Goal: Task Accomplishment & Management: Manage account settings

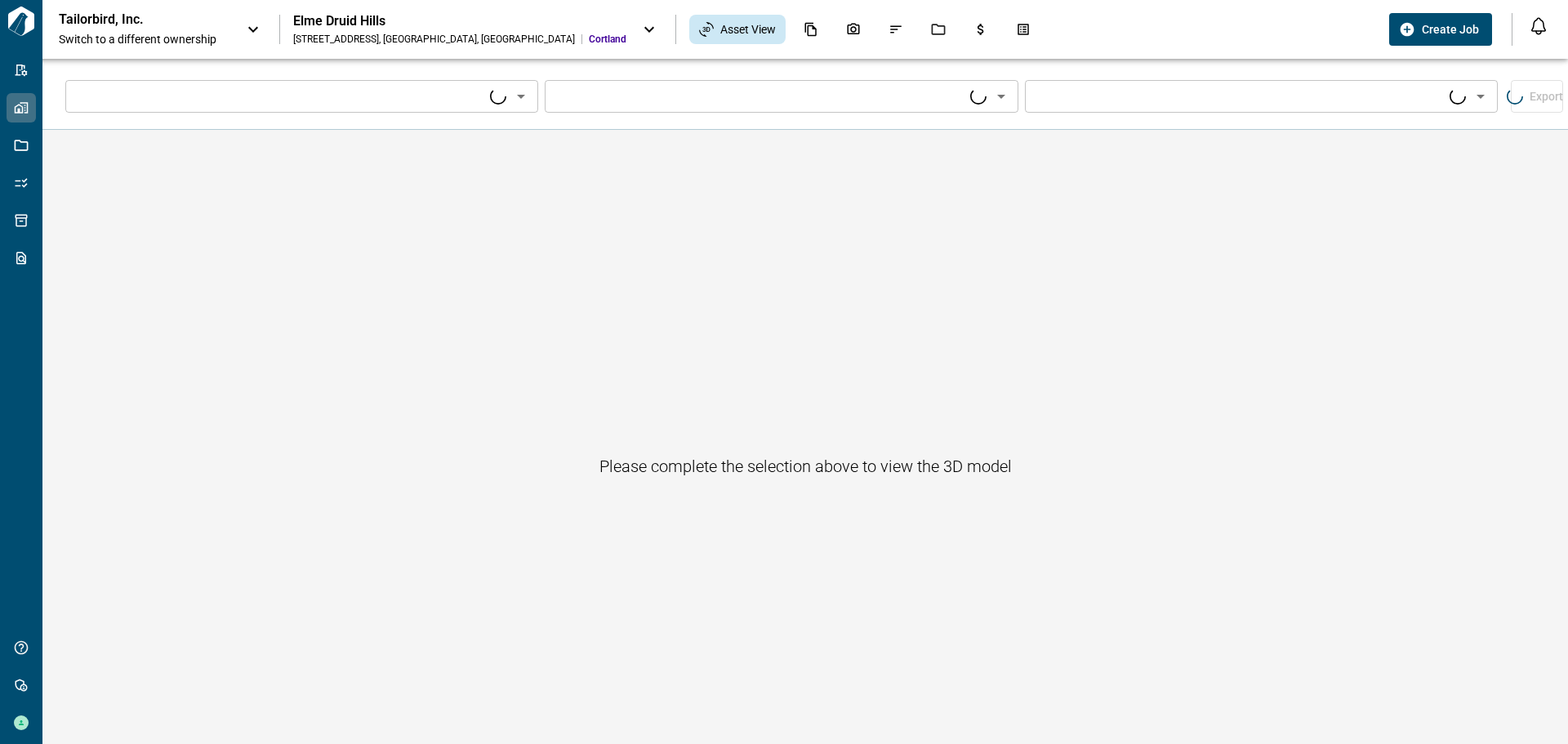
type input "****"
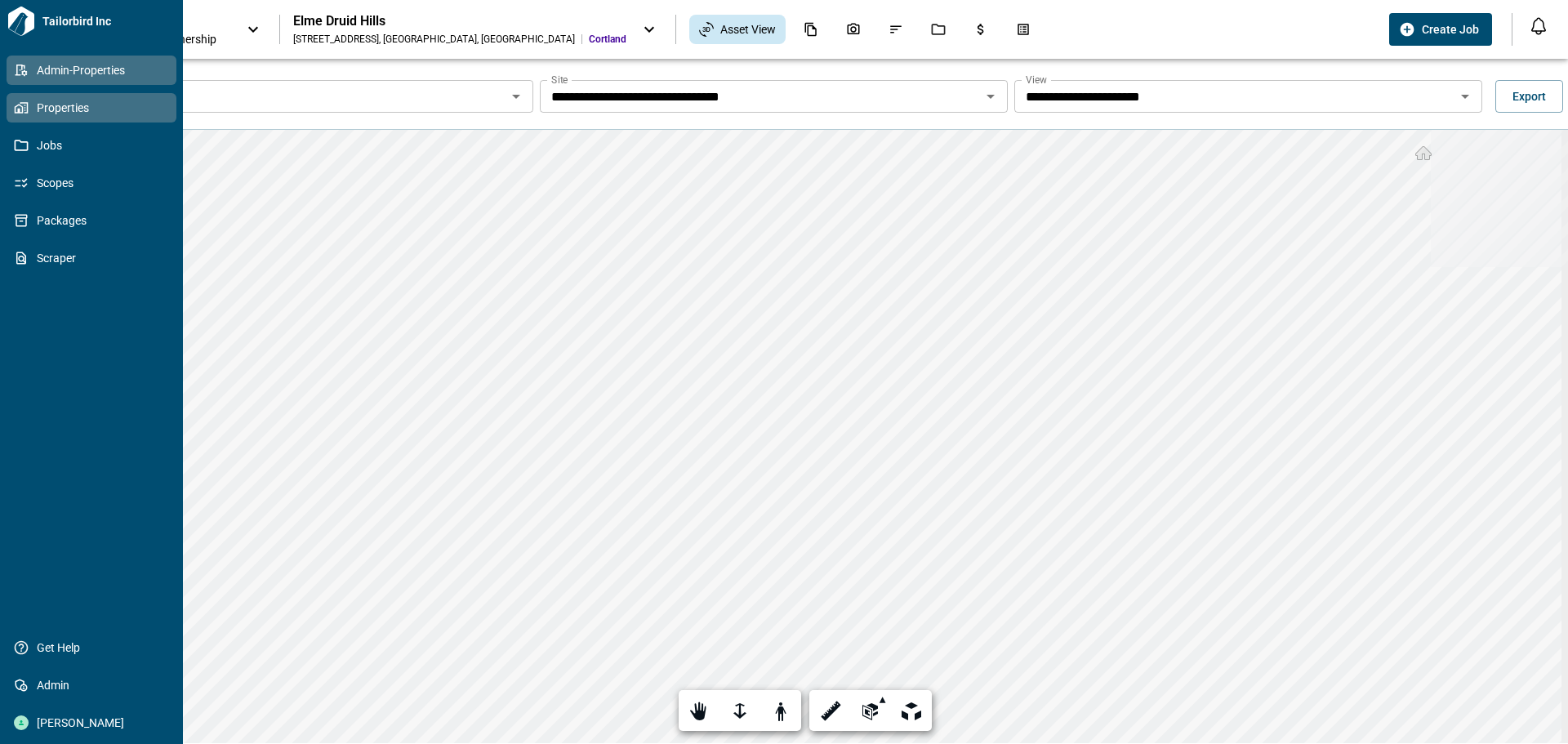
click at [29, 58] on link "Admin-Properties" at bounding box center [91, 70] width 170 height 30
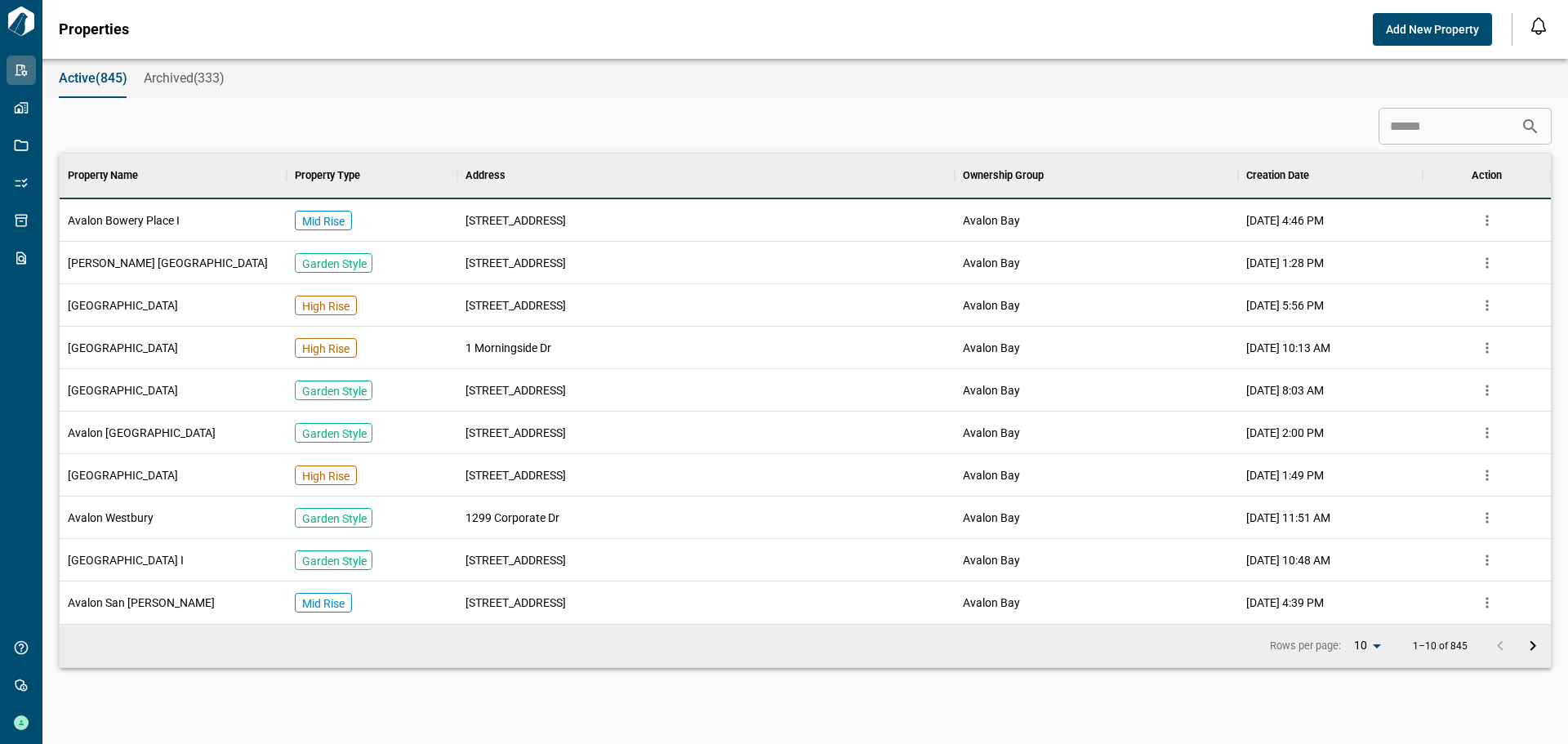
scroll to position [459, 1484]
click at [1434, 128] on input at bounding box center [1450, 127] width 142 height 33
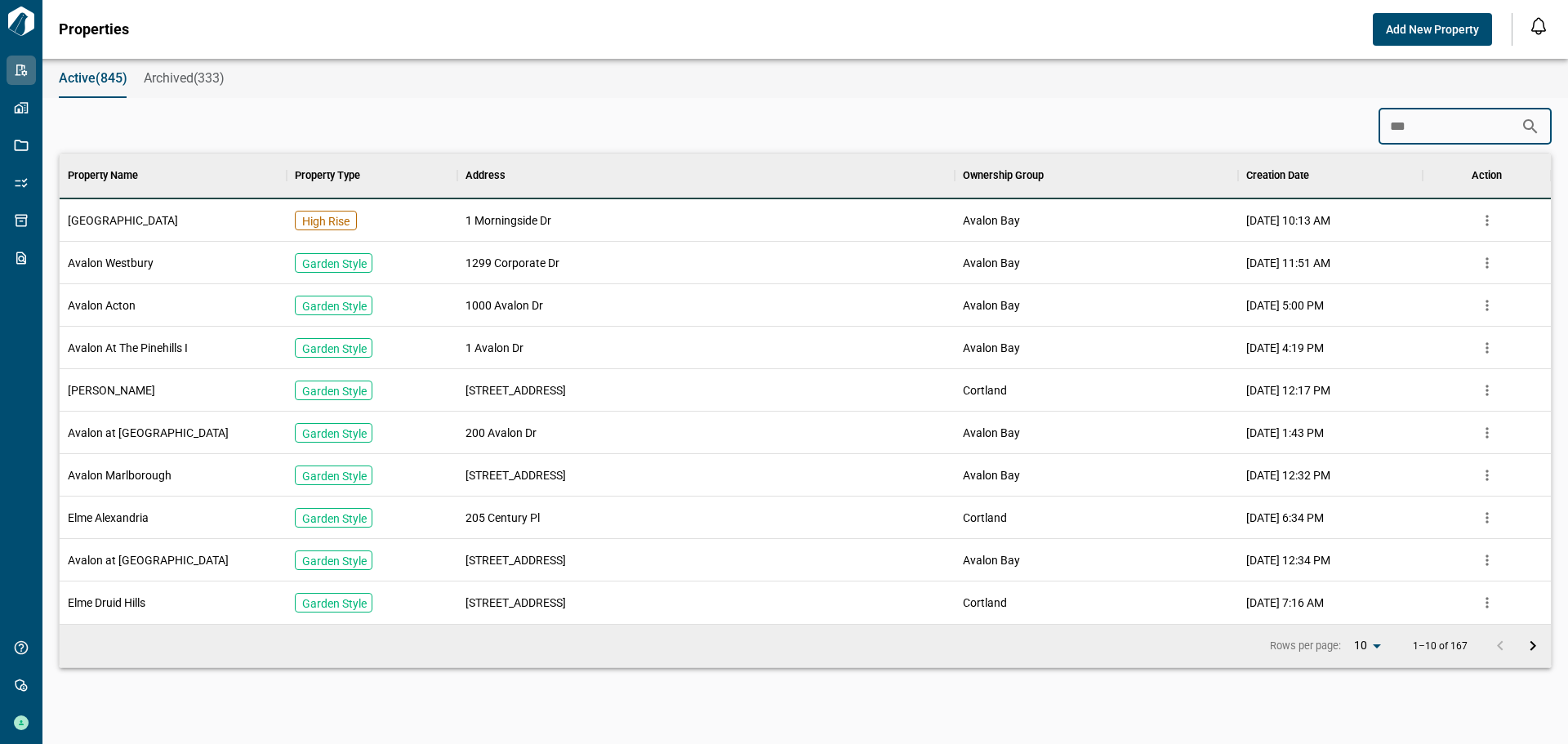
scroll to position [76, 1484]
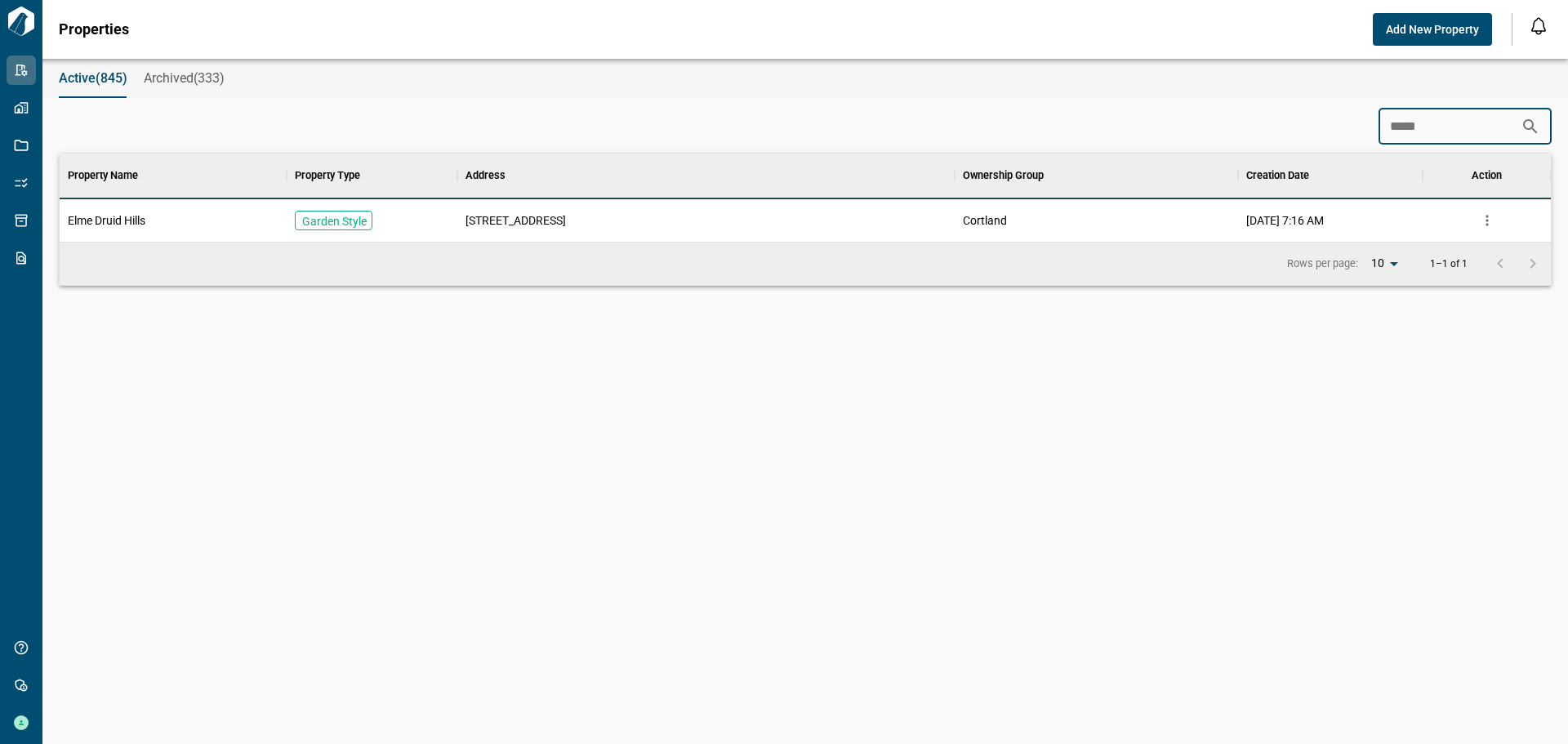
type input "*****"
click at [742, 224] on div "2696 Druid Hills Rd" at bounding box center [706, 220] width 498 height 42
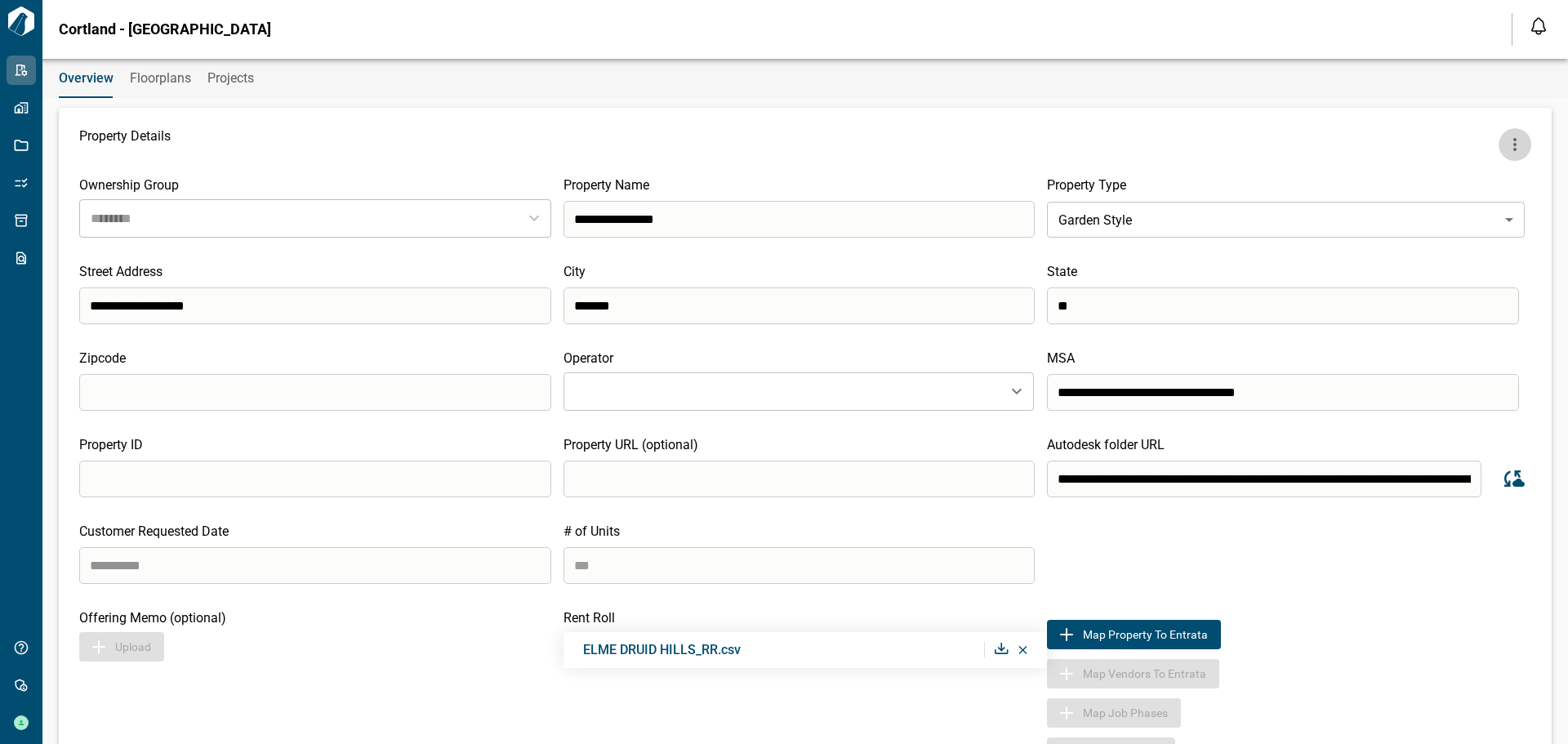
click at [1506, 150] on icon "more" at bounding box center [1515, 144] width 19 height 19
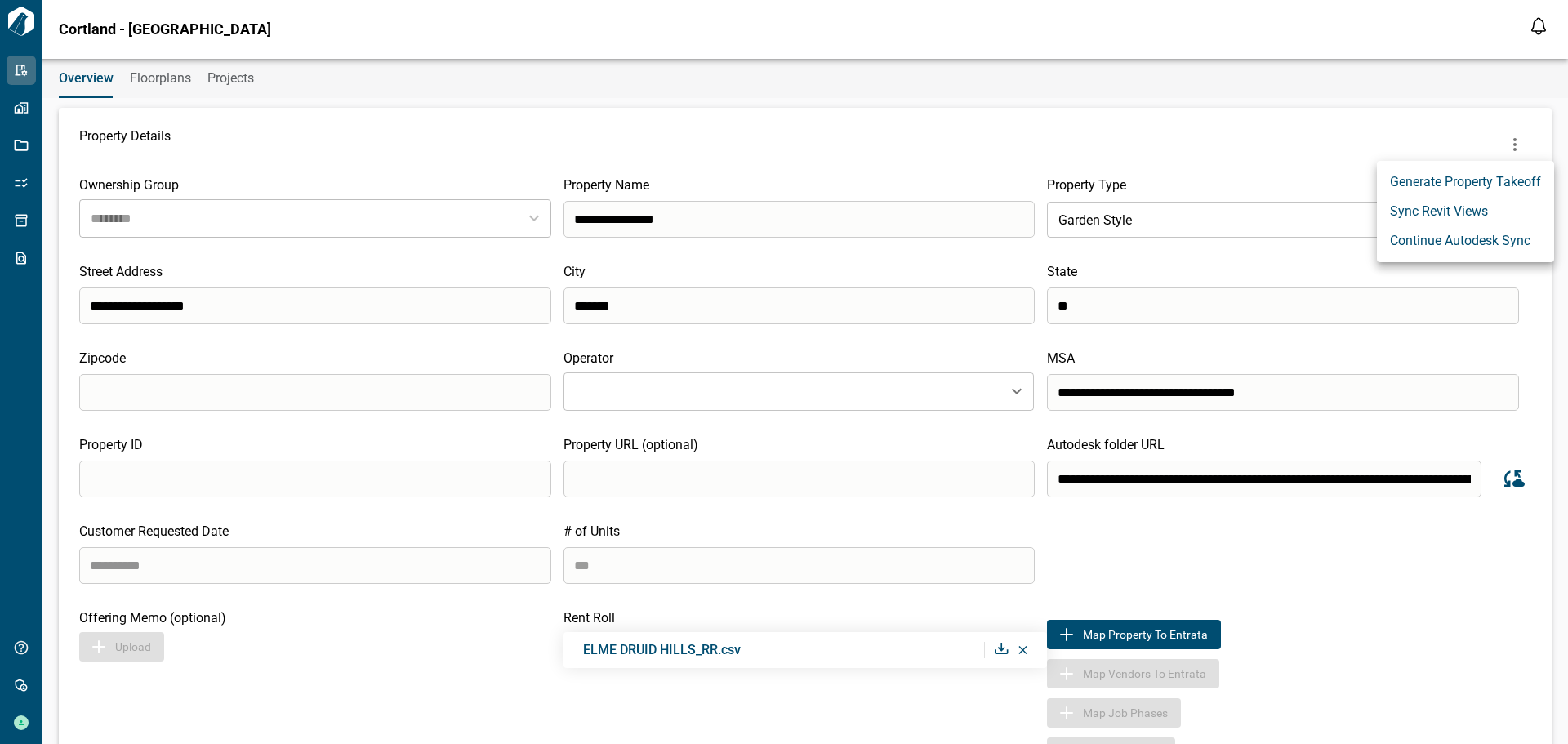
click at [179, 74] on div at bounding box center [784, 372] width 1568 height 744
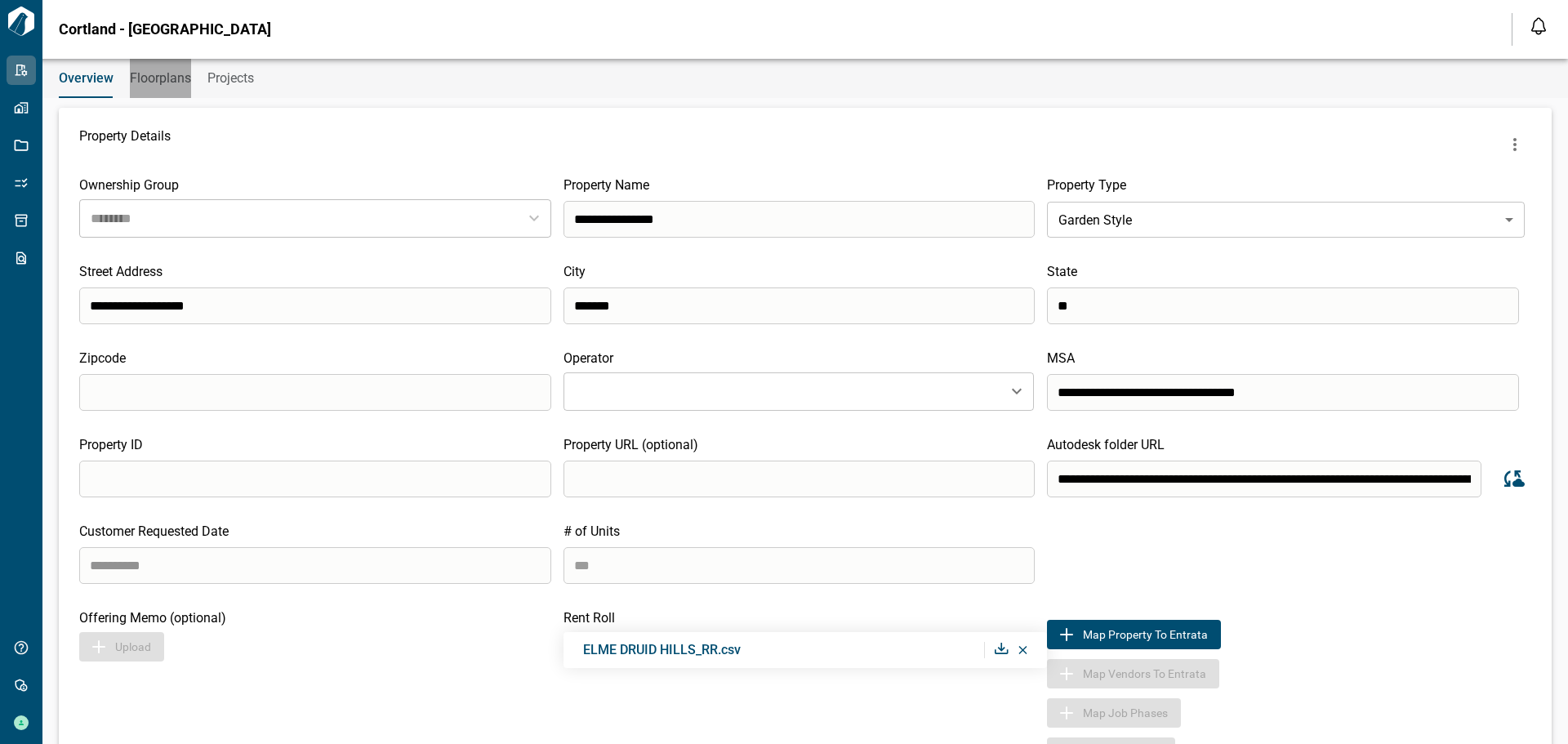
click at [160, 84] on span "Floorplans" at bounding box center [160, 78] width 61 height 16
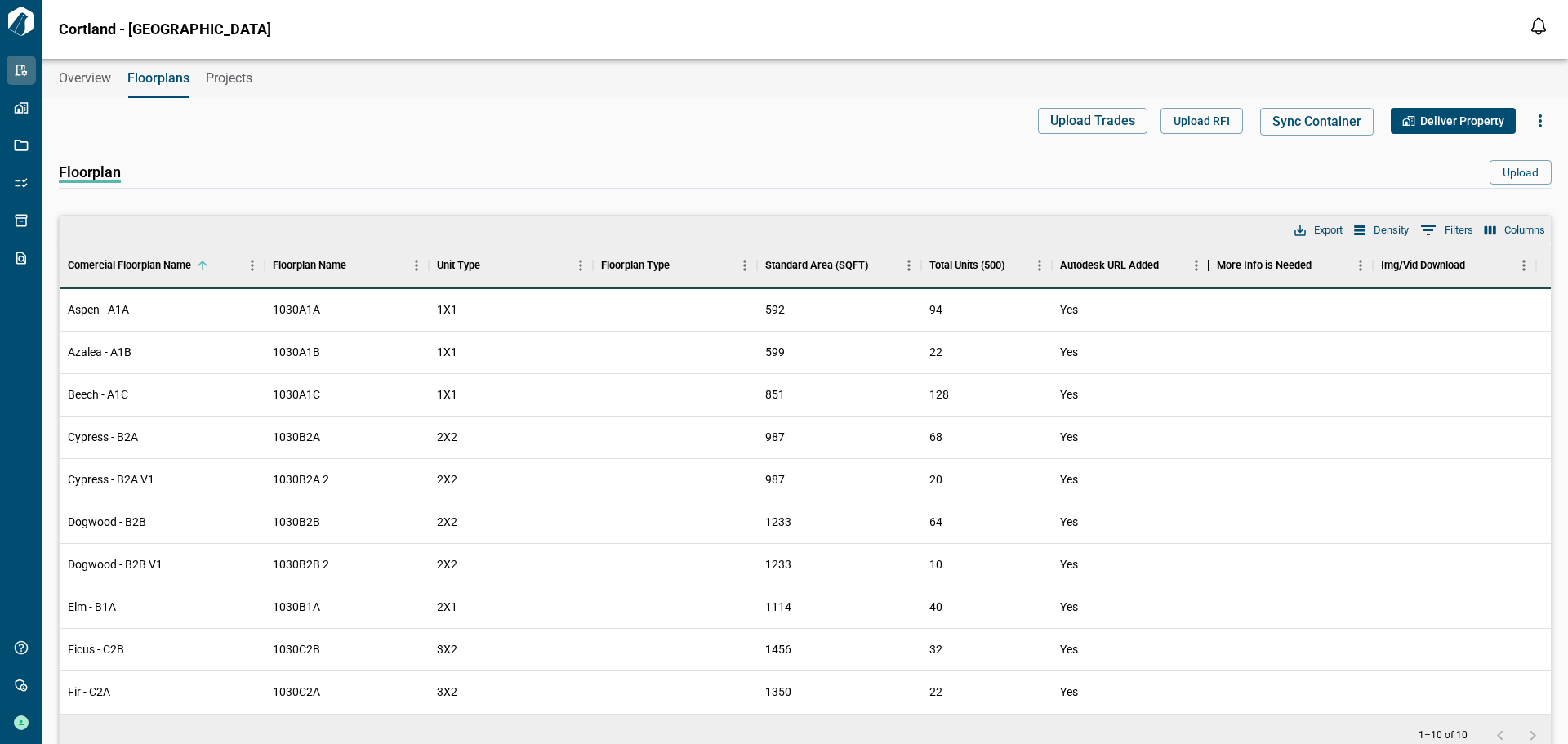
drag, startPoint x: 1134, startPoint y: 252, endPoint x: 1208, endPoint y: 253, distance: 74.0
click at [1208, 253] on div "Autodesk URL Added" at bounding box center [1209, 265] width 19 height 46
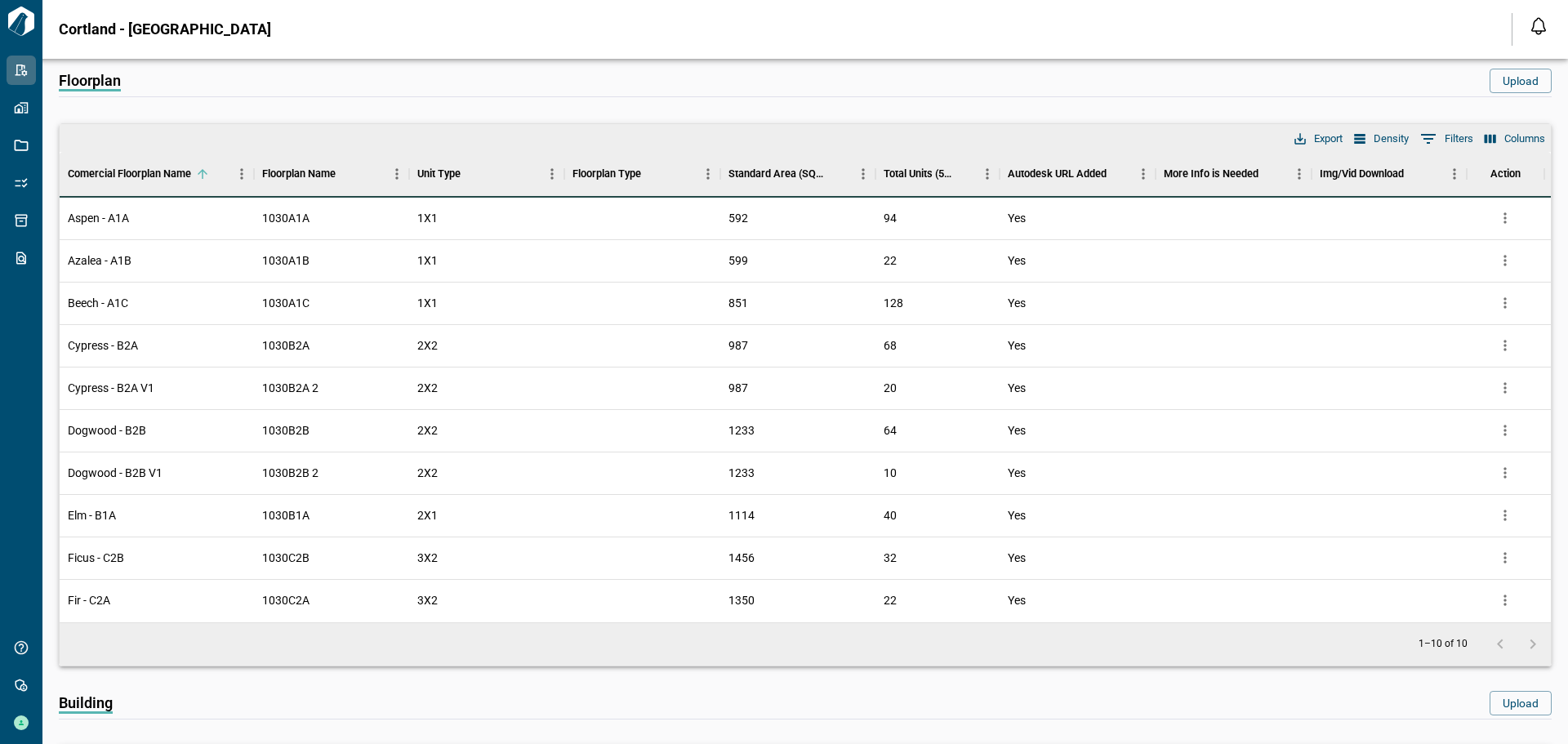
scroll to position [82, 0]
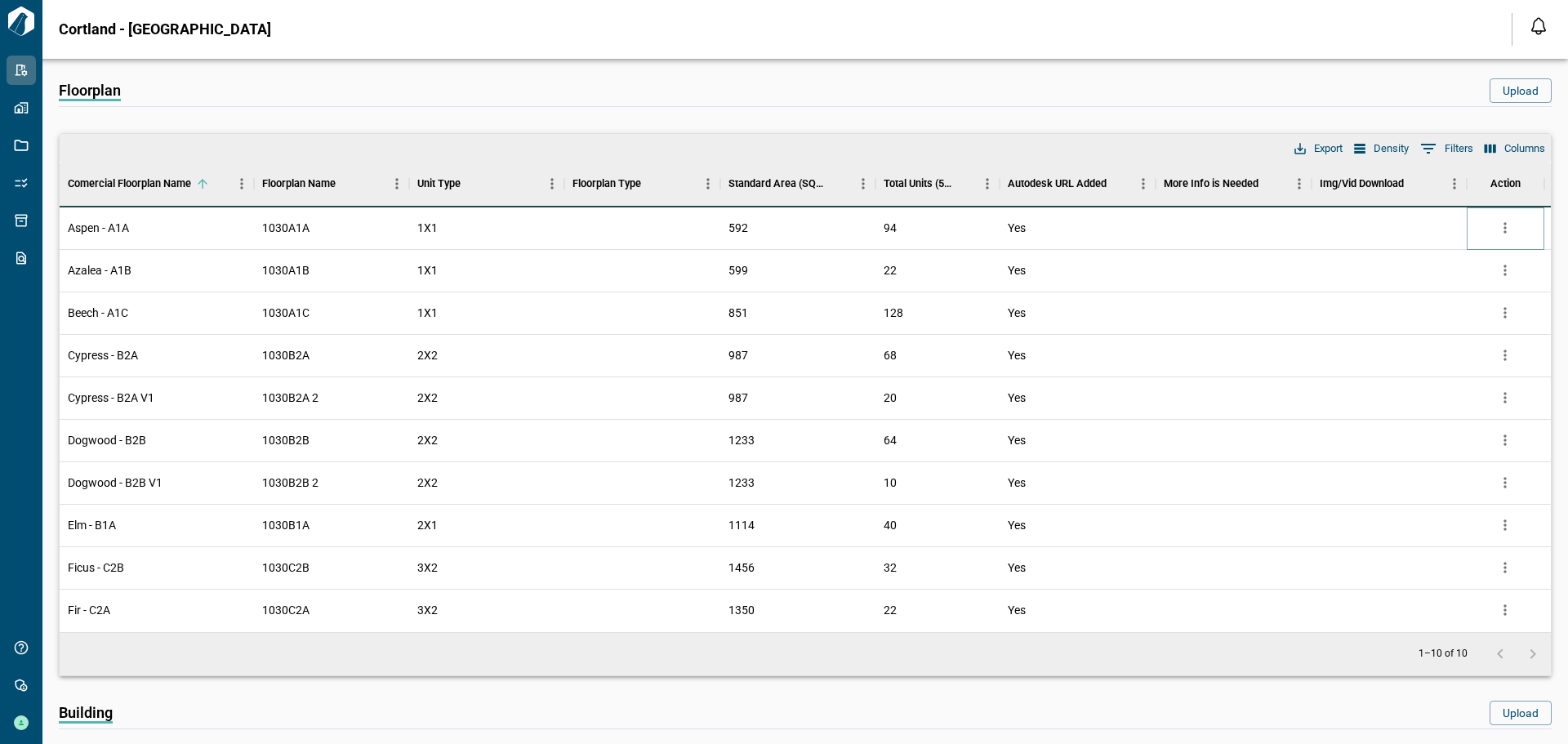
click at [1507, 229] on icon "more" at bounding box center [1505, 228] width 16 height 16
click at [1391, 293] on li "Edit" at bounding box center [1436, 290] width 160 height 30
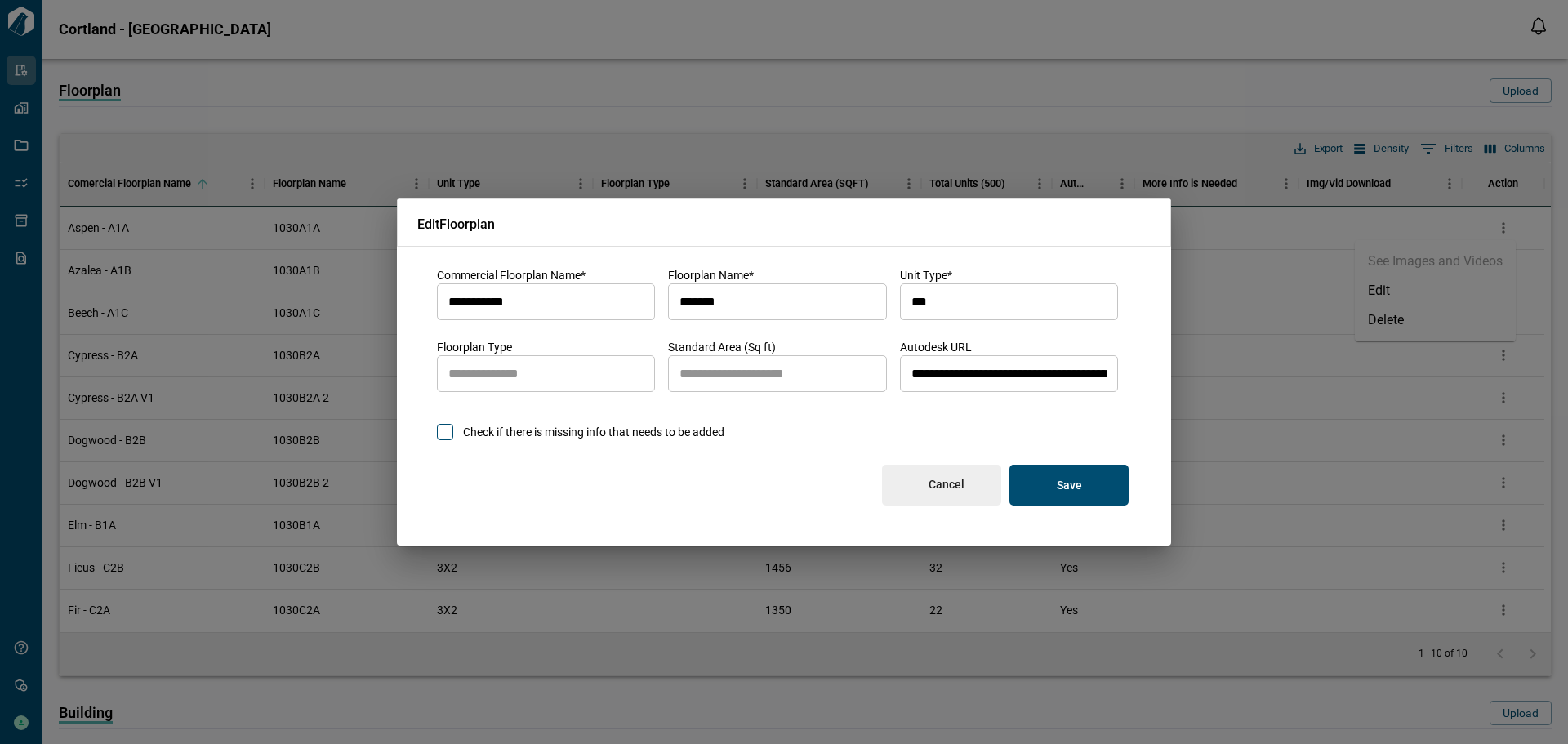
click at [937, 485] on p "Cancel" at bounding box center [945, 484] width 36 height 14
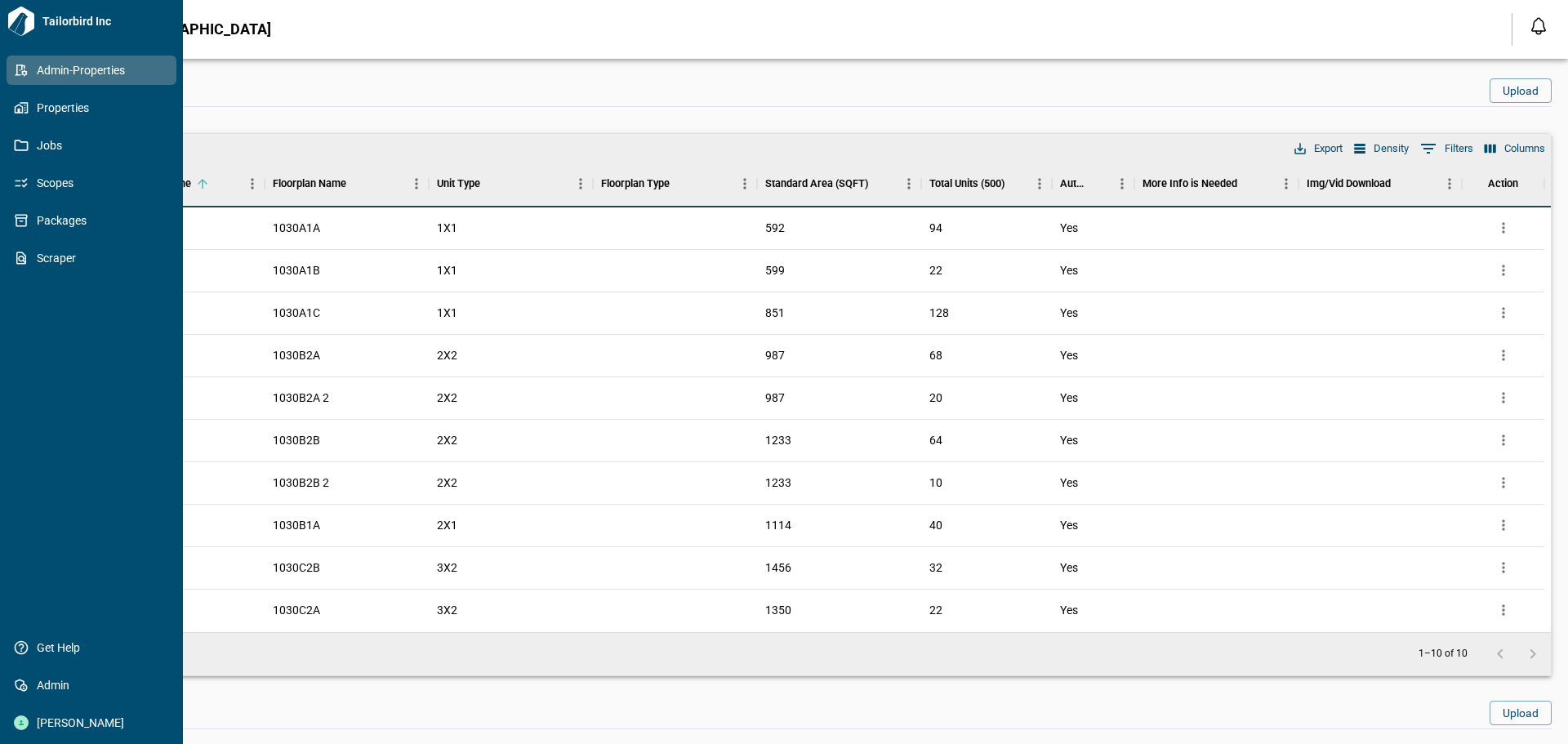
click at [65, 78] on span "Admin-Properties" at bounding box center [95, 70] width 133 height 16
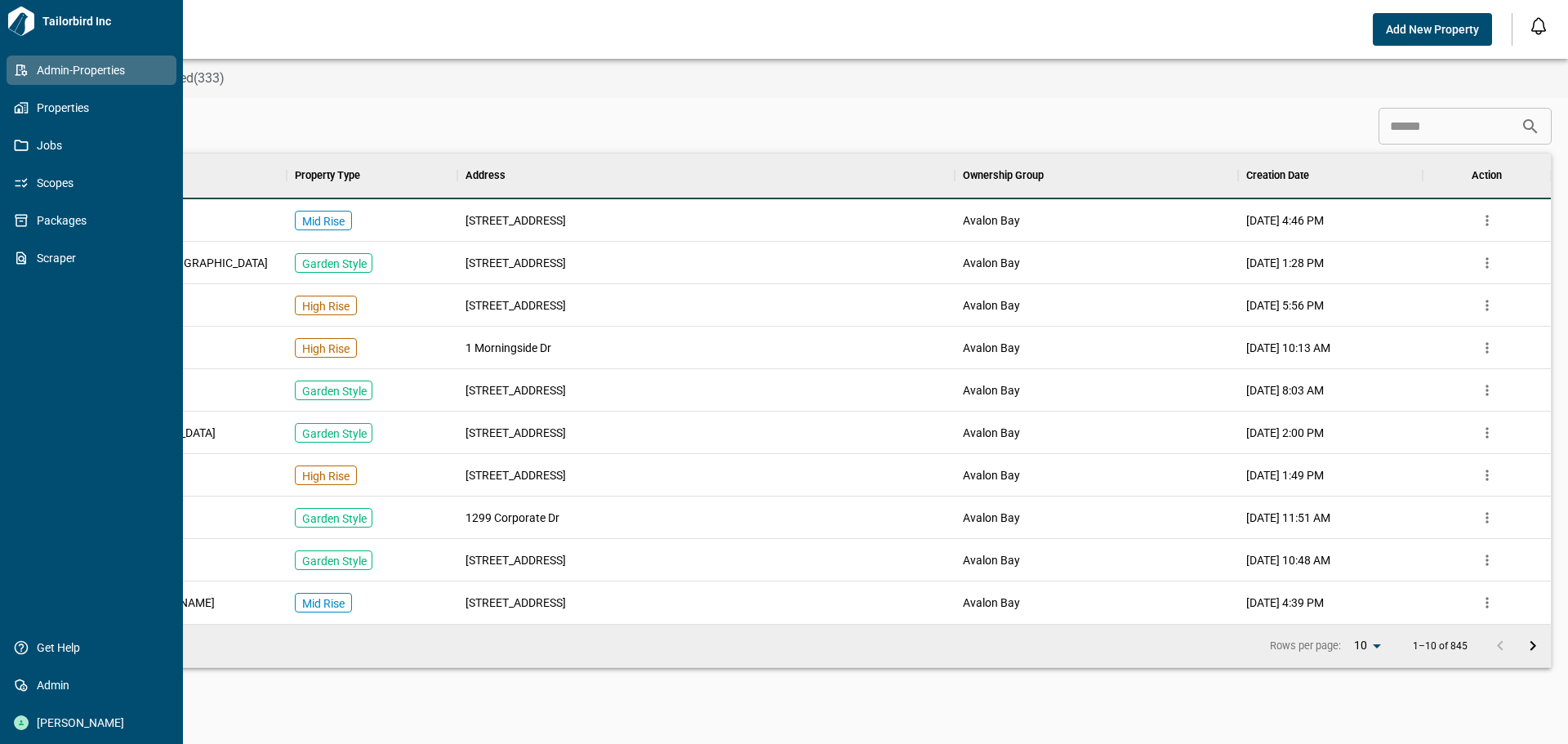
scroll to position [459, 1484]
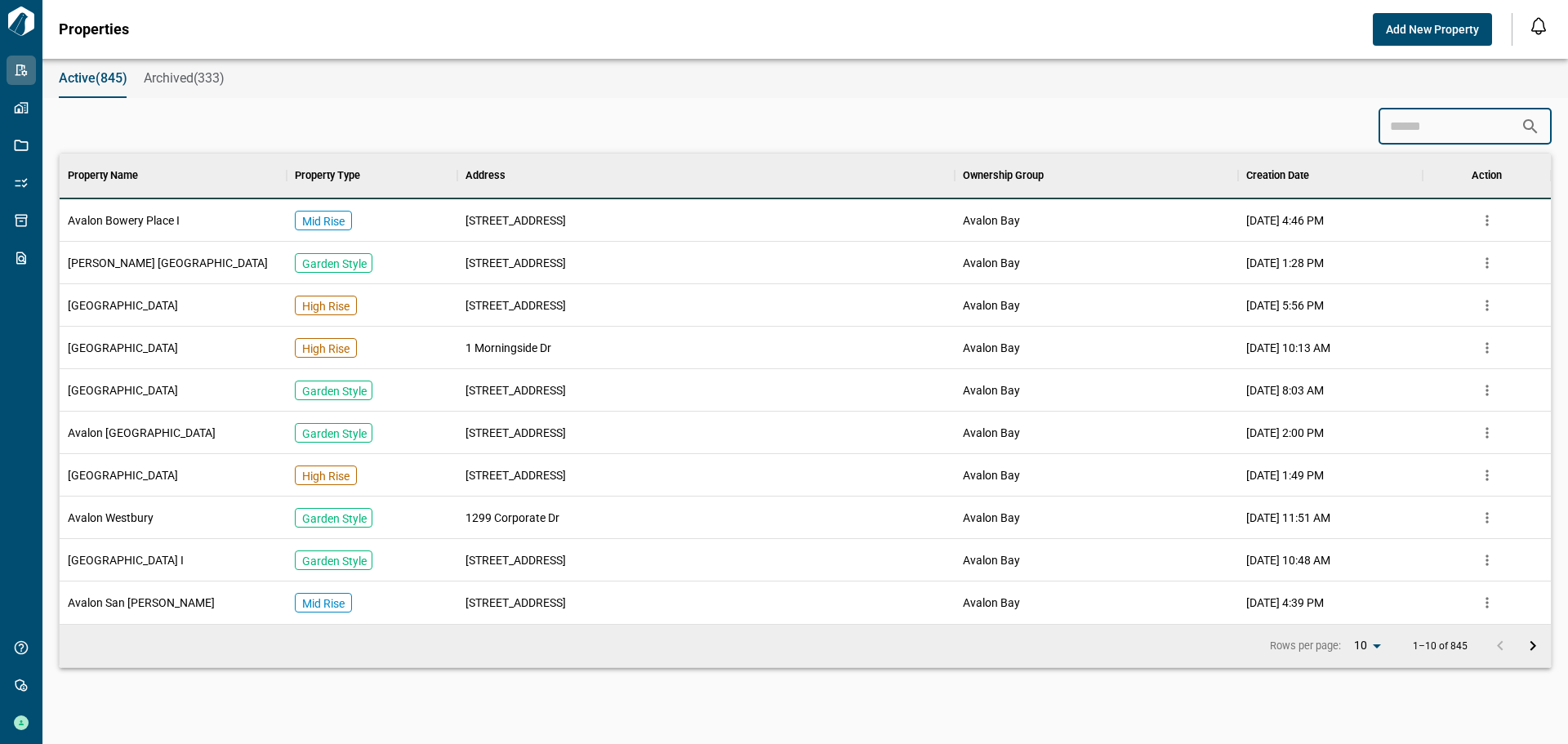
click at [1468, 132] on input at bounding box center [1450, 127] width 142 height 33
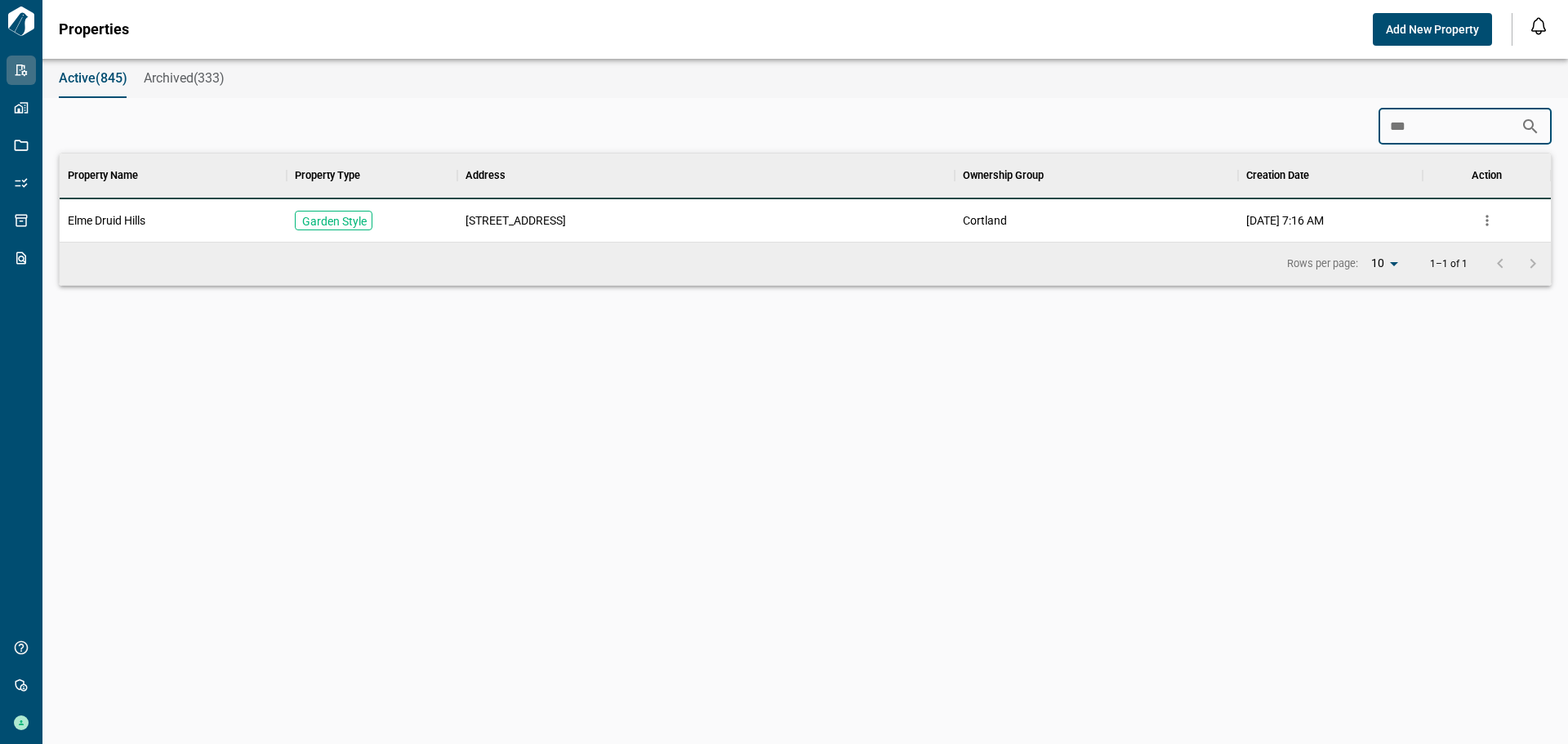
scroll to position [76, 1484]
click at [1443, 126] on input "*****" at bounding box center [1450, 127] width 142 height 33
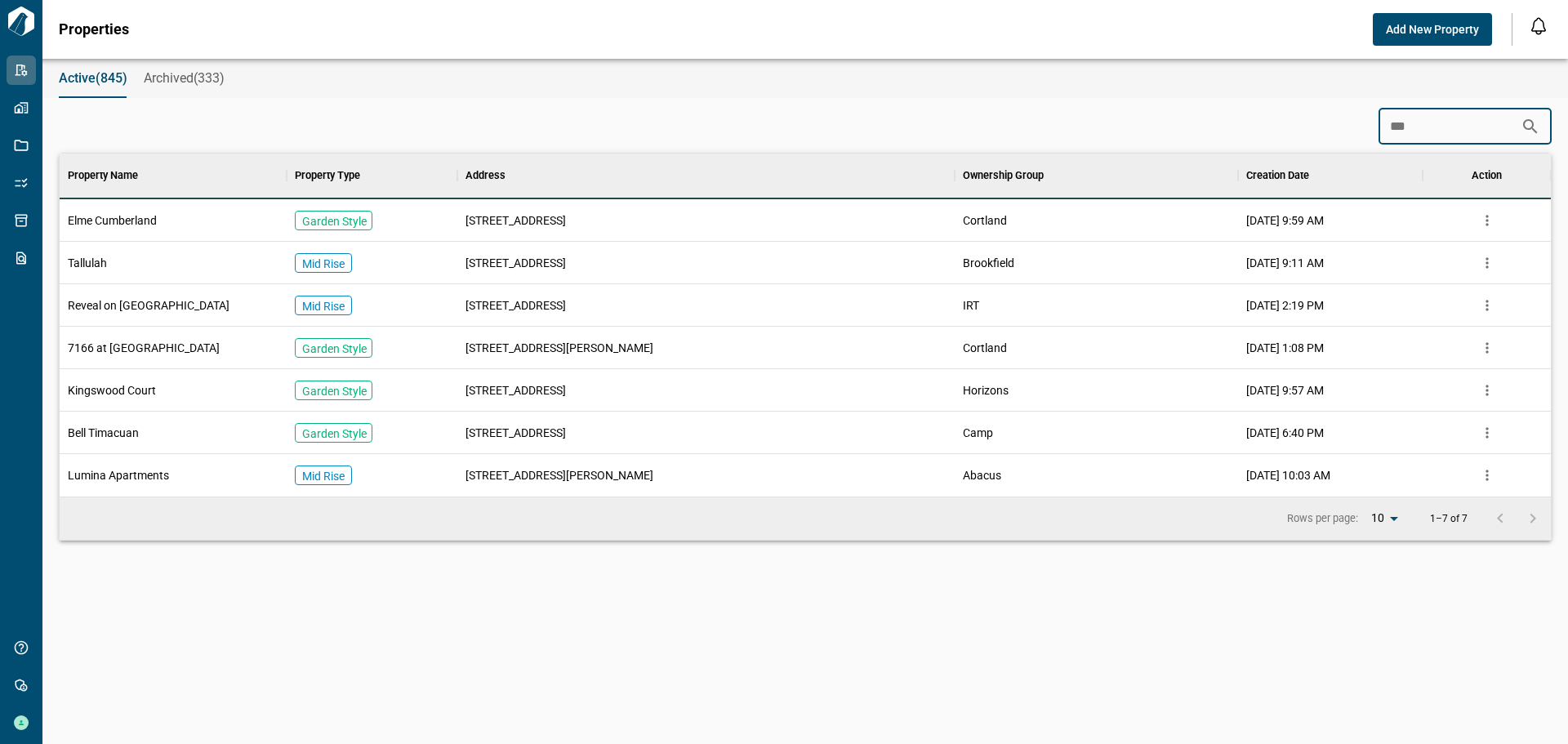
scroll to position [161, 1484]
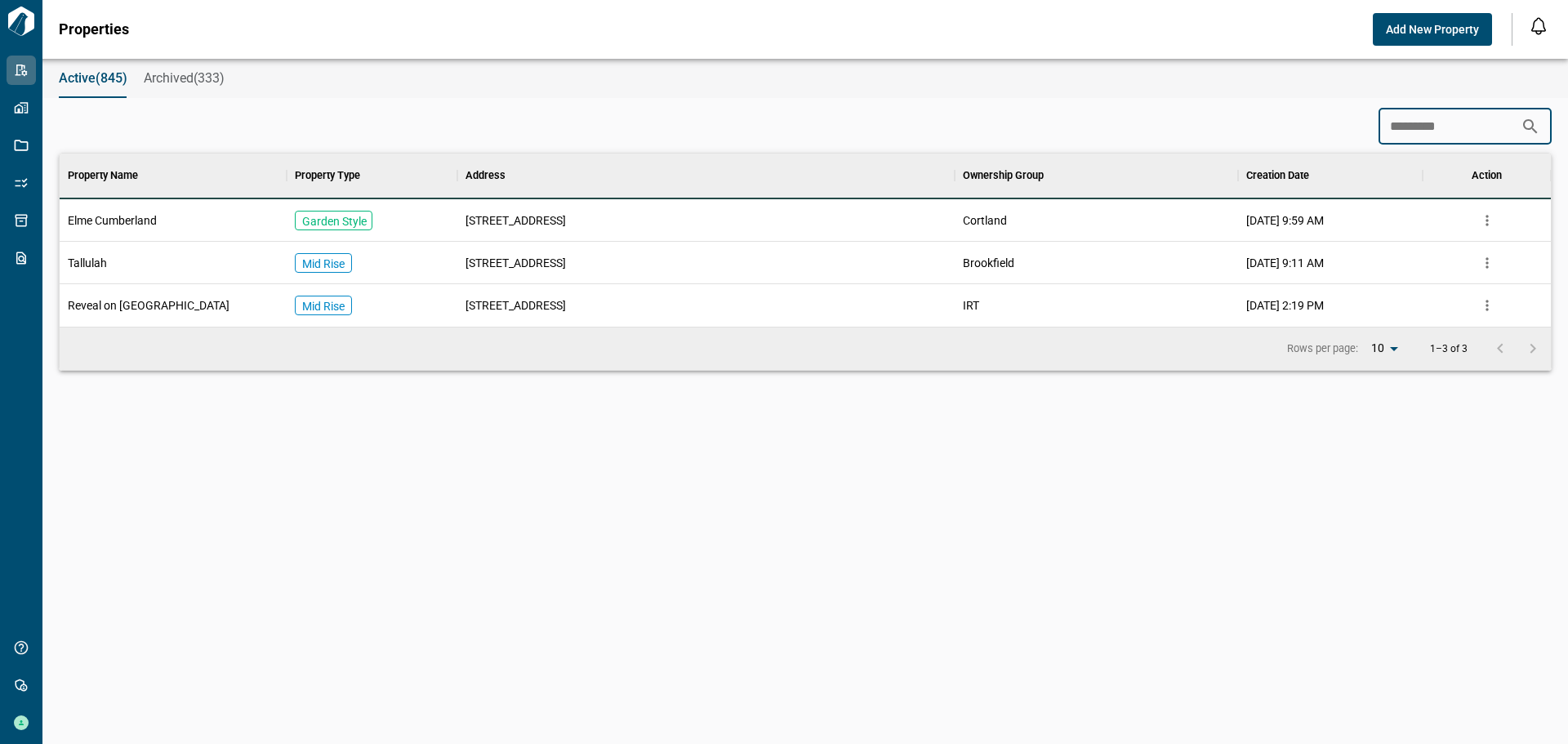
type input "*********"
click at [180, 218] on div "Elme Cumberland" at bounding box center [173, 220] width 227 height 42
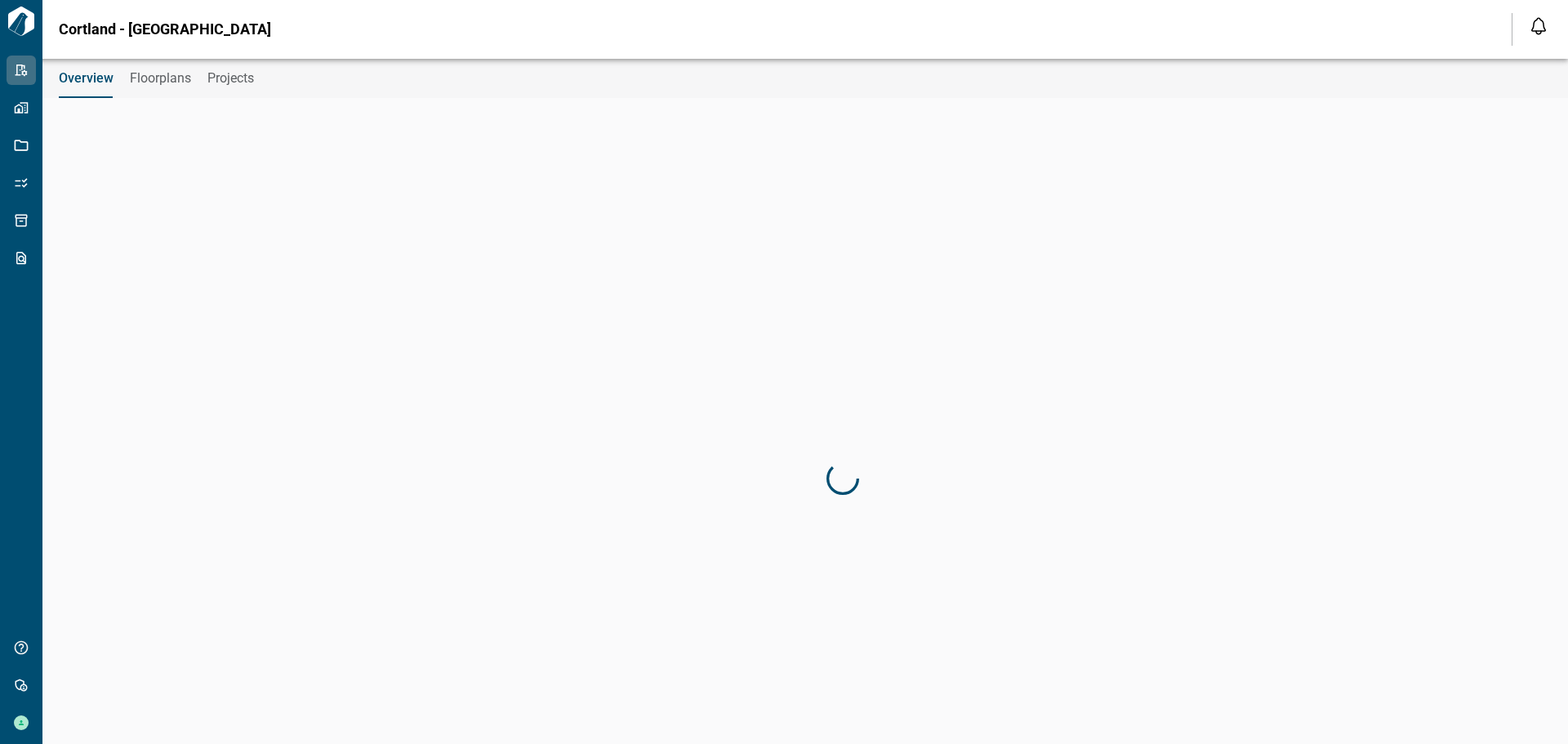
type input "********"
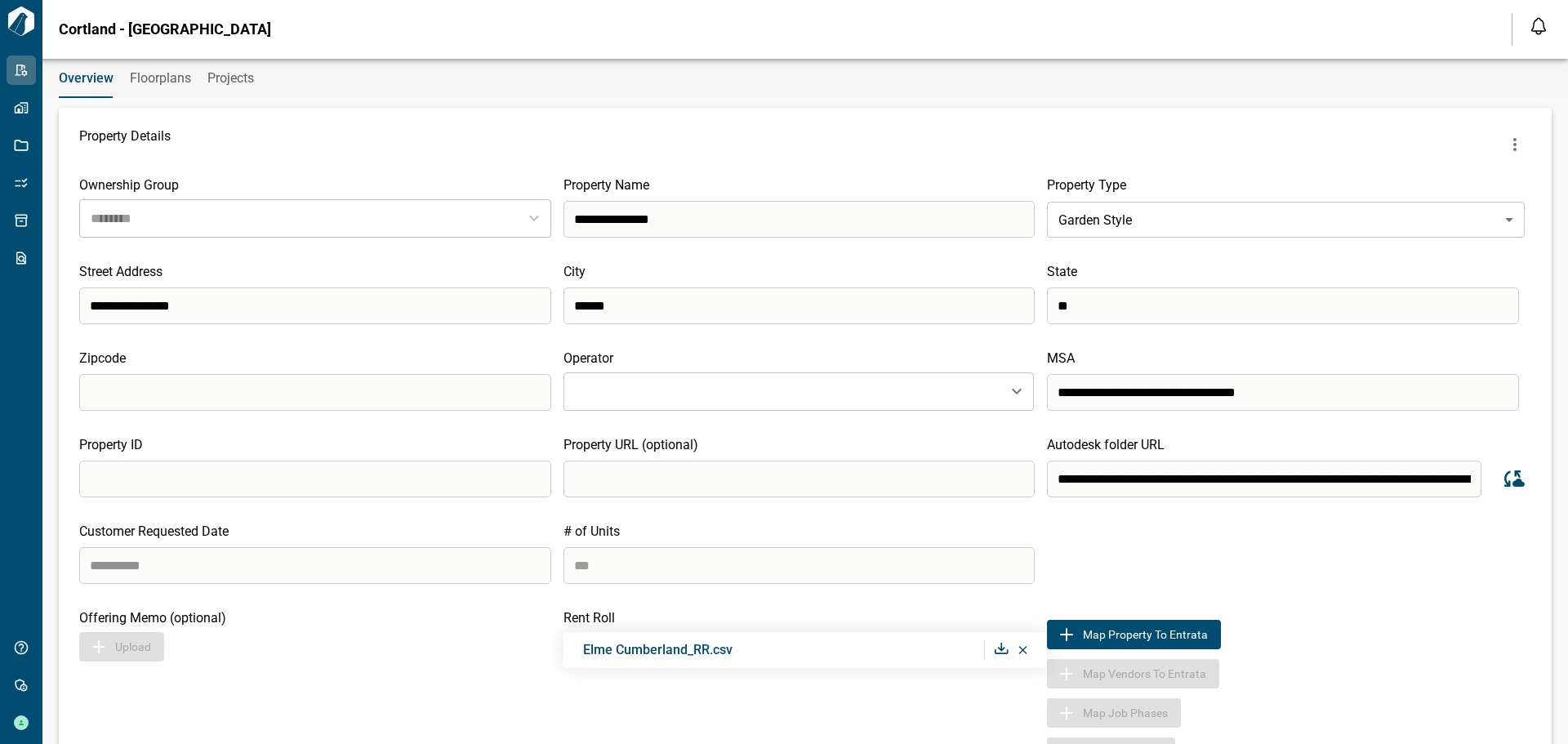
click at [252, 69] on button "Projects" at bounding box center [231, 78] width 46 height 39
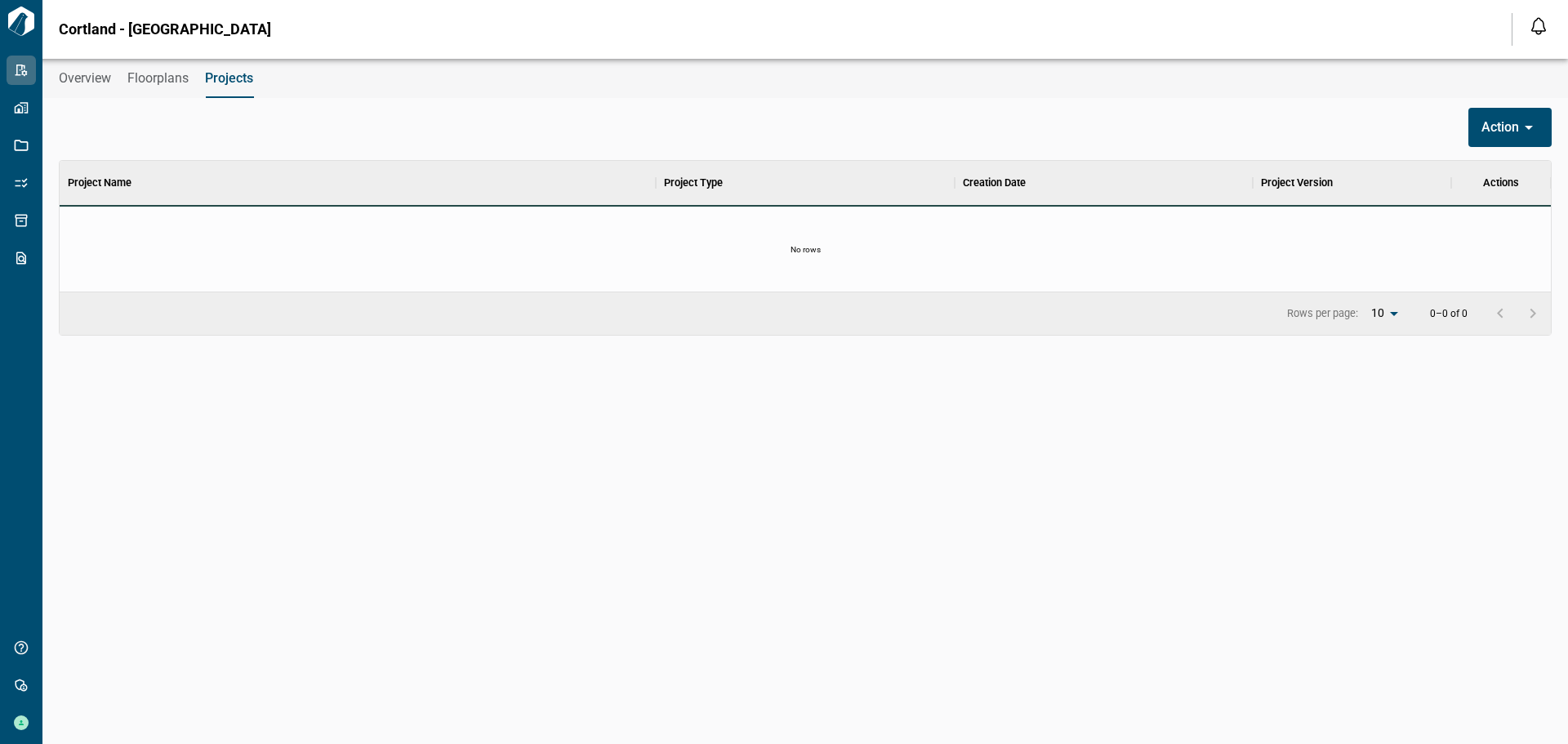
scroll to position [118, 1484]
click at [176, 79] on span "Floorplans" at bounding box center [159, 78] width 61 height 16
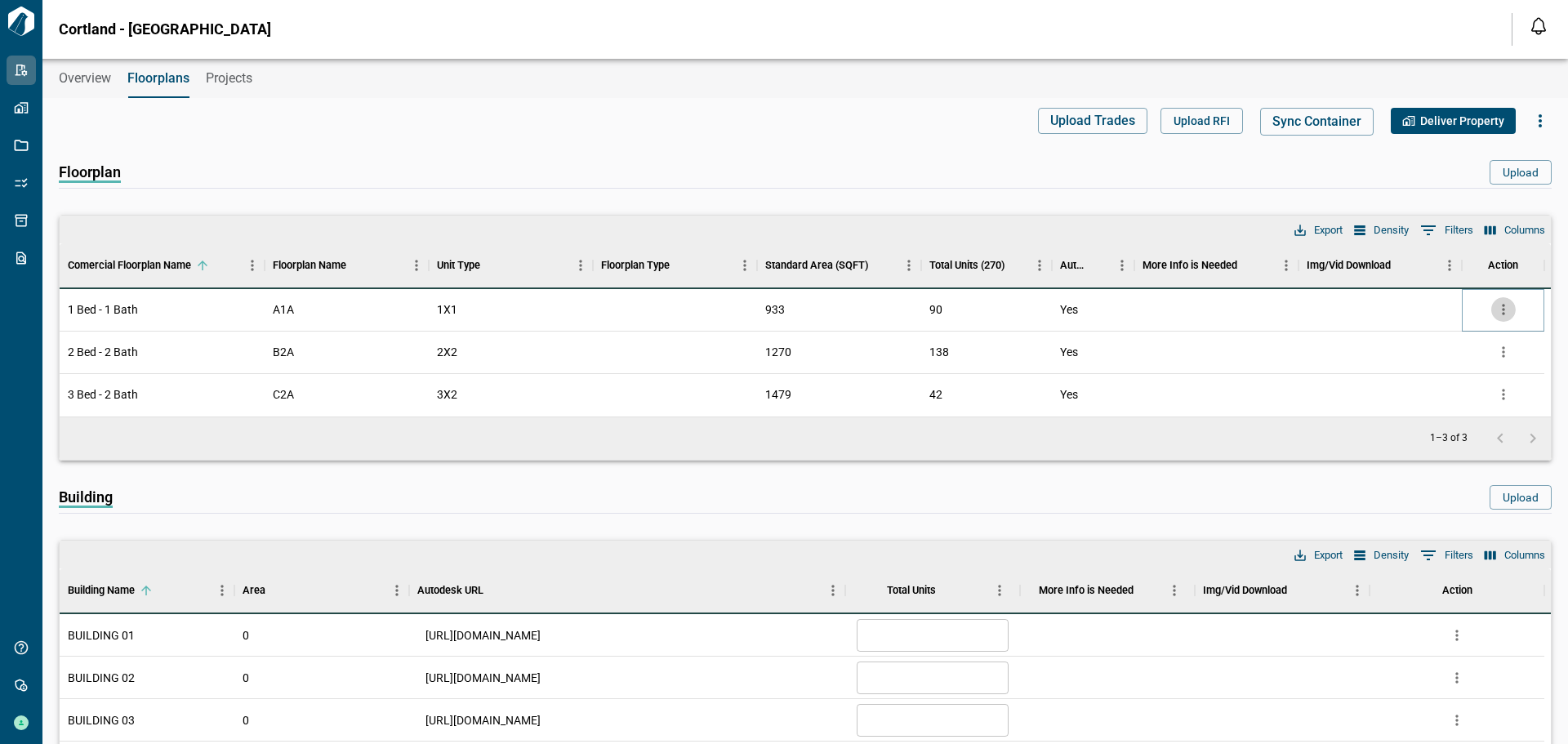
click at [1502, 306] on icon "more" at bounding box center [1503, 310] width 16 height 16
click at [1381, 365] on li "Edit" at bounding box center [1434, 372] width 160 height 30
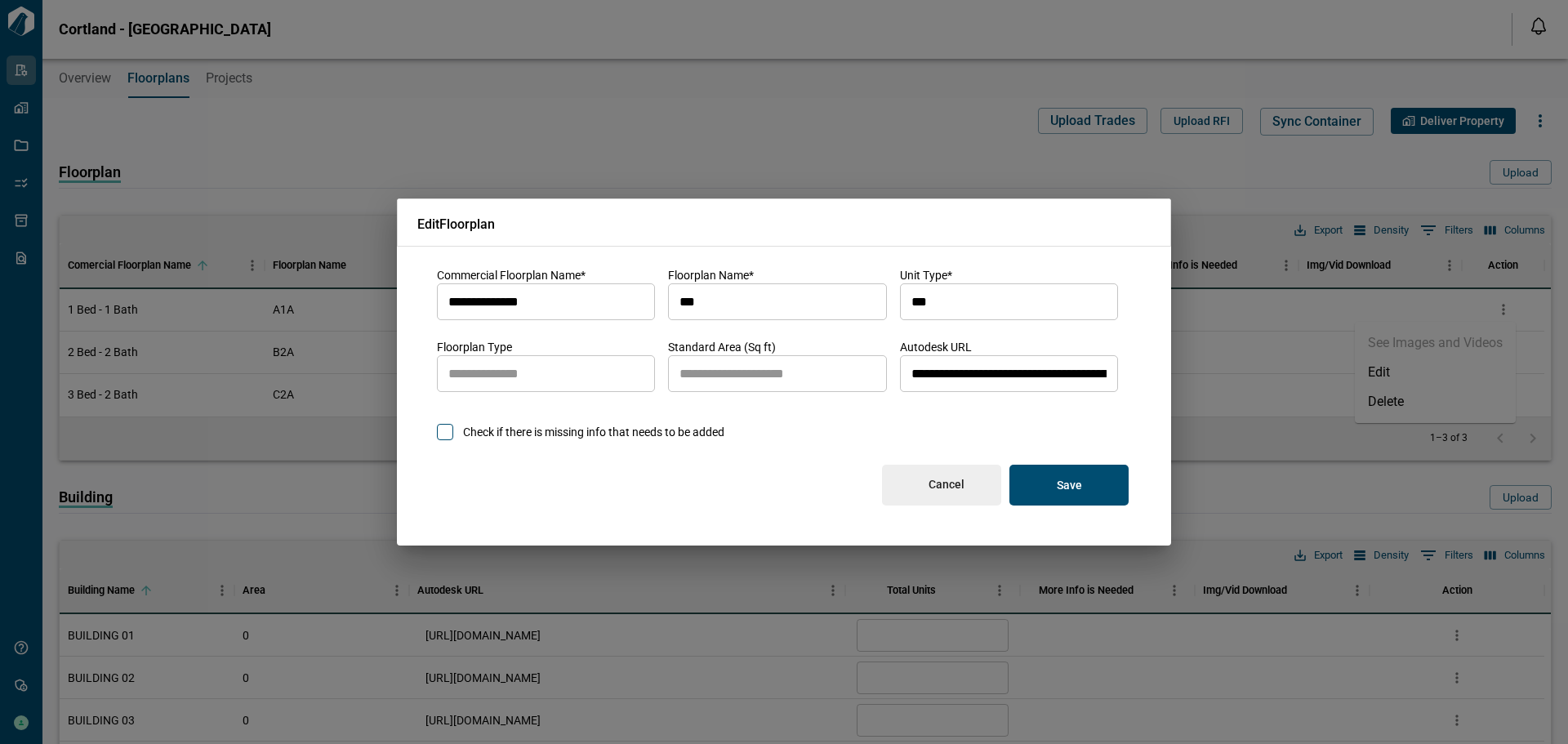
click at [1032, 375] on input "**********" at bounding box center [1009, 375] width 218 height 46
click at [968, 380] on input "**********" at bounding box center [1009, 375] width 218 height 46
paste input "**********"
type input "**********"
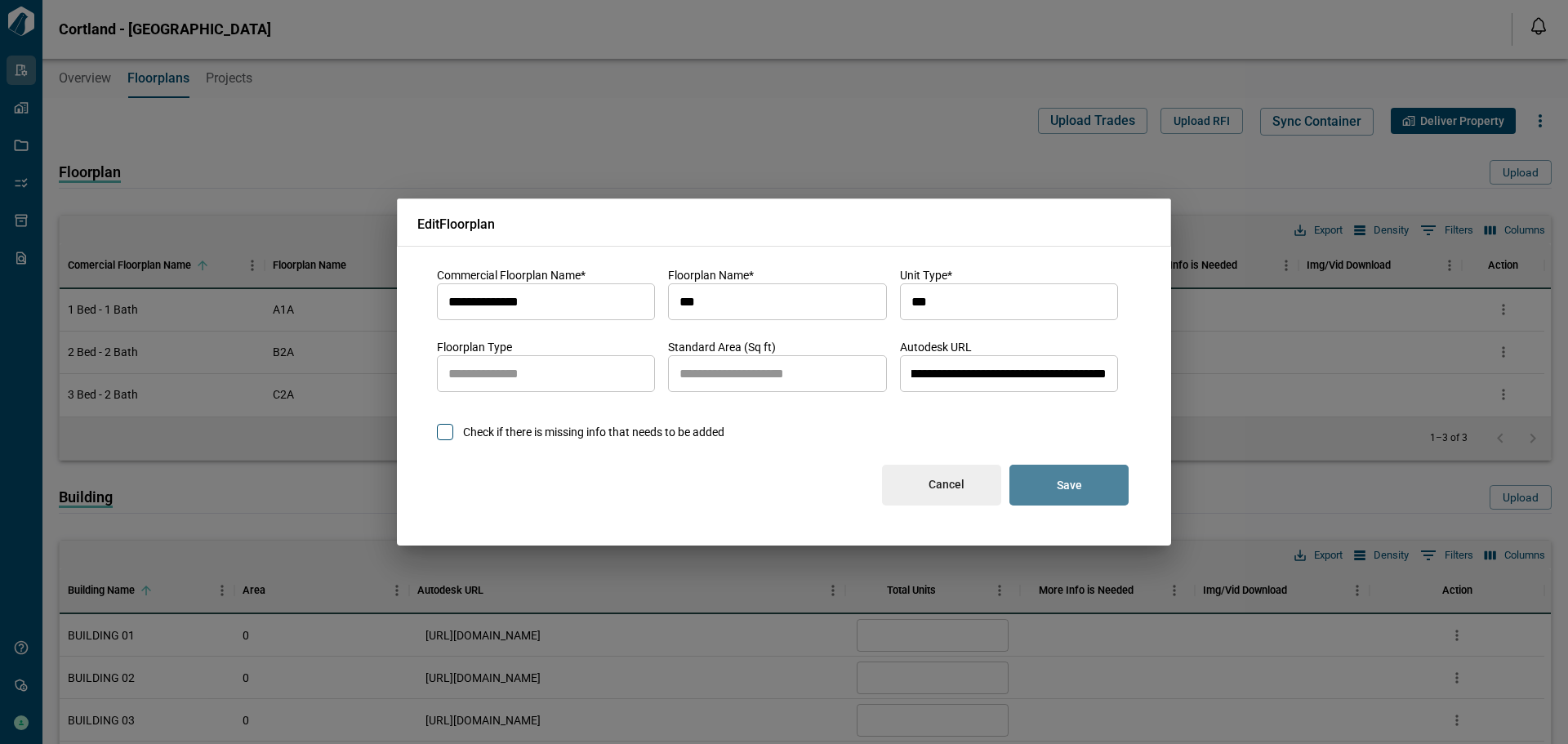
scroll to position [0, 0]
click at [1070, 487] on p "Save" at bounding box center [1069, 484] width 25 height 14
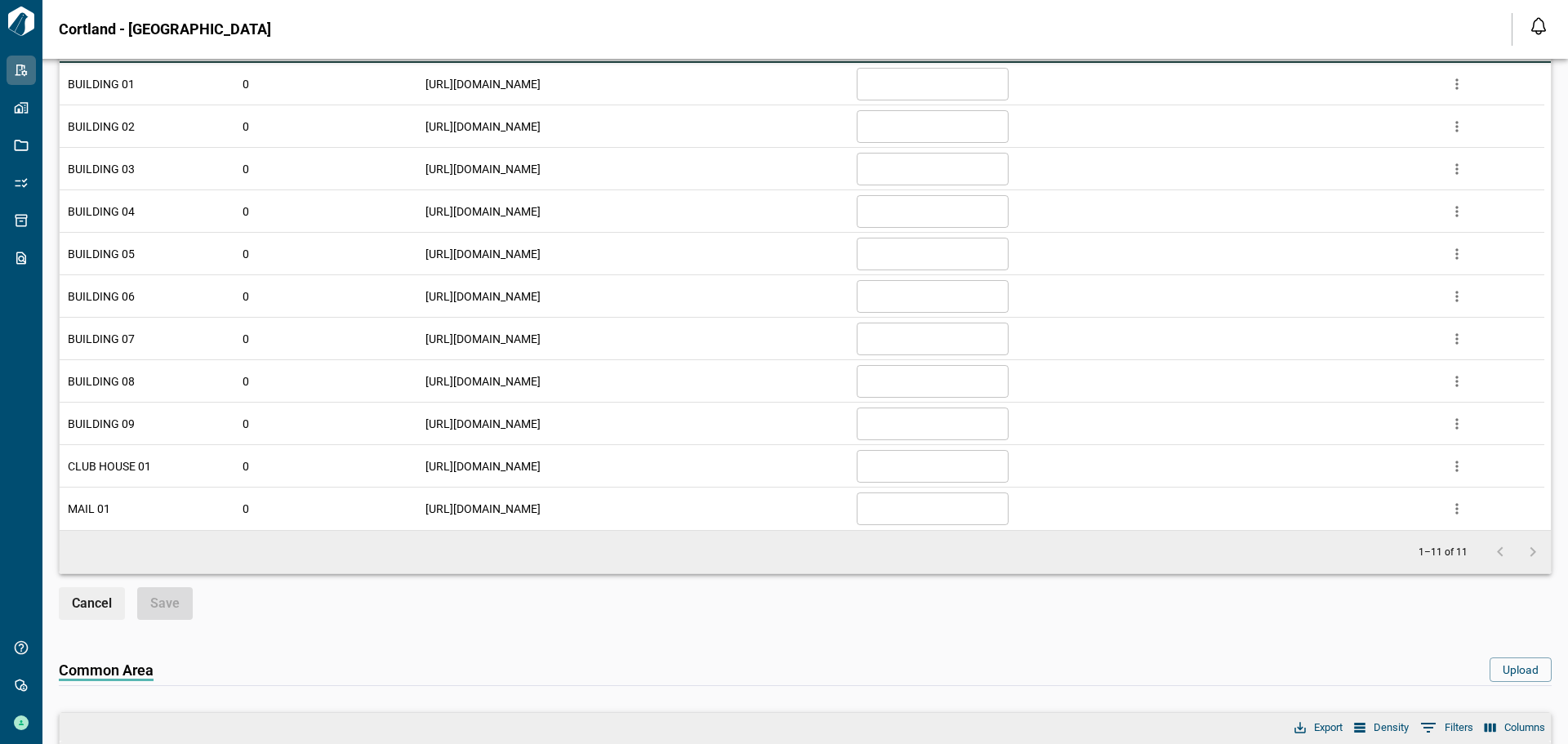
scroll to position [327, 0]
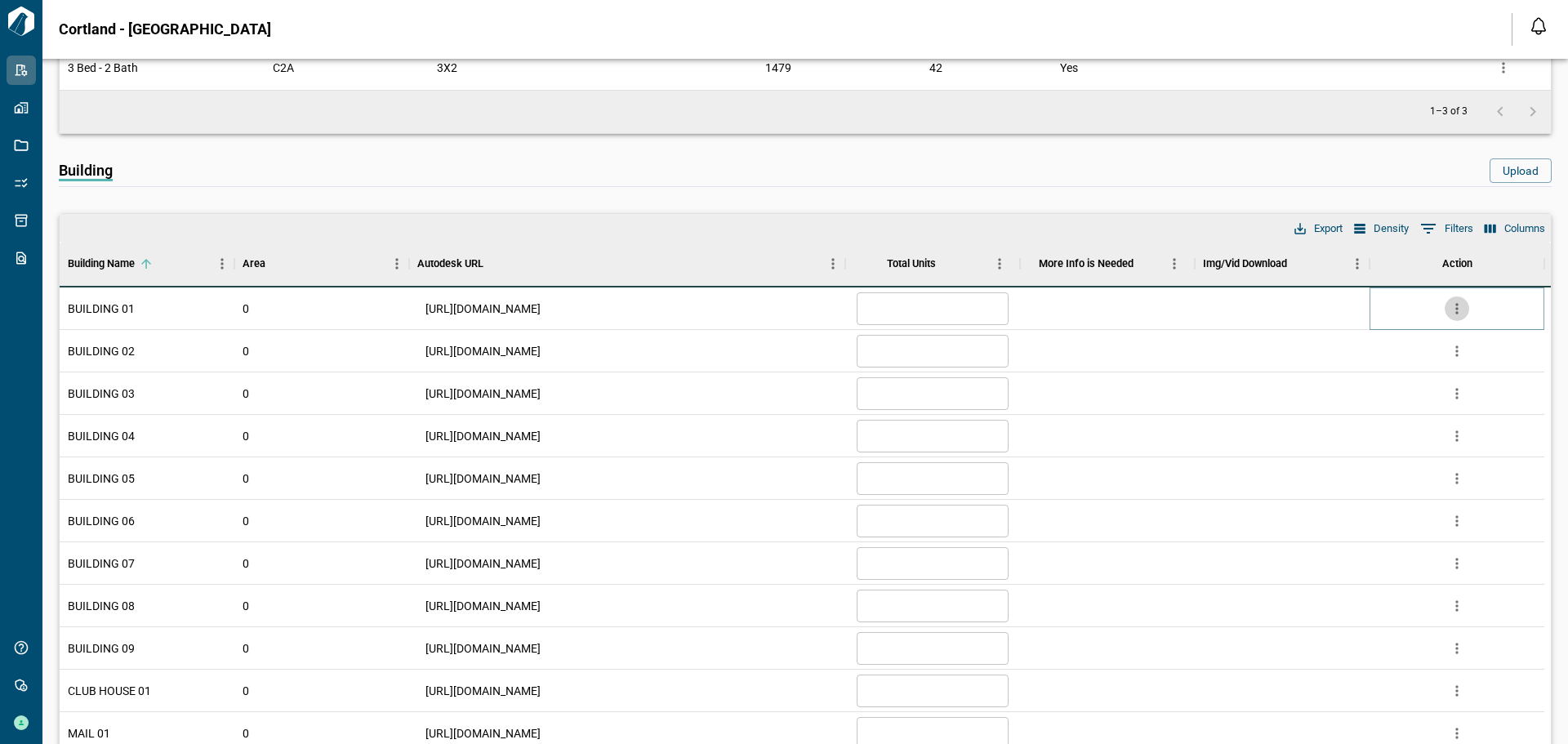
click at [1462, 308] on icon "more" at bounding box center [1457, 309] width 16 height 16
click at [1335, 368] on li "Edit" at bounding box center [1388, 371] width 160 height 30
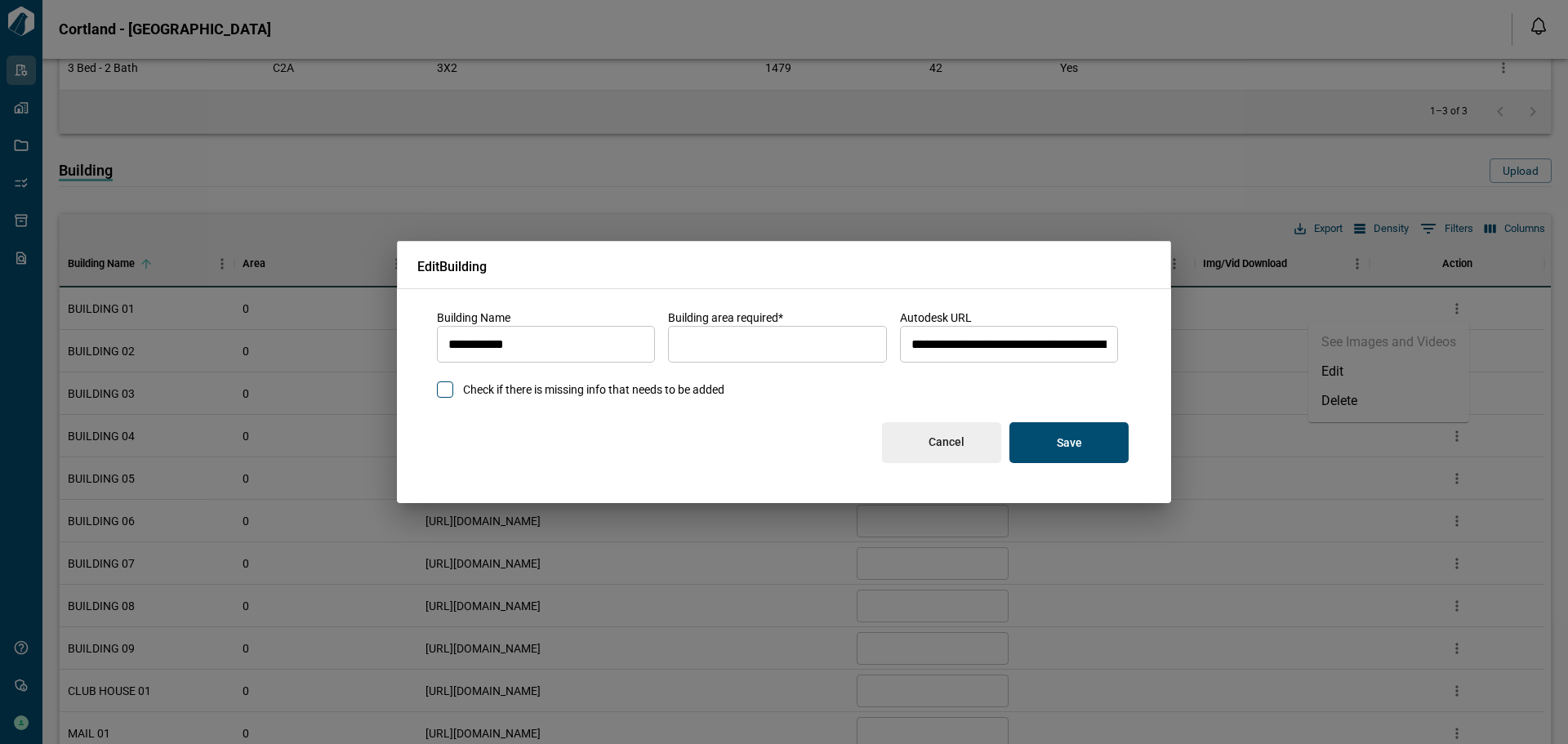
click at [939, 449] on p "Cancel" at bounding box center [945, 441] width 36 height 14
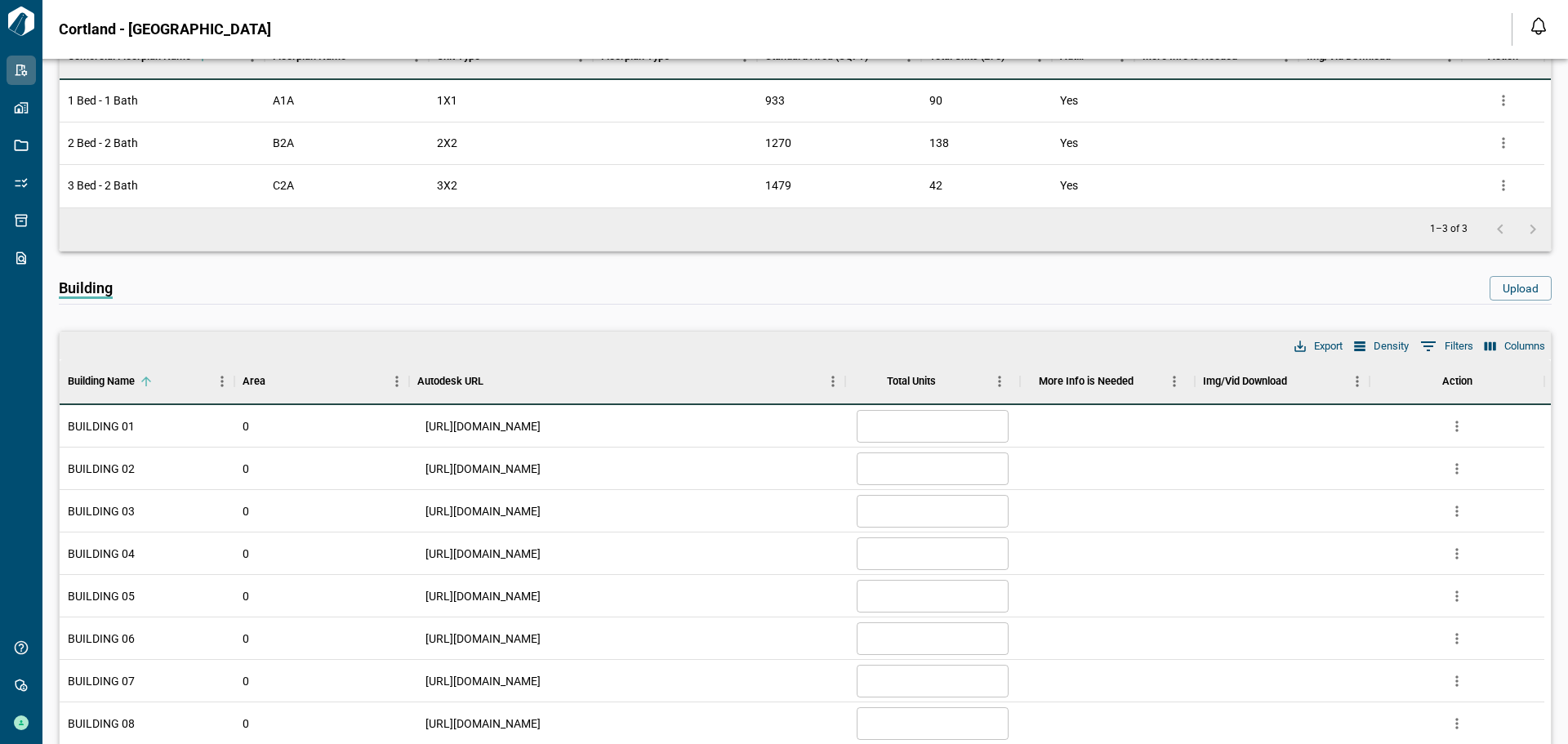
scroll to position [0, 0]
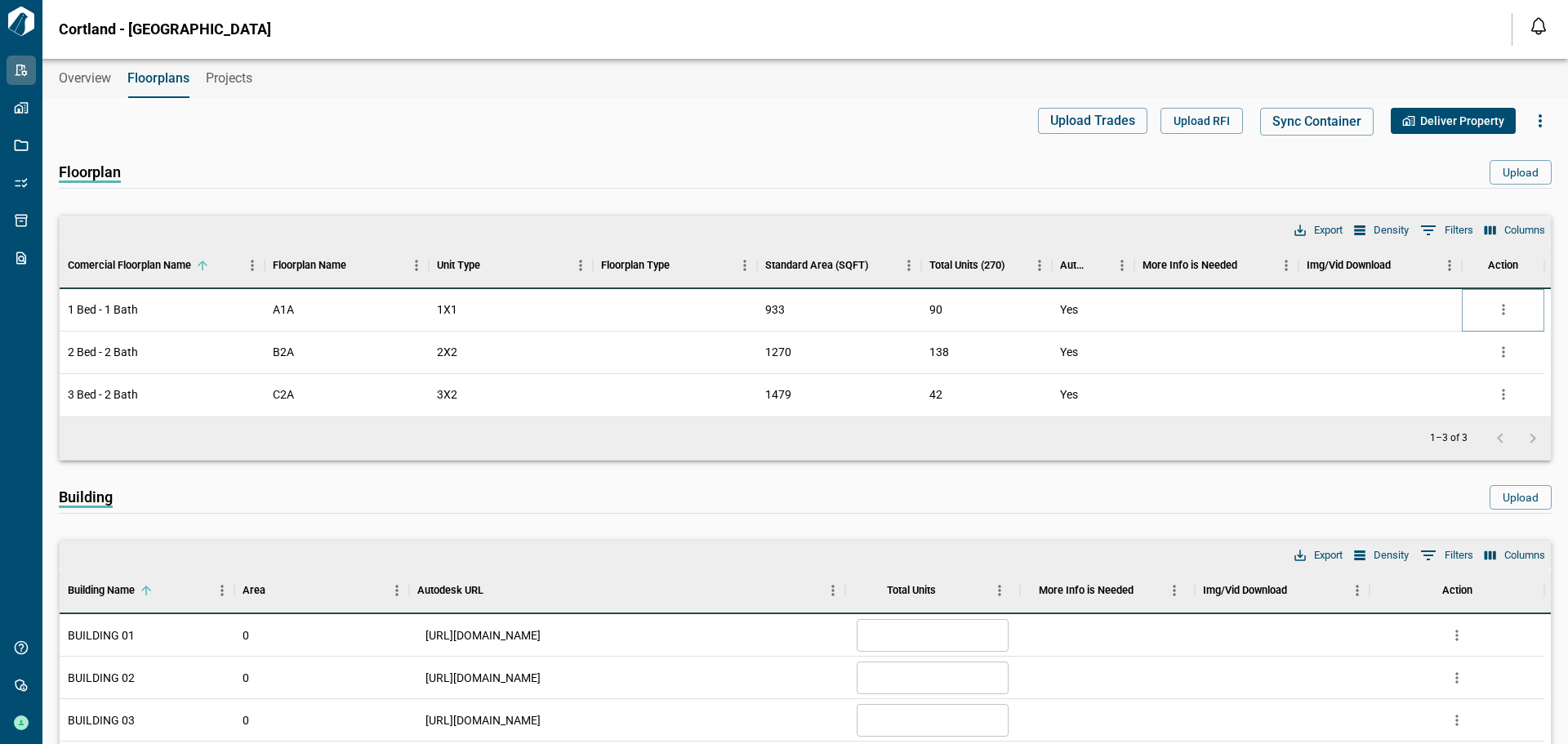
click at [1501, 303] on icon "more" at bounding box center [1503, 310] width 16 height 16
click at [1384, 367] on li "Edit" at bounding box center [1434, 372] width 160 height 30
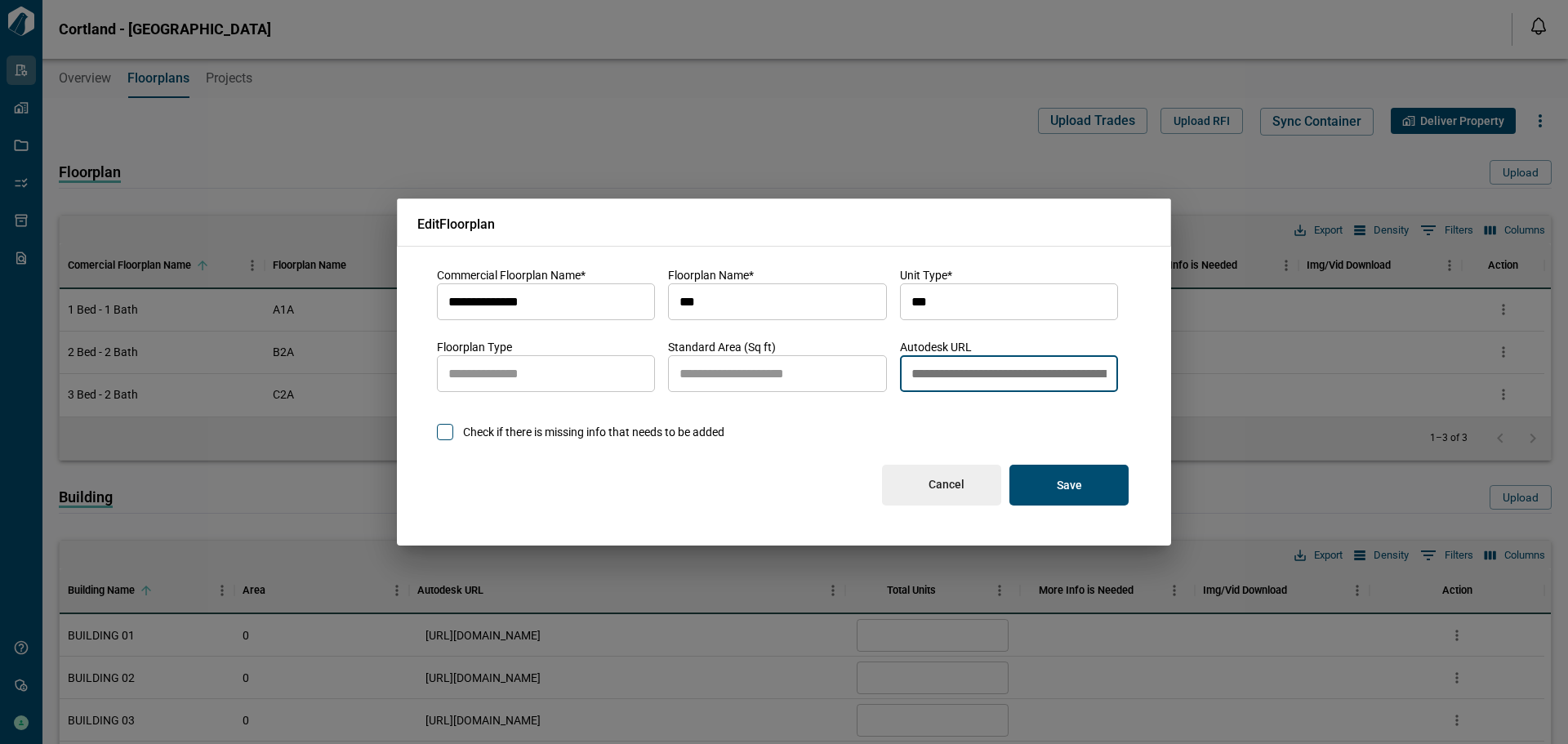
click at [954, 370] on input "**********" at bounding box center [1009, 375] width 218 height 46
click at [1007, 380] on input "**********" at bounding box center [1009, 375] width 218 height 46
paste input "**********"
type input "**********"
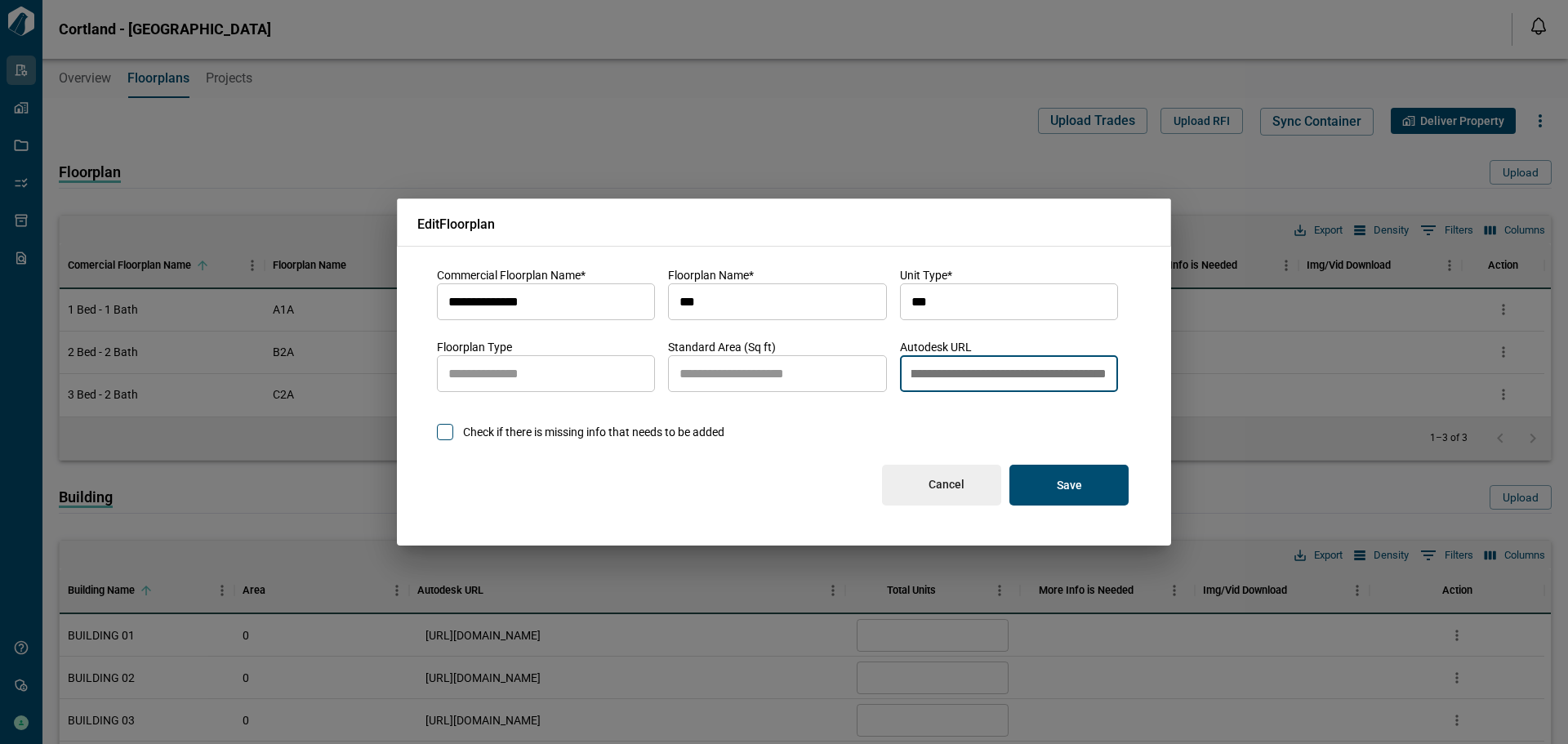
scroll to position [0, 0]
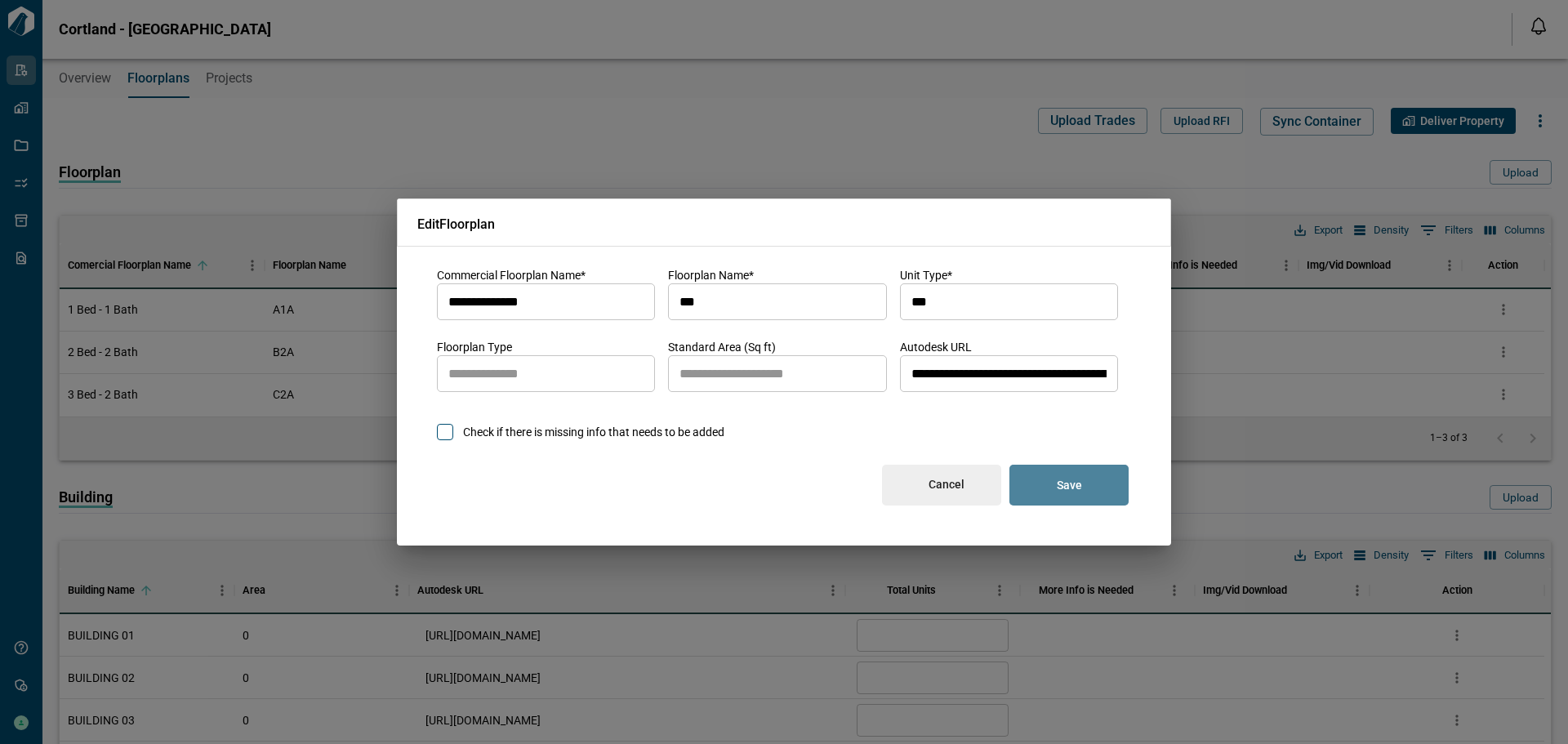
click at [1060, 488] on p "Save" at bounding box center [1069, 484] width 25 height 14
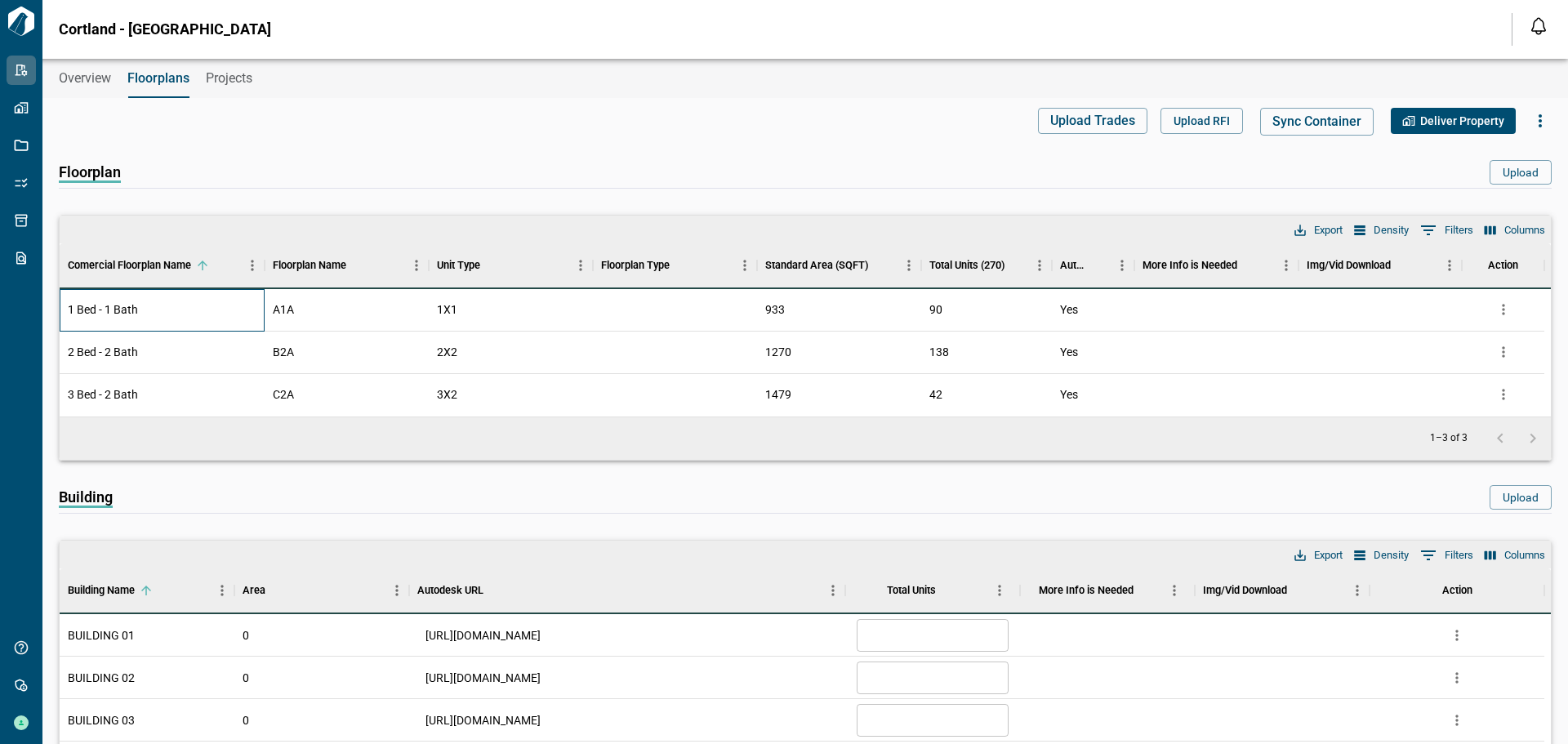
click at [183, 313] on div "1 Bed - 1 Bath" at bounding box center [161, 310] width 205 height 42
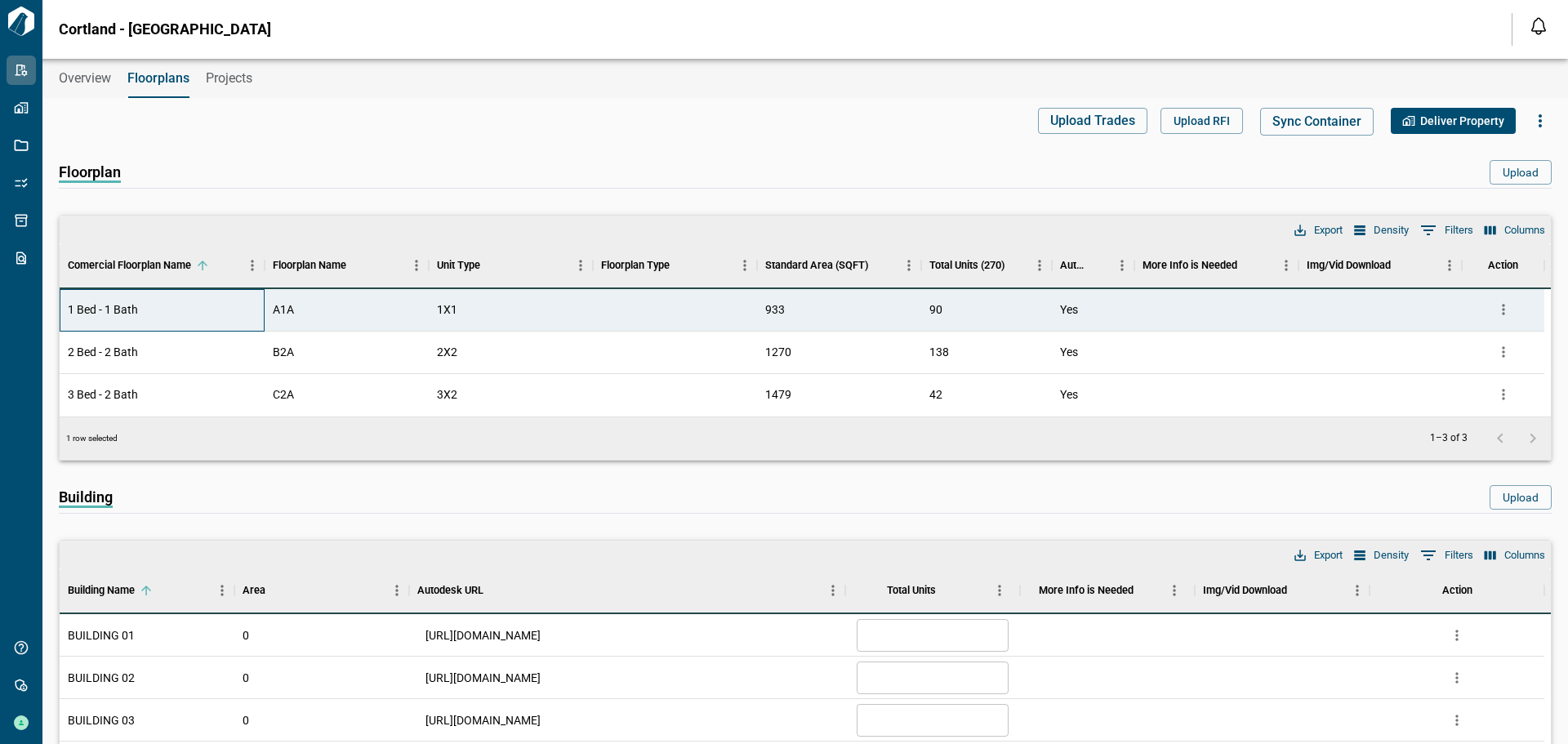
click at [183, 313] on div "1 Bed - 1 Bath" at bounding box center [161, 310] width 205 height 42
click at [1112, 313] on div "Yes" at bounding box center [1092, 310] width 82 height 42
click at [950, 161] on div "Floorplan Upload" at bounding box center [805, 174] width 1493 height 28
click at [73, 72] on span "Overview" at bounding box center [85, 78] width 52 height 16
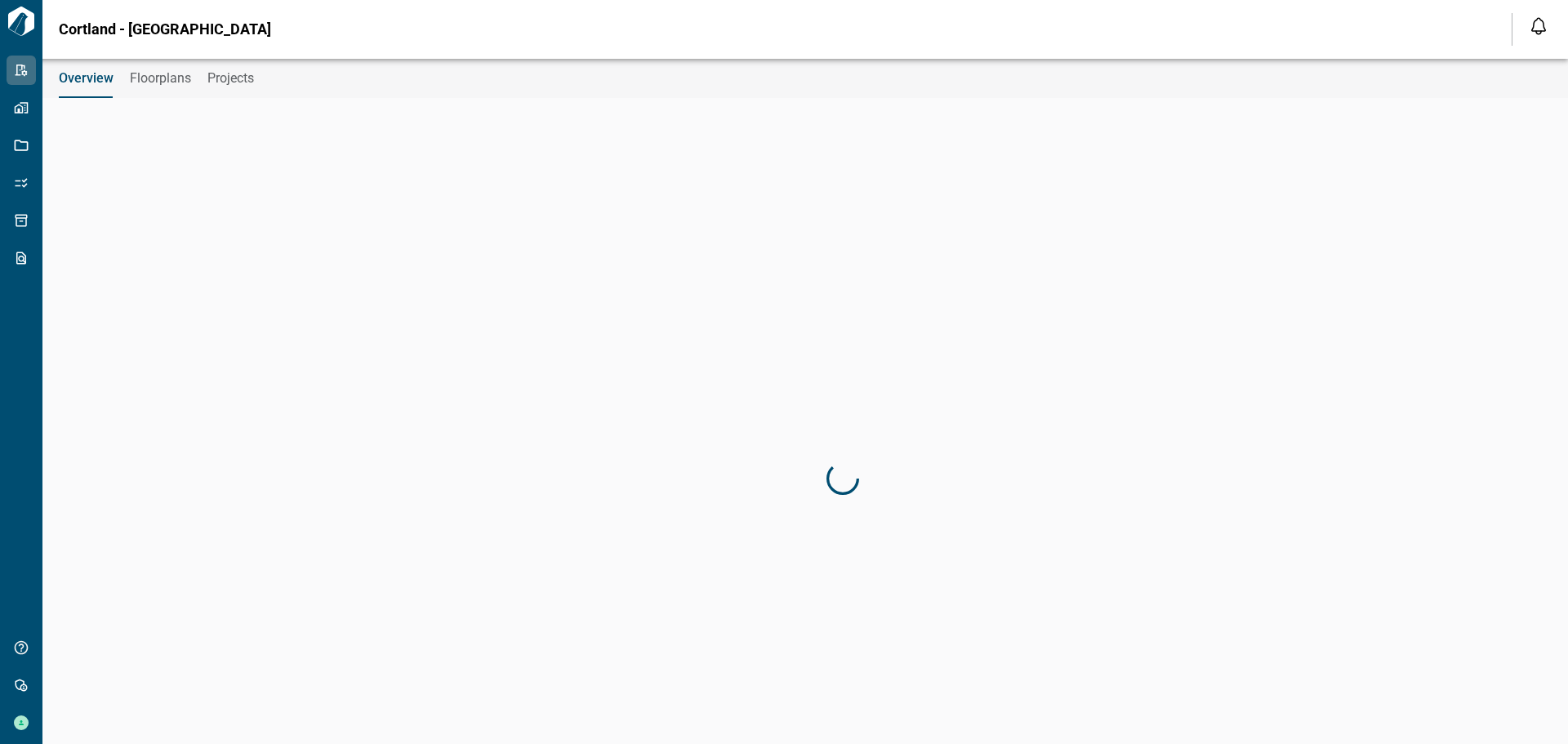
type input "********"
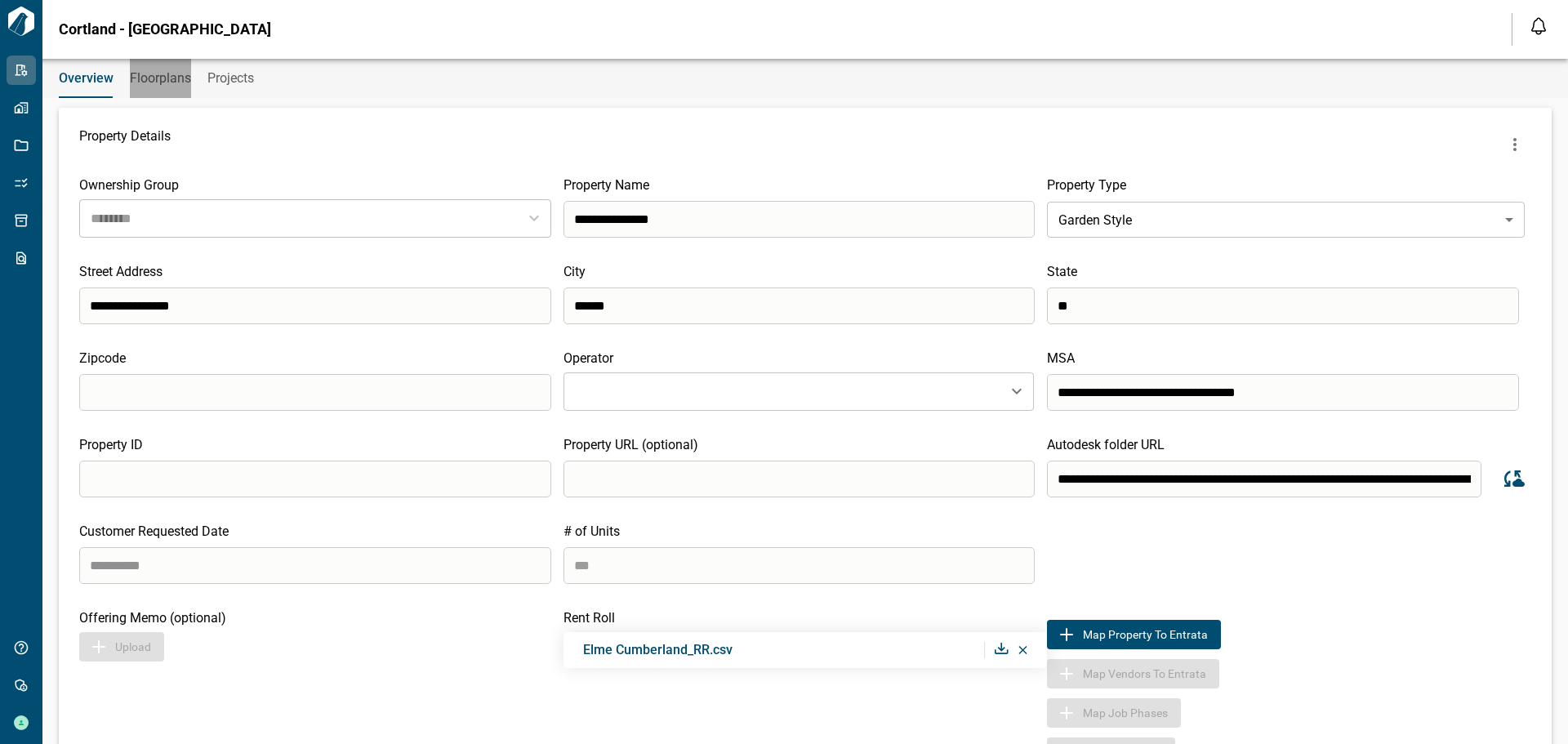
click at [166, 78] on span "Floorplans" at bounding box center [160, 78] width 61 height 16
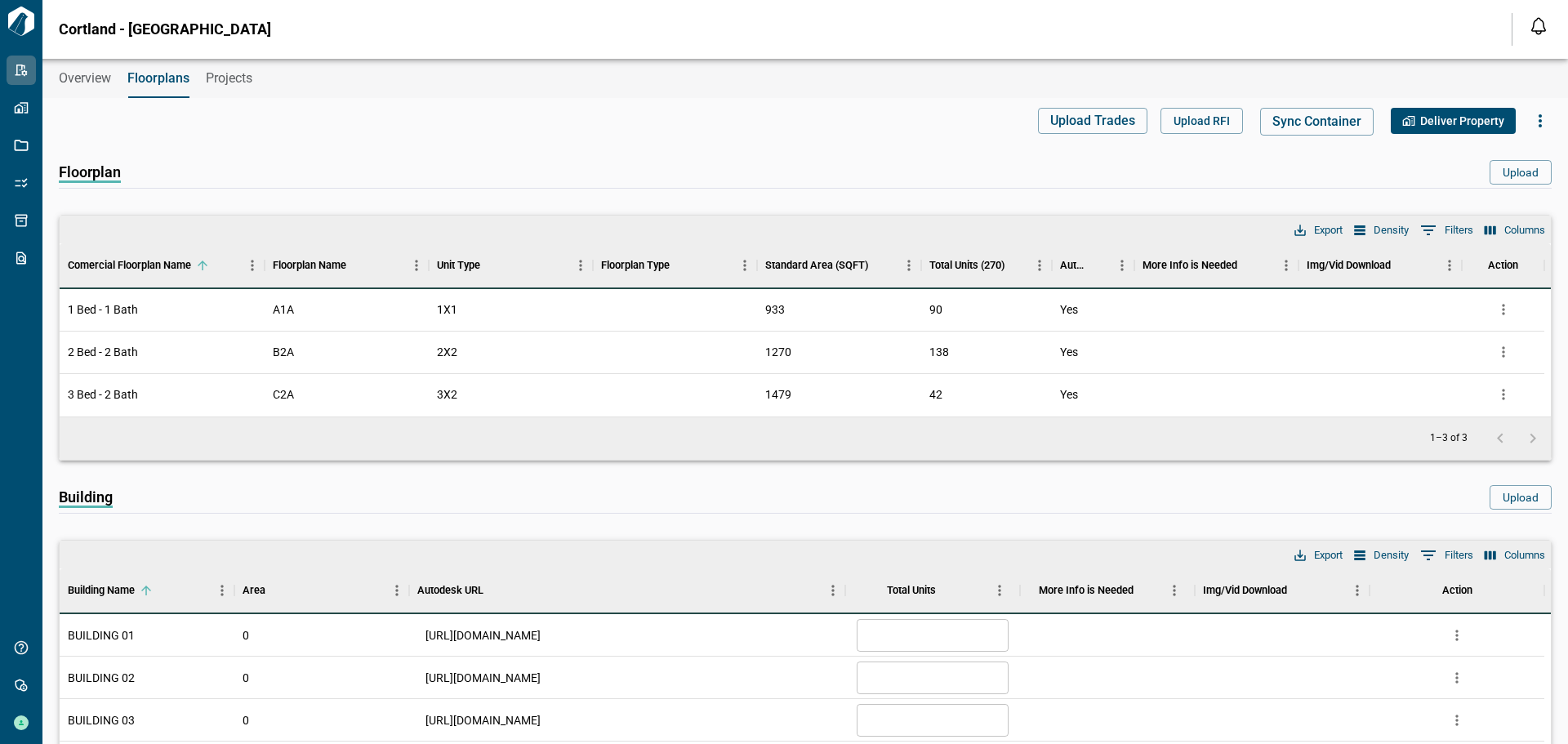
click at [73, 76] on span "Overview" at bounding box center [85, 78] width 52 height 16
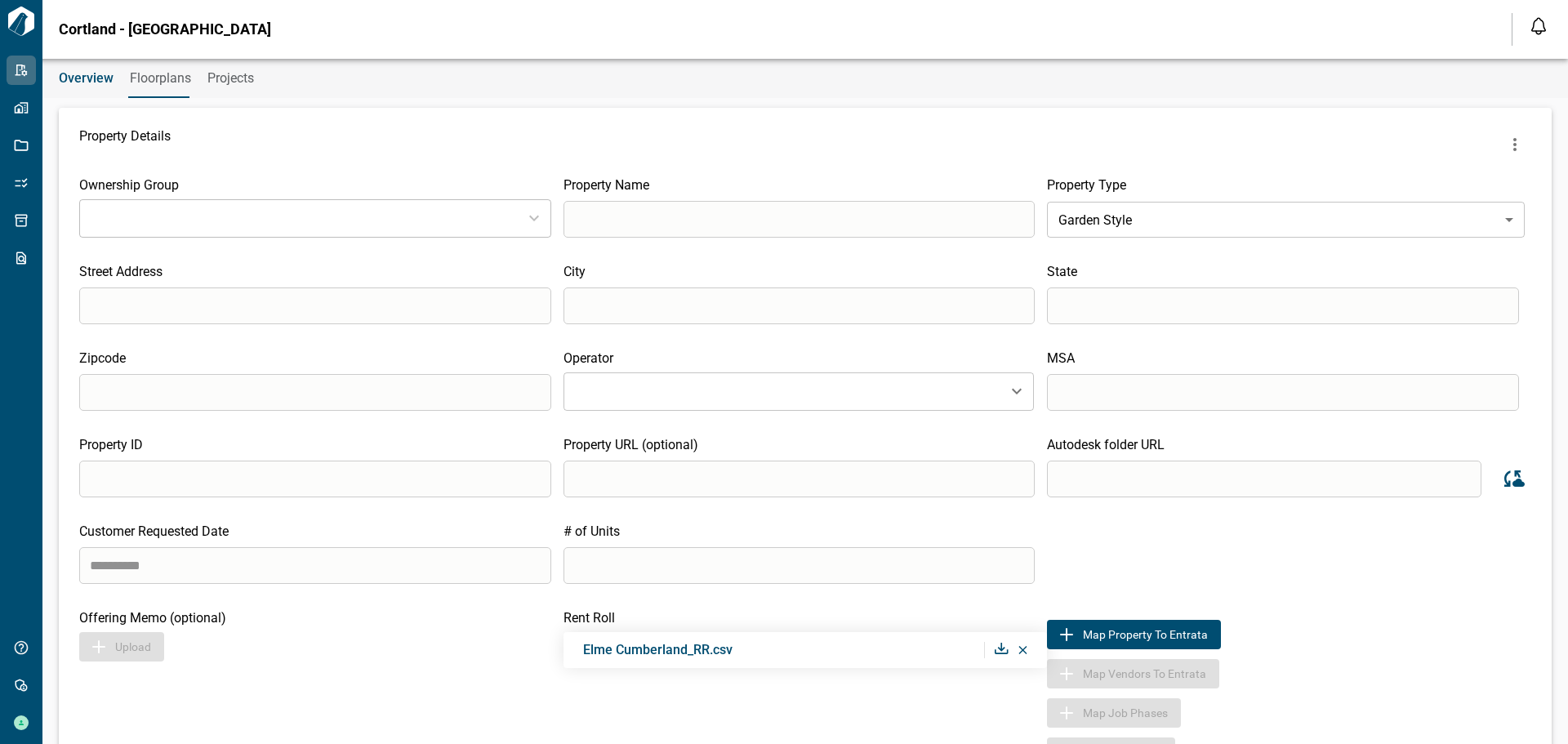
type input "**********"
type input "******"
type input "**"
type input "*****"
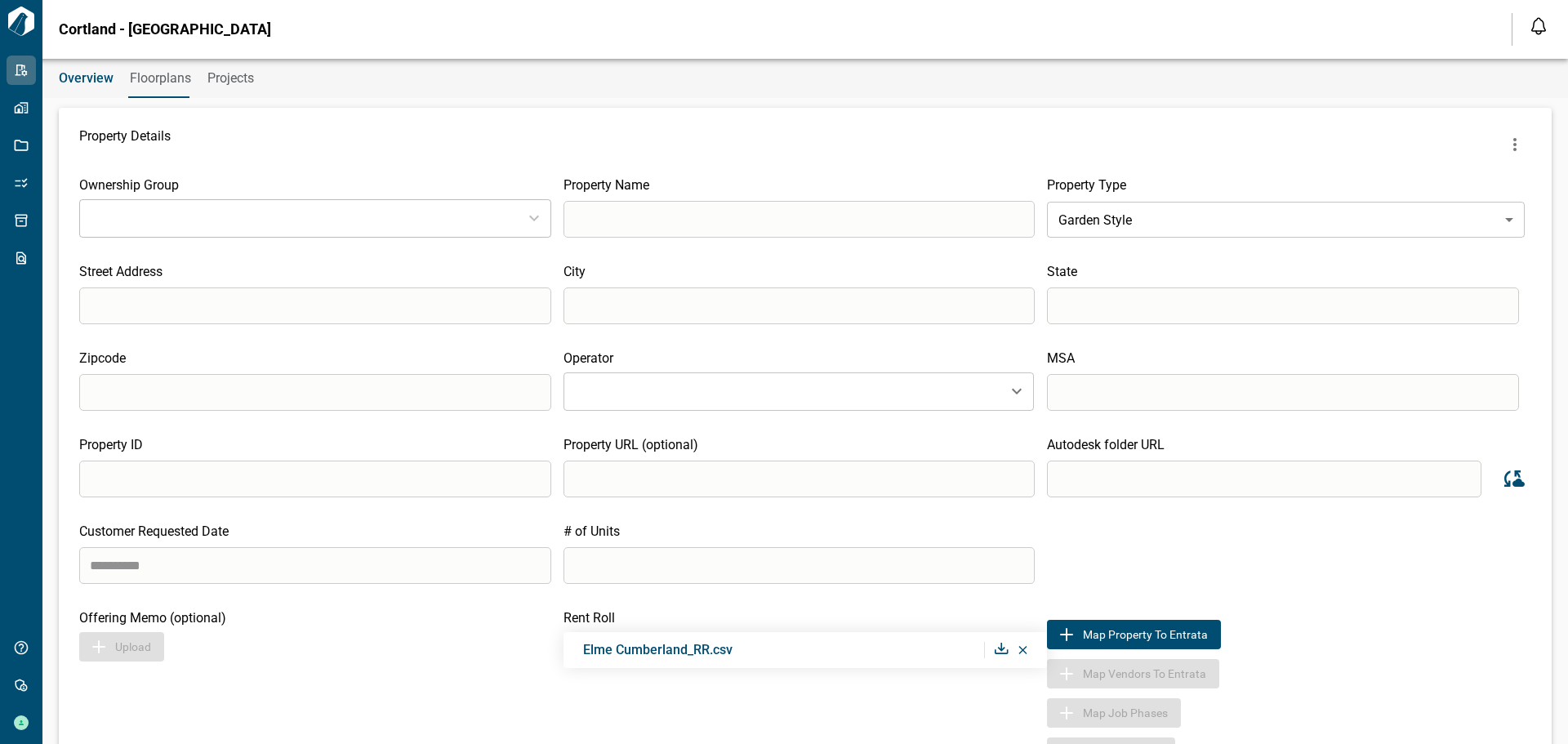
type input "**********"
type input "***"
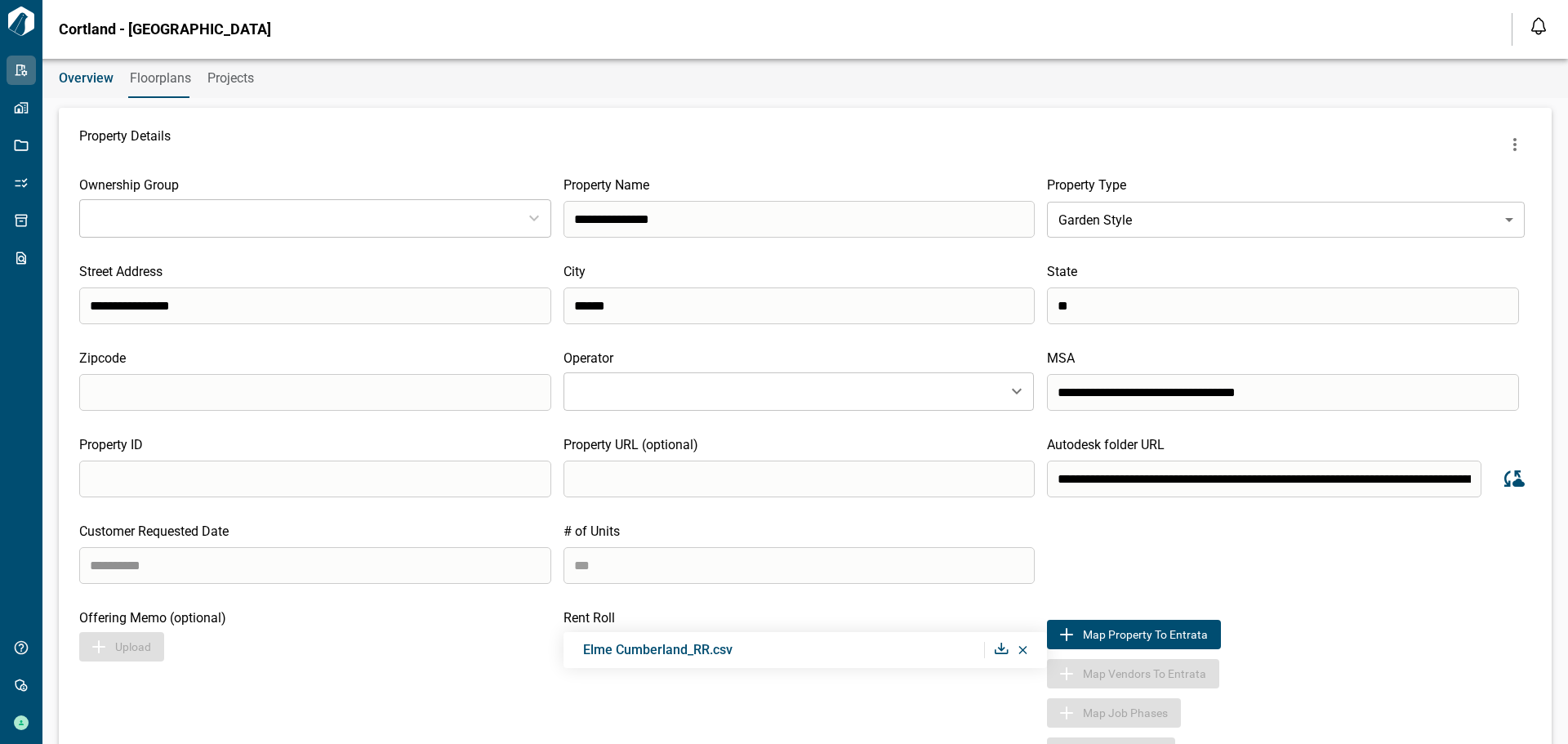
type input "********"
click at [1505, 478] on icon "Sync data from Autodesk" at bounding box center [1514, 479] width 20 height 16
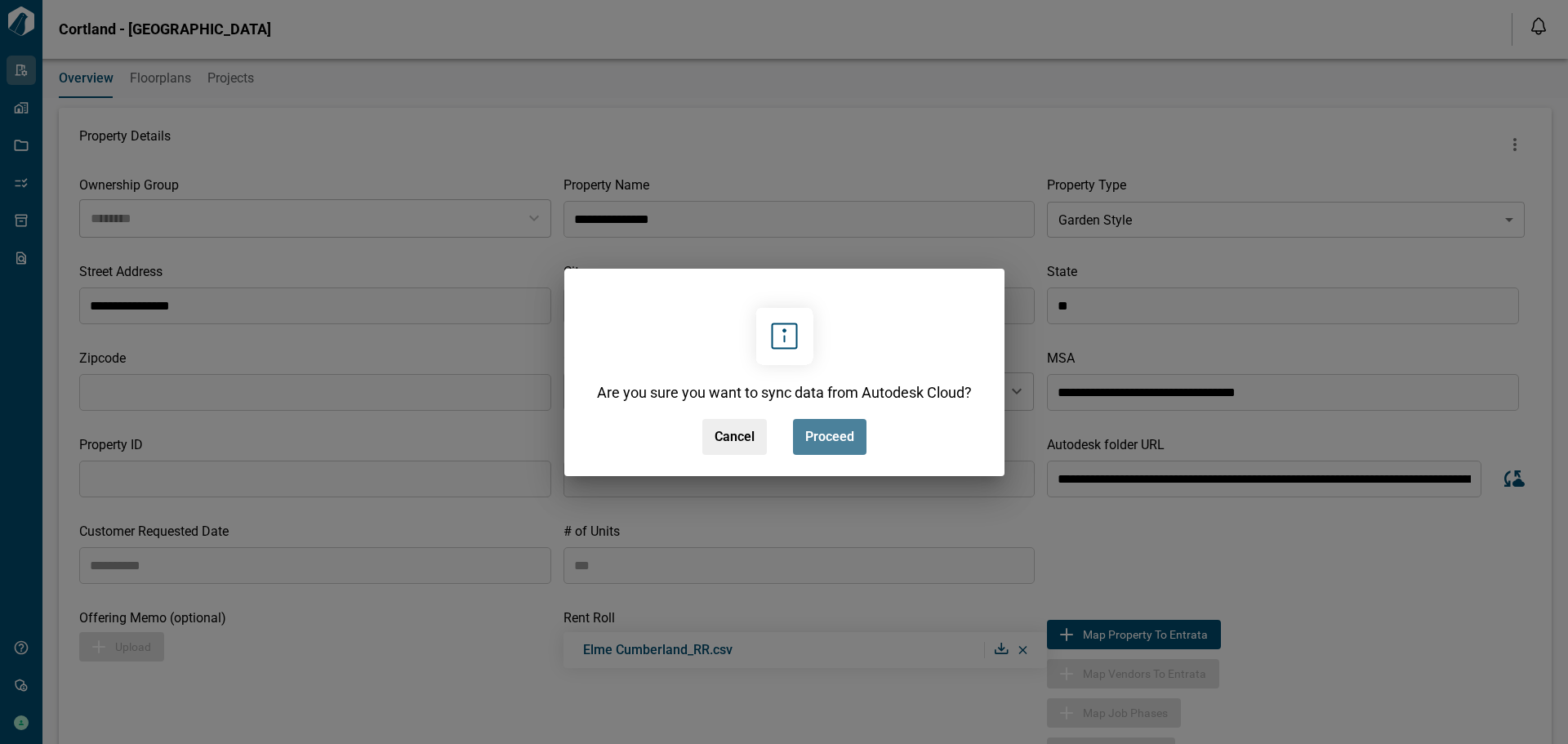
click at [832, 435] on span "Proceed" at bounding box center [829, 436] width 49 height 16
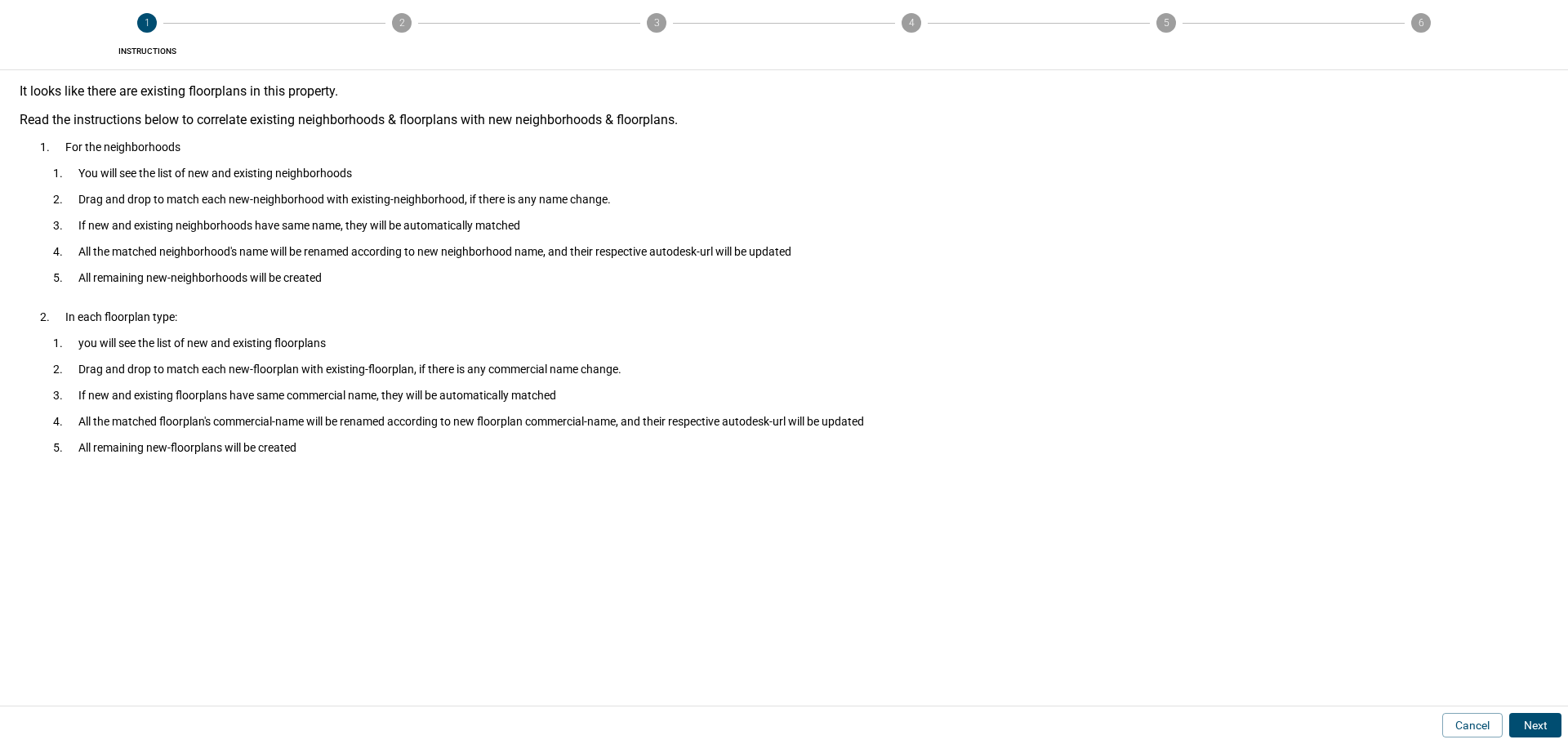
click at [1546, 722] on button "Next" at bounding box center [1535, 726] width 52 height 25
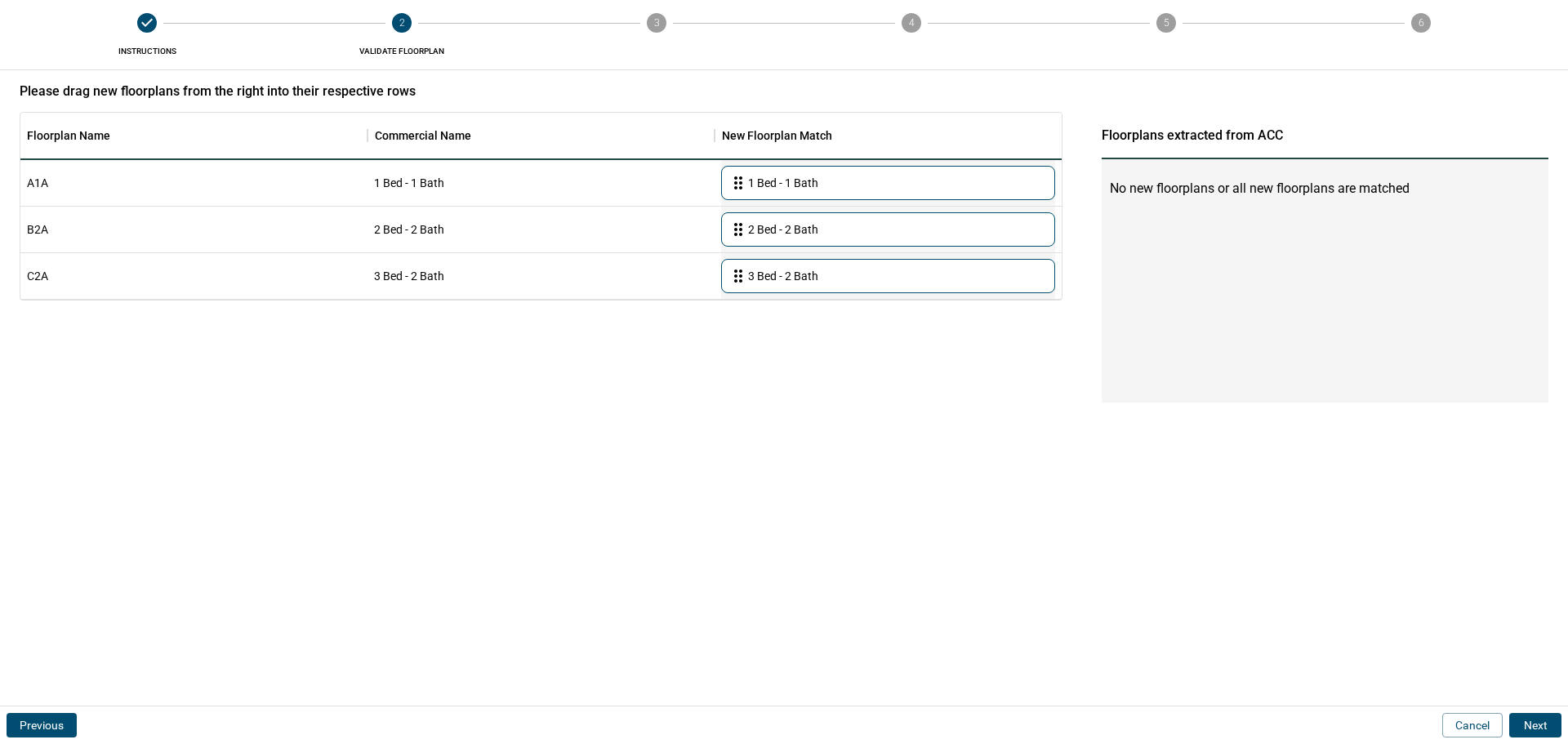
click at [1191, 214] on div "No new floorplans or all new floorplans are matched" at bounding box center [1325, 281] width 447 height 243
click at [1524, 714] on button "Next" at bounding box center [1535, 726] width 52 height 25
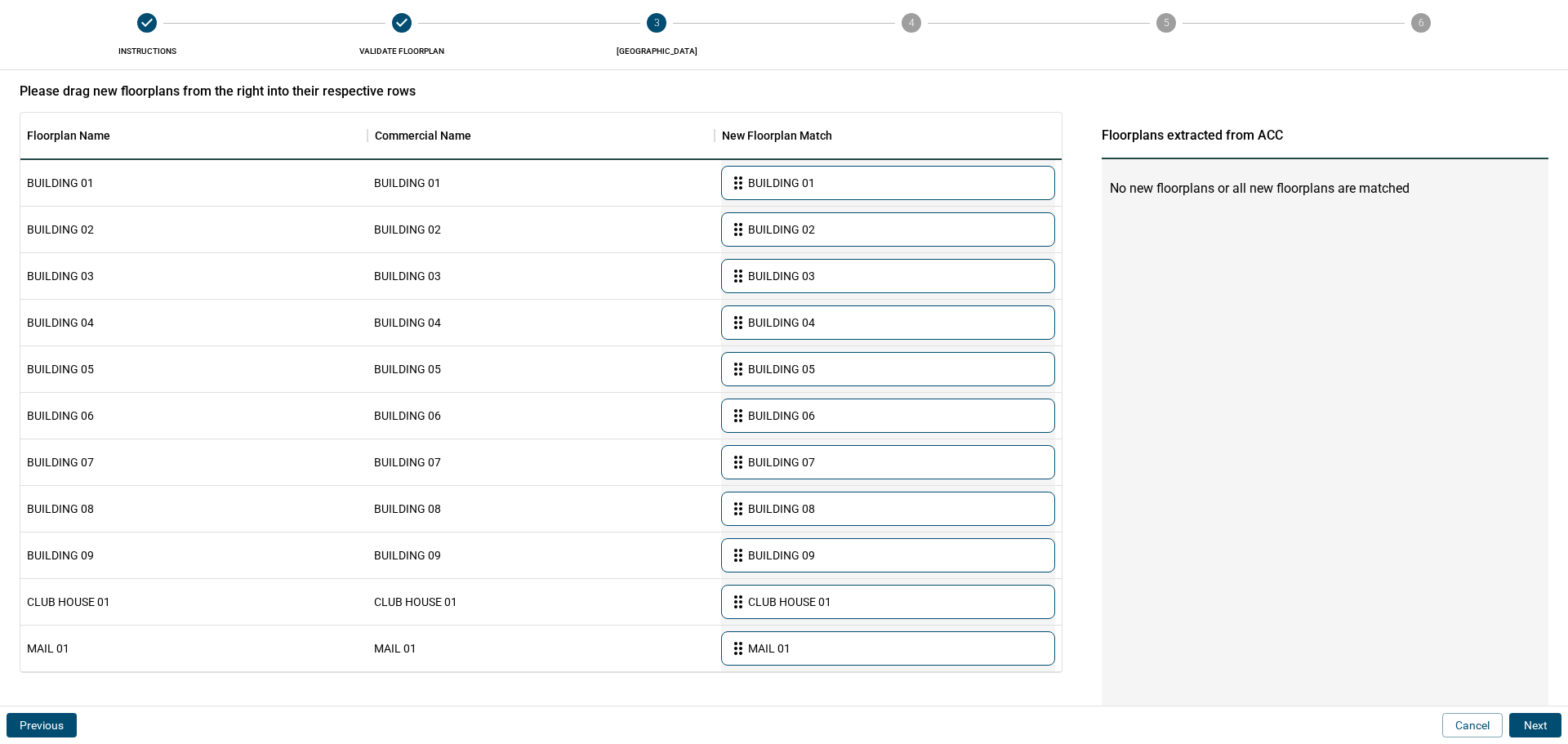
click at [1532, 723] on button "Next" at bounding box center [1535, 726] width 52 height 25
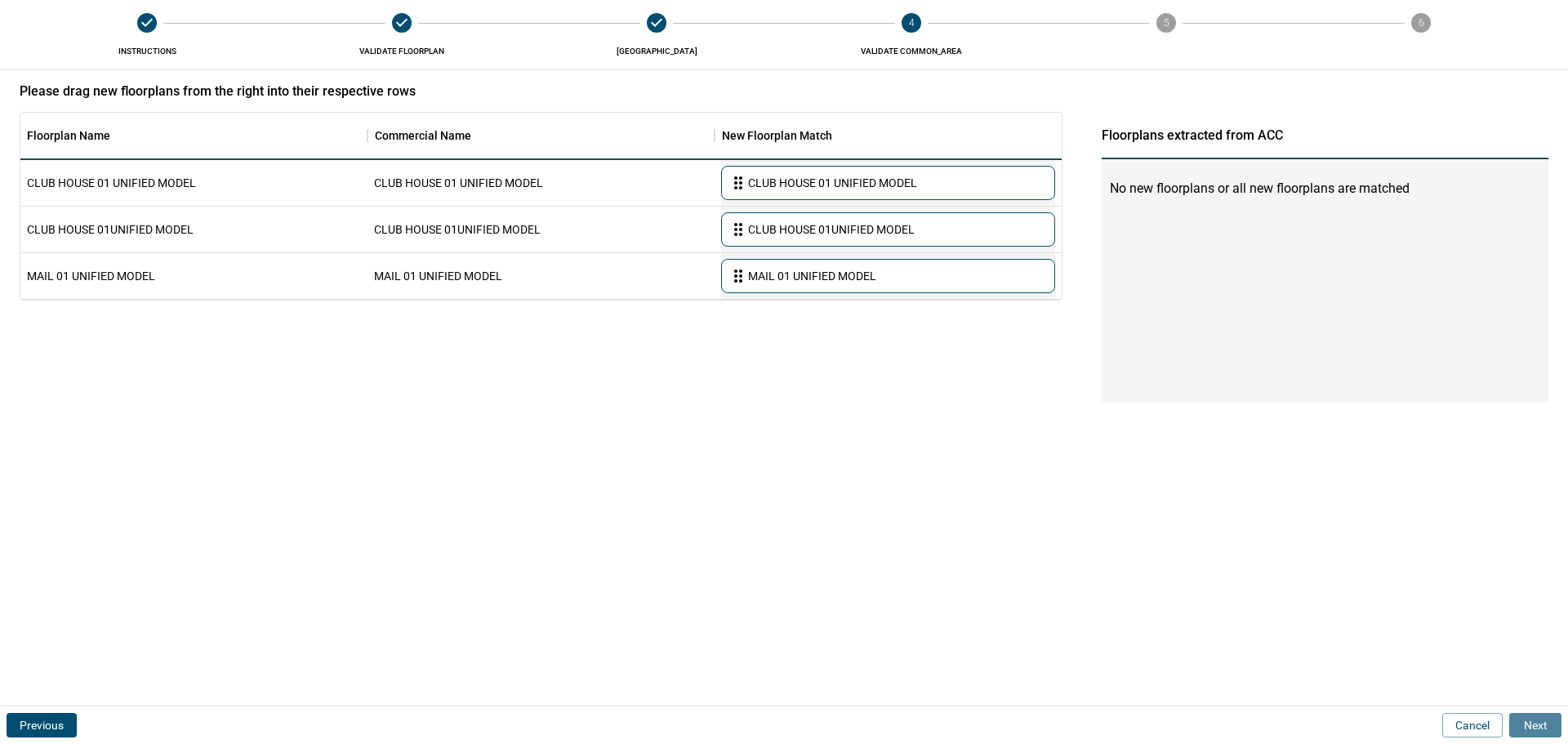
click at [1541, 717] on button "Next" at bounding box center [1535, 726] width 52 height 25
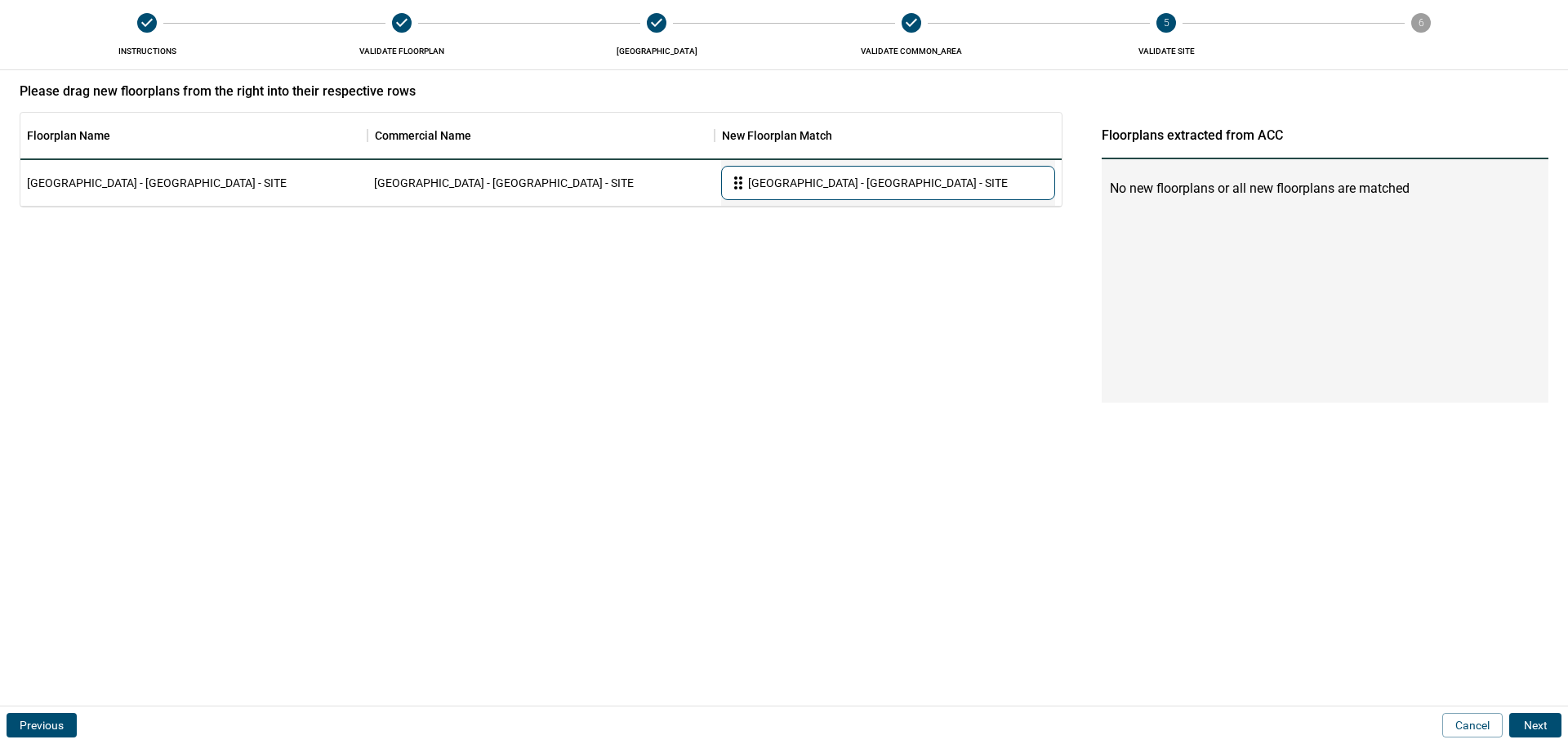
click at [1538, 723] on button "Next" at bounding box center [1535, 726] width 52 height 25
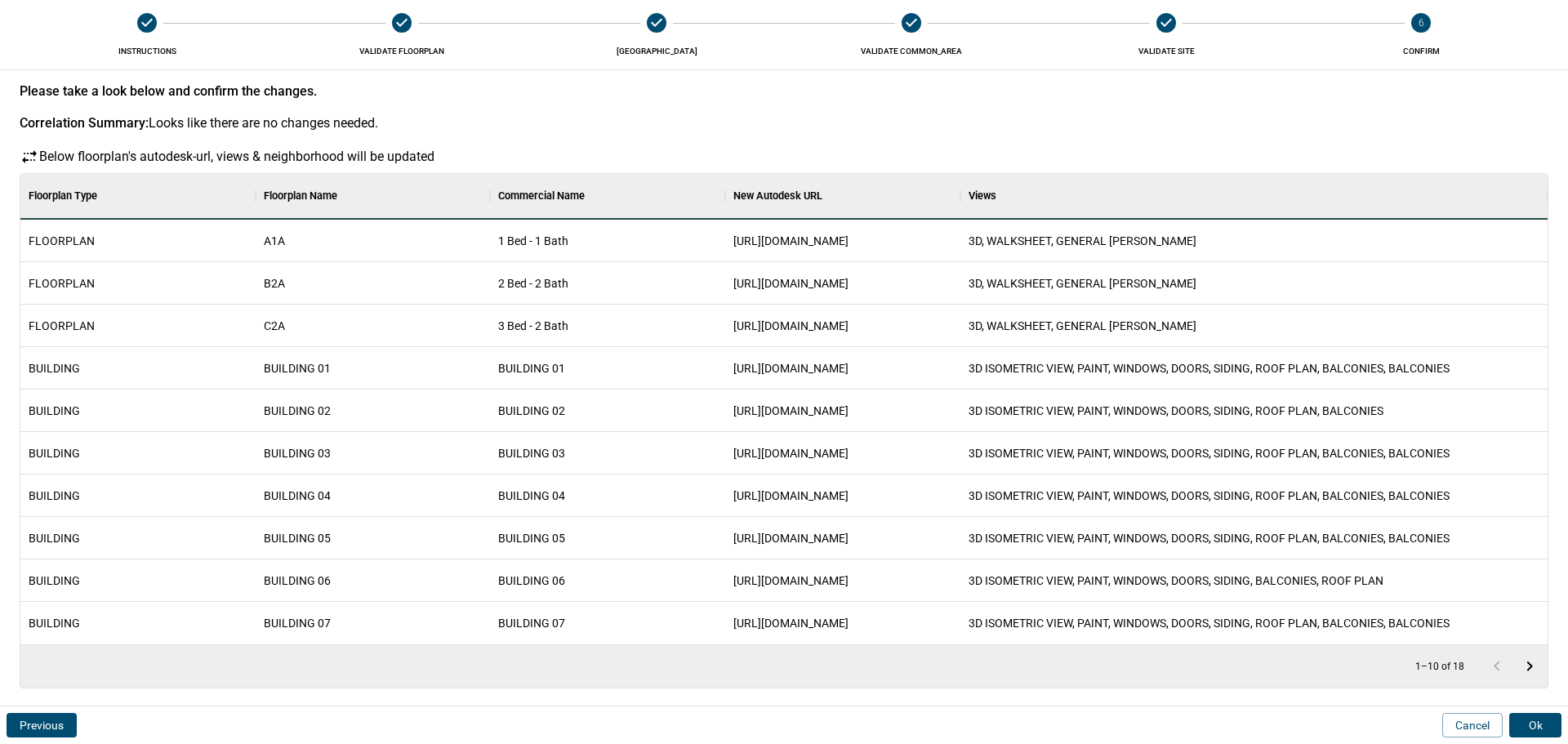
scroll to position [459, 1521]
click at [841, 245] on span "https://acc.autodesk.com/docs/files/projects/da2d408c-59cf-42f4-847c-4eaed4f314…" at bounding box center [791, 240] width 115 height 16
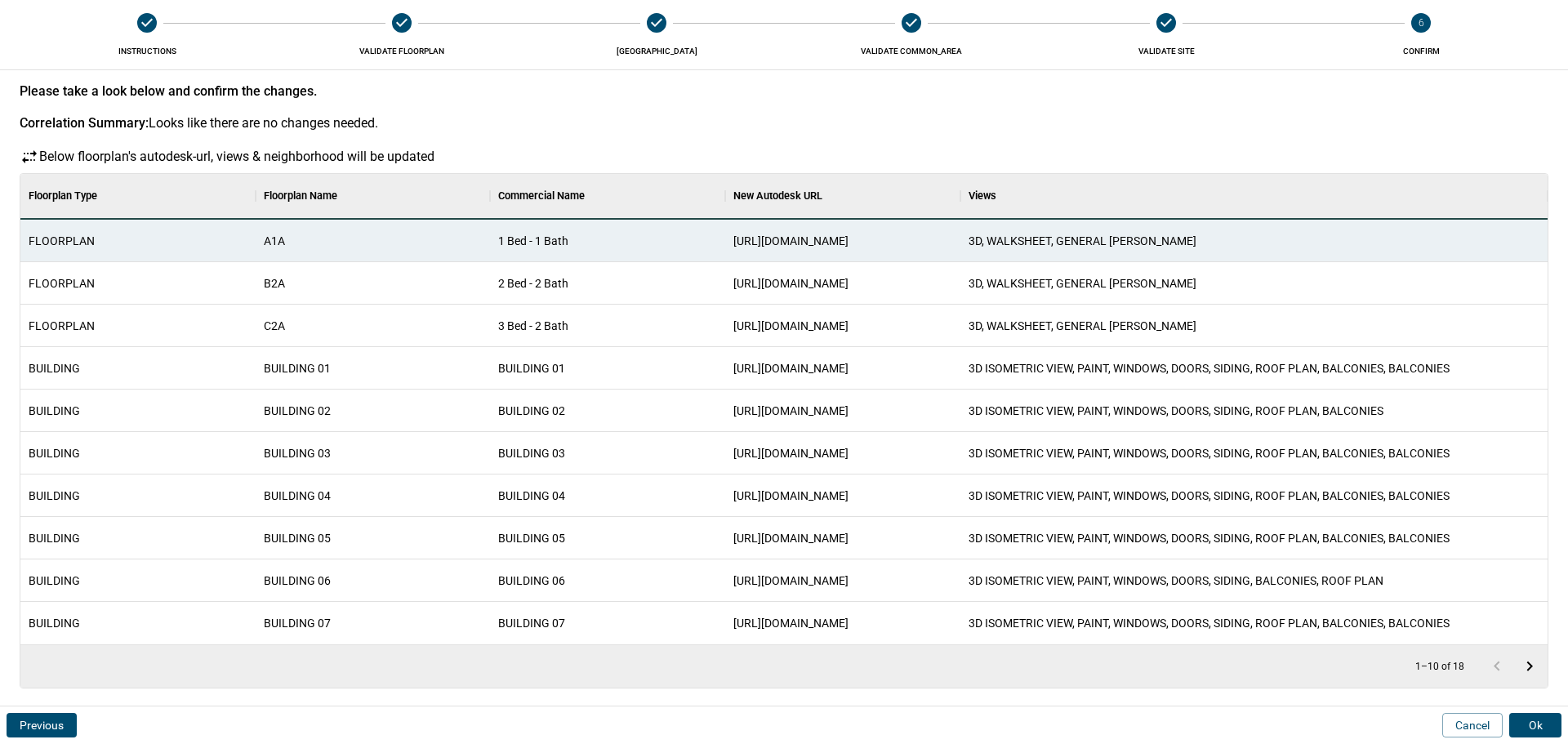
click at [848, 237] on span "https://acc.autodesk.com/docs/files/projects/da2d408c-59cf-42f4-847c-4eaed4f314…" at bounding box center [791, 240] width 115 height 16
click at [820, 238] on span "https://acc.autodesk.com/docs/files/projects/da2d408c-59cf-42f4-847c-4eaed4f314…" at bounding box center [791, 240] width 115 height 16
click at [1528, 725] on button "Ok" at bounding box center [1535, 726] width 52 height 25
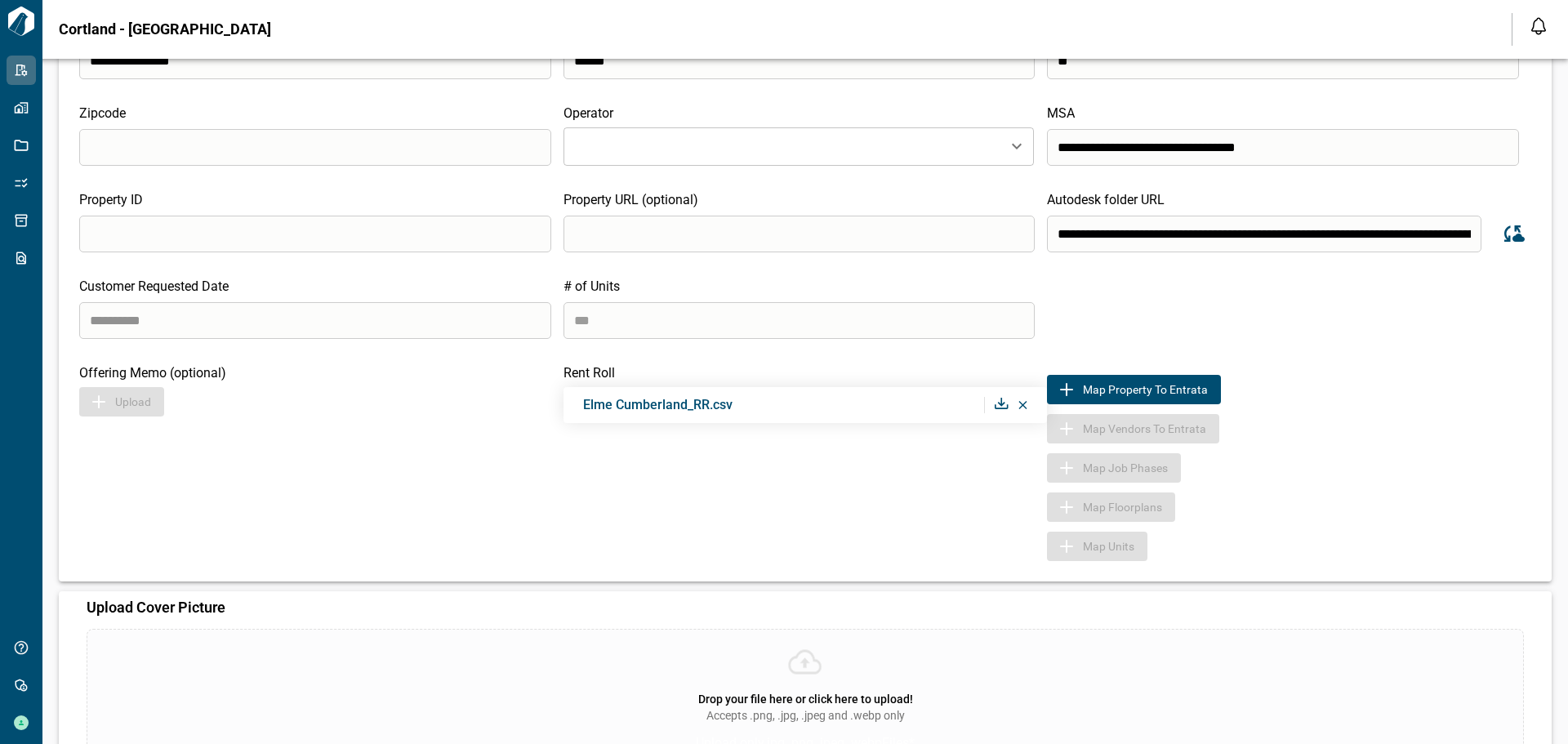
scroll to position [0, 0]
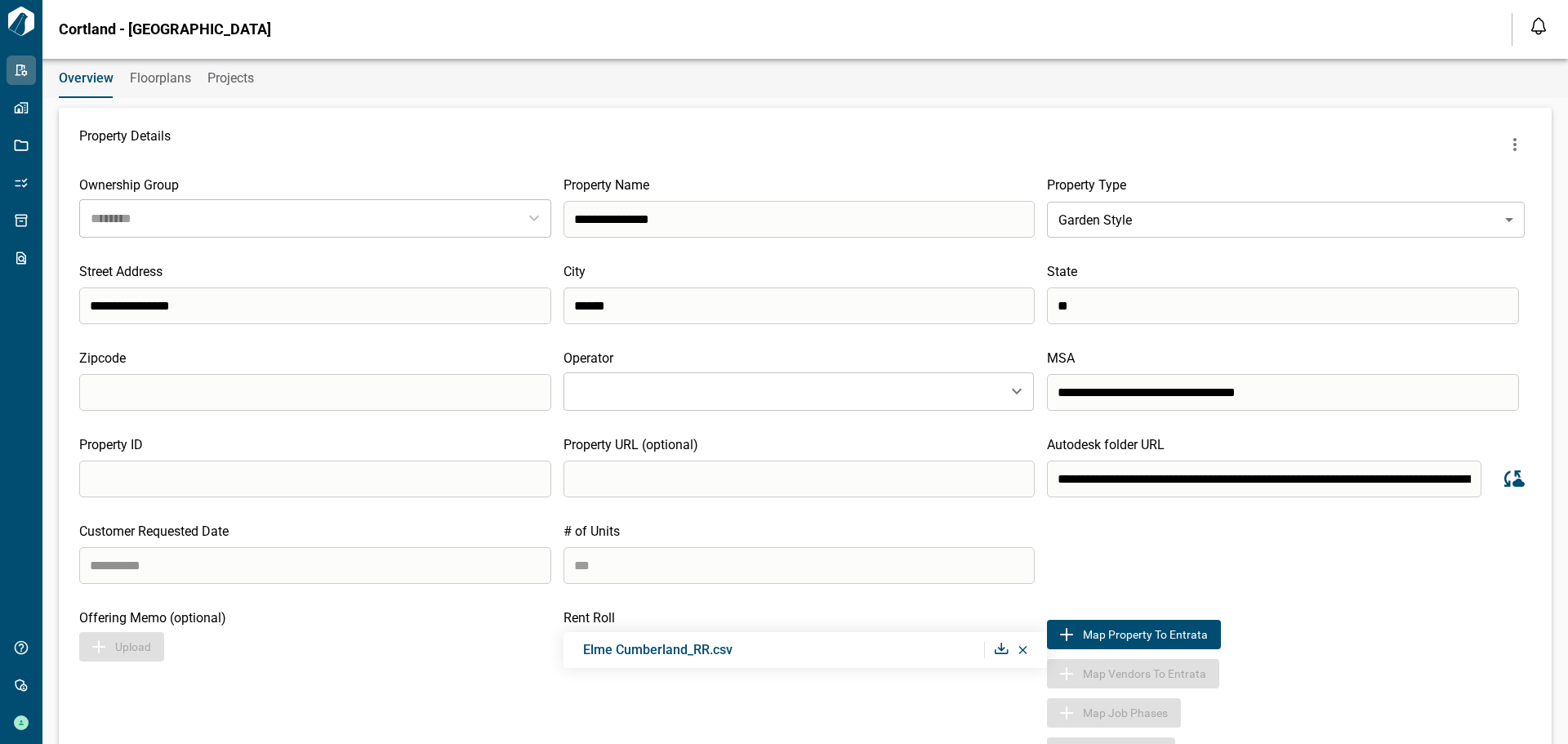
click at [143, 78] on span "Floorplans" at bounding box center [160, 78] width 61 height 16
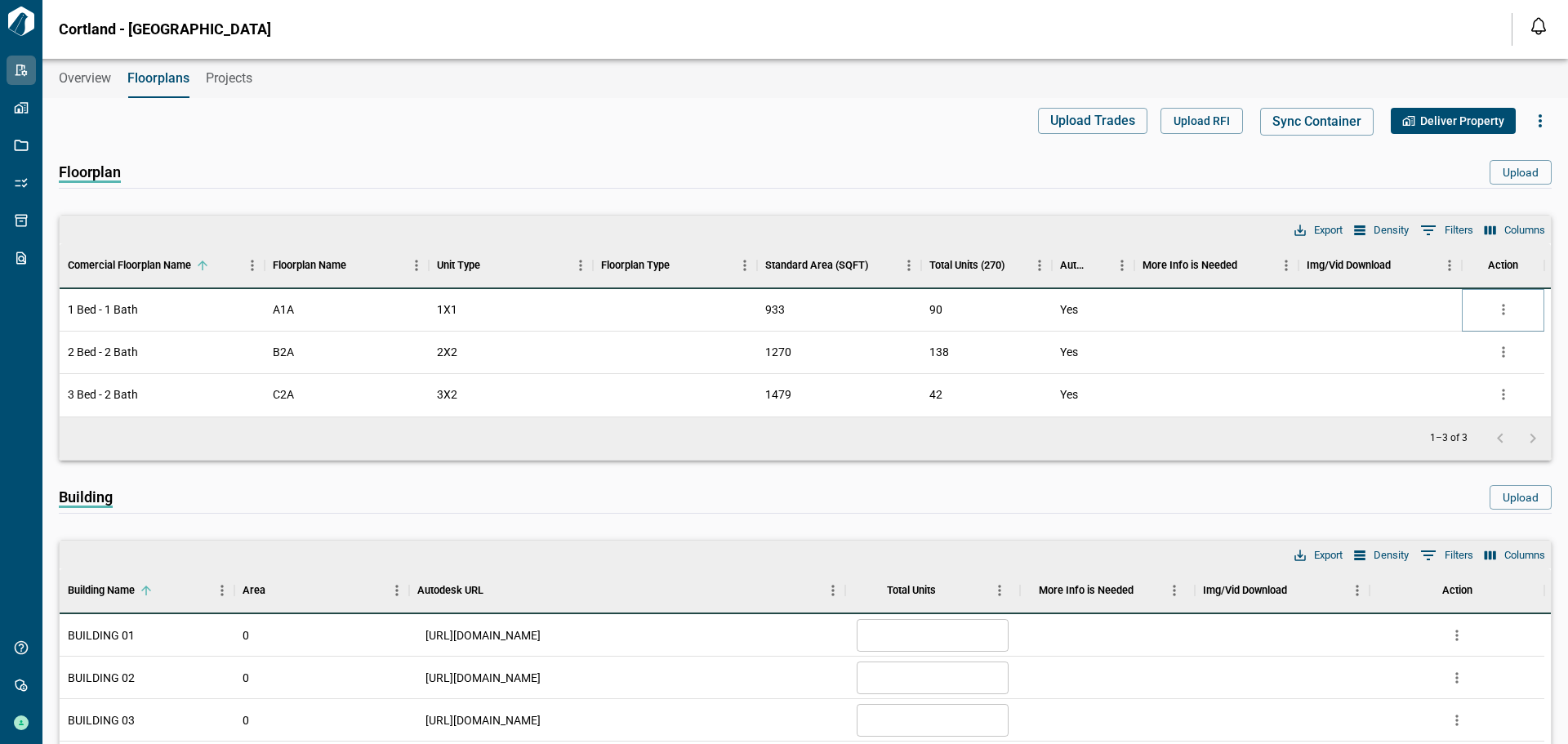
click at [1501, 312] on icon "more" at bounding box center [1503, 310] width 16 height 16
click at [1396, 369] on li "Edit" at bounding box center [1434, 372] width 160 height 30
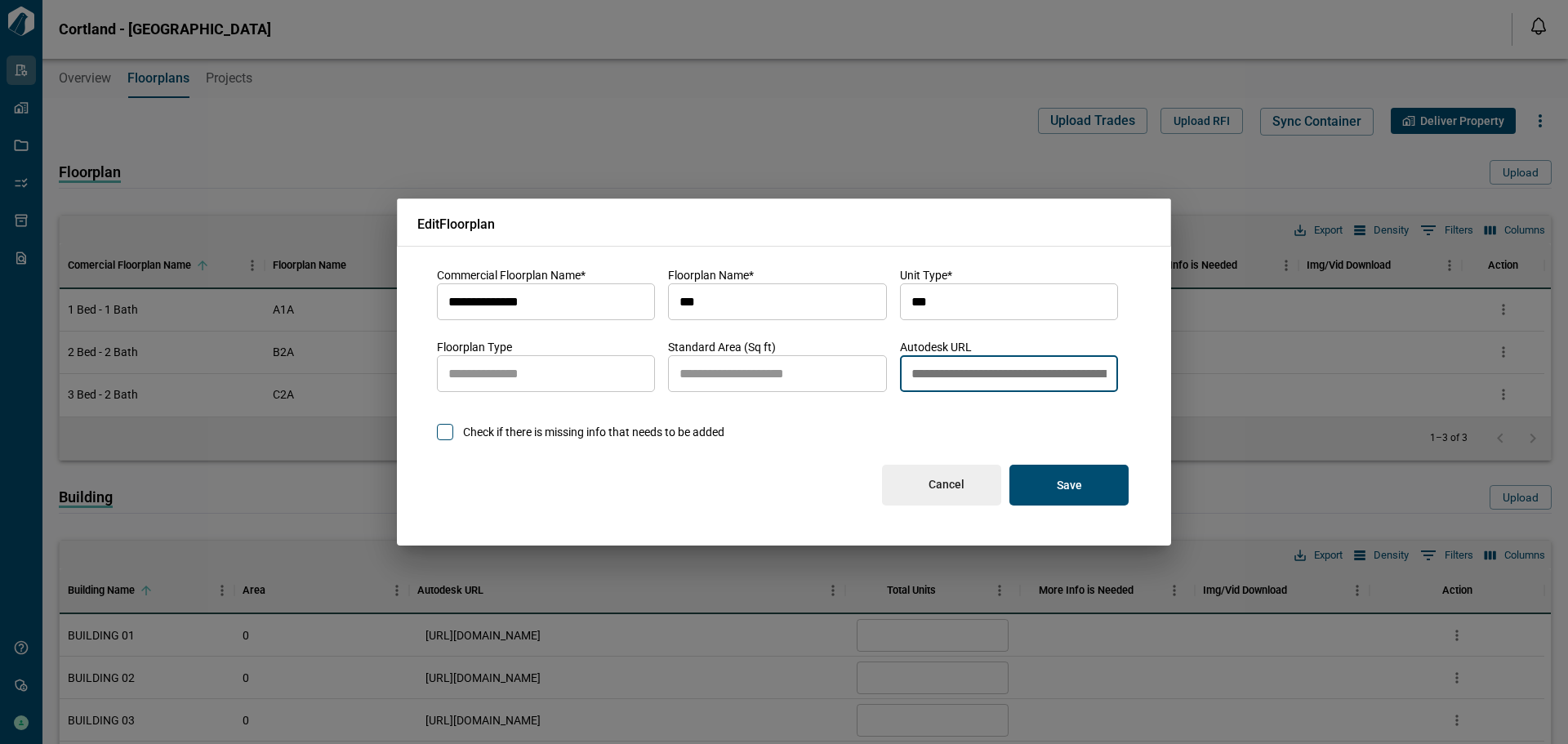
click at [982, 376] on input "**********" at bounding box center [1009, 375] width 218 height 46
paste input "autodesk_url"
type input "**********"
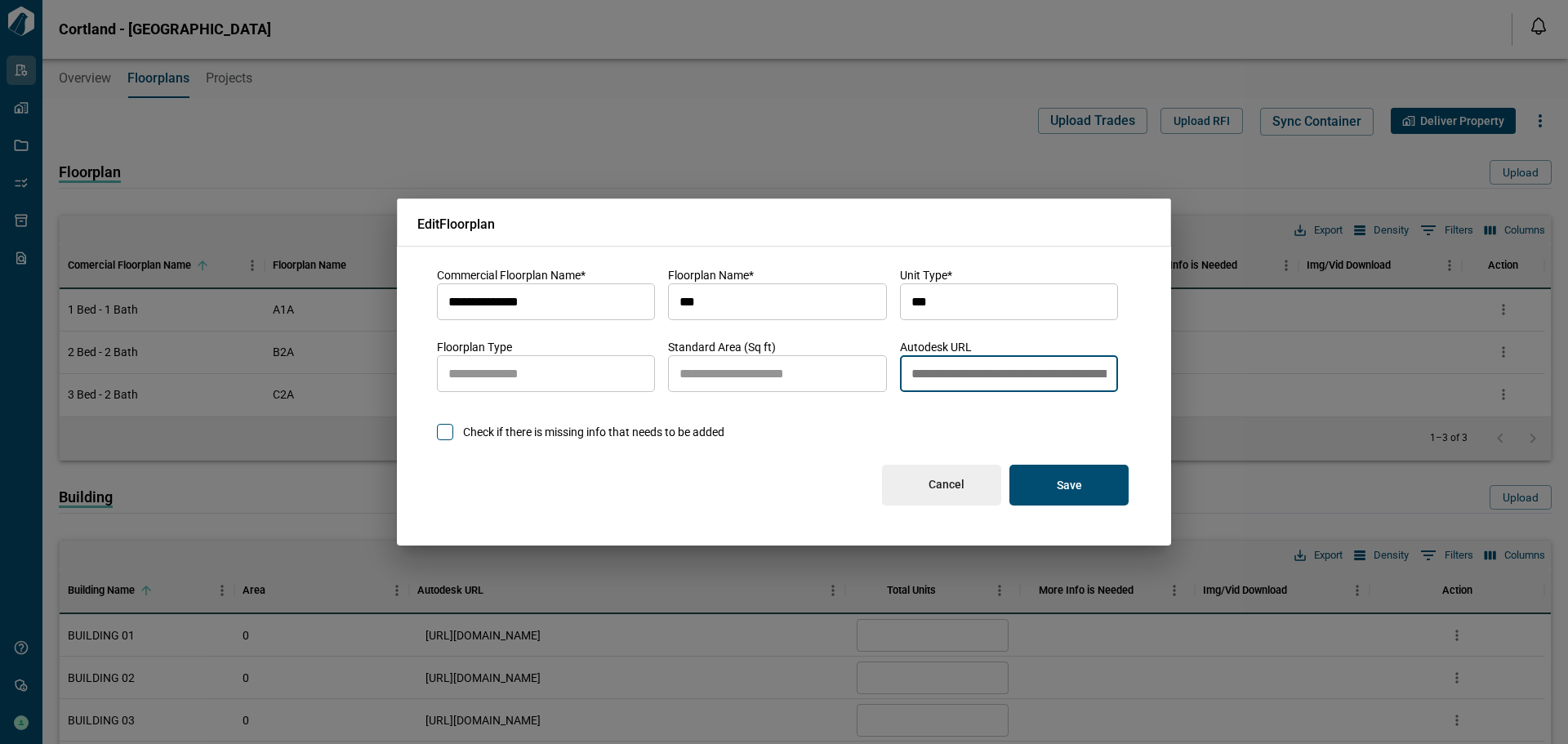
click at [1085, 486] on button "Save" at bounding box center [1069, 485] width 119 height 41
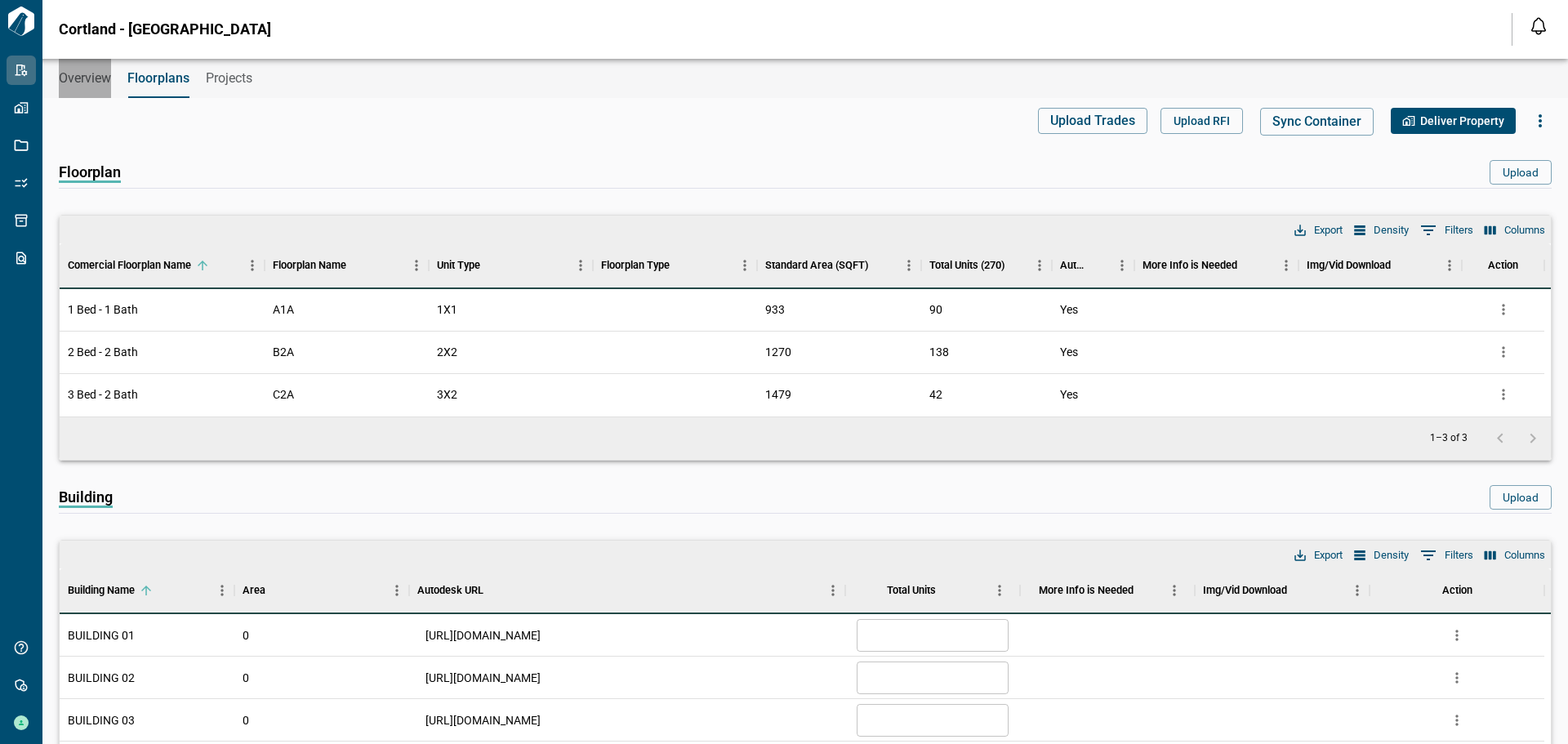
click at [85, 85] on span "Overview" at bounding box center [85, 78] width 52 height 16
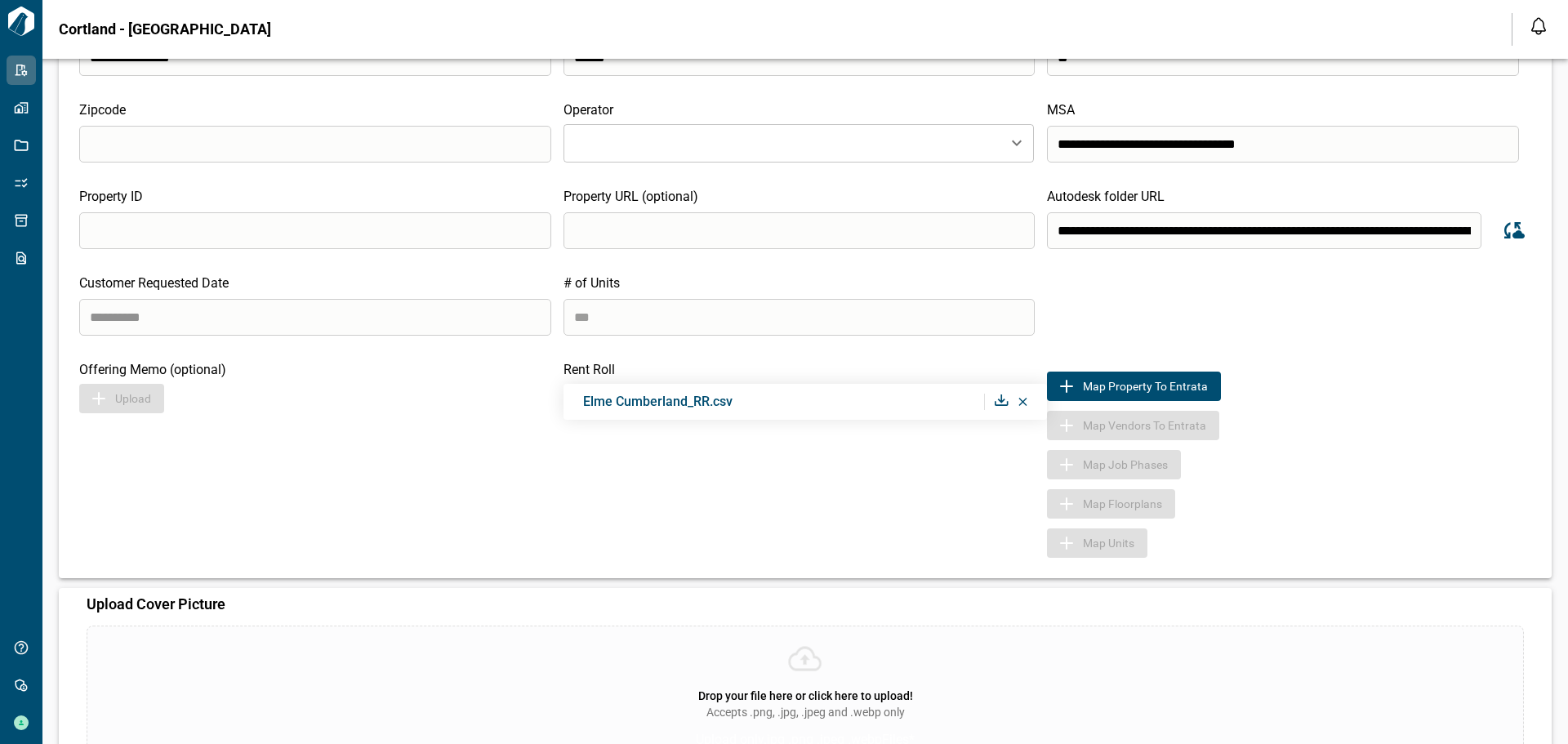
scroll to position [82, 0]
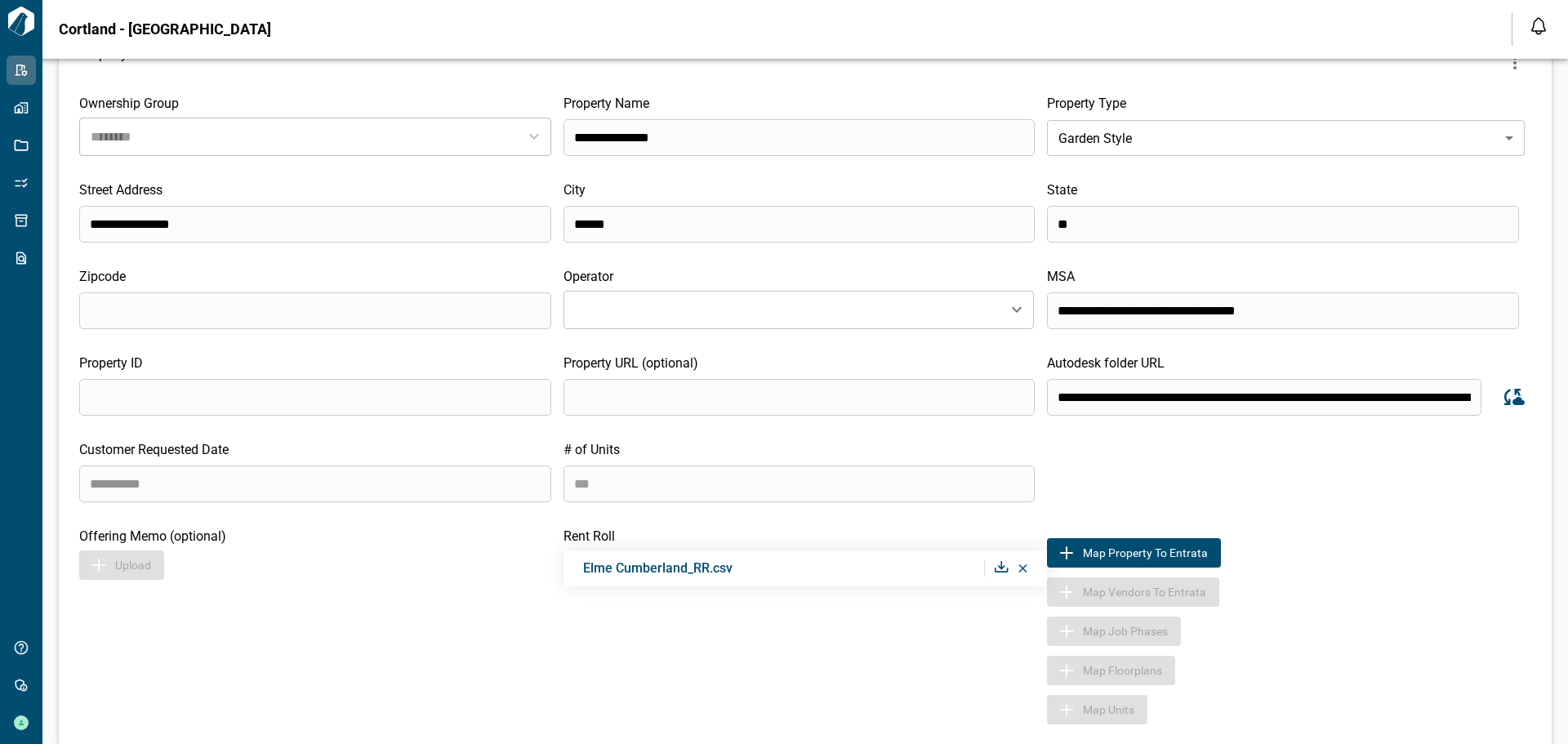
click at [1505, 400] on icon "Sync data from Autodesk" at bounding box center [1514, 397] width 20 height 16
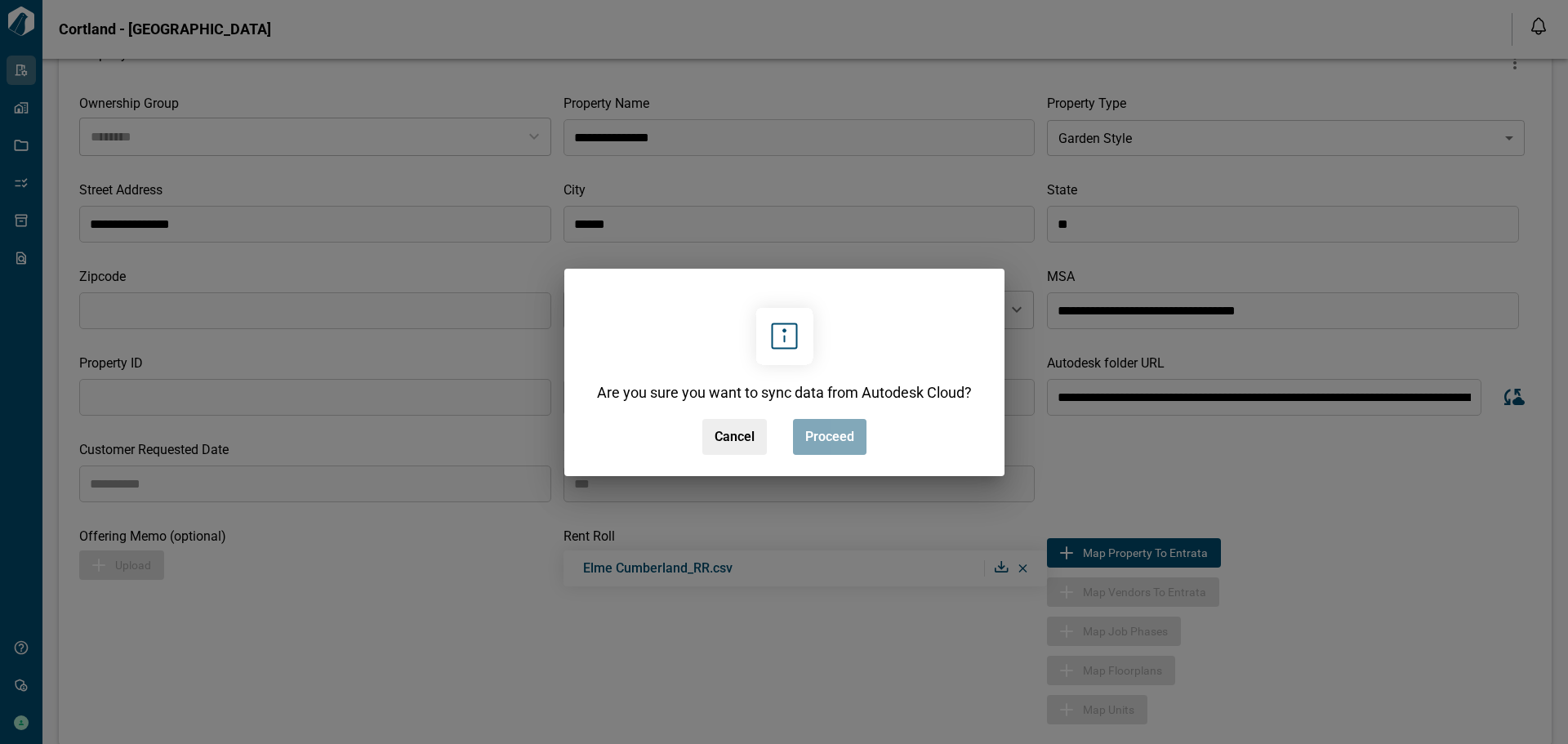
click at [809, 434] on span "Proceed" at bounding box center [829, 436] width 49 height 16
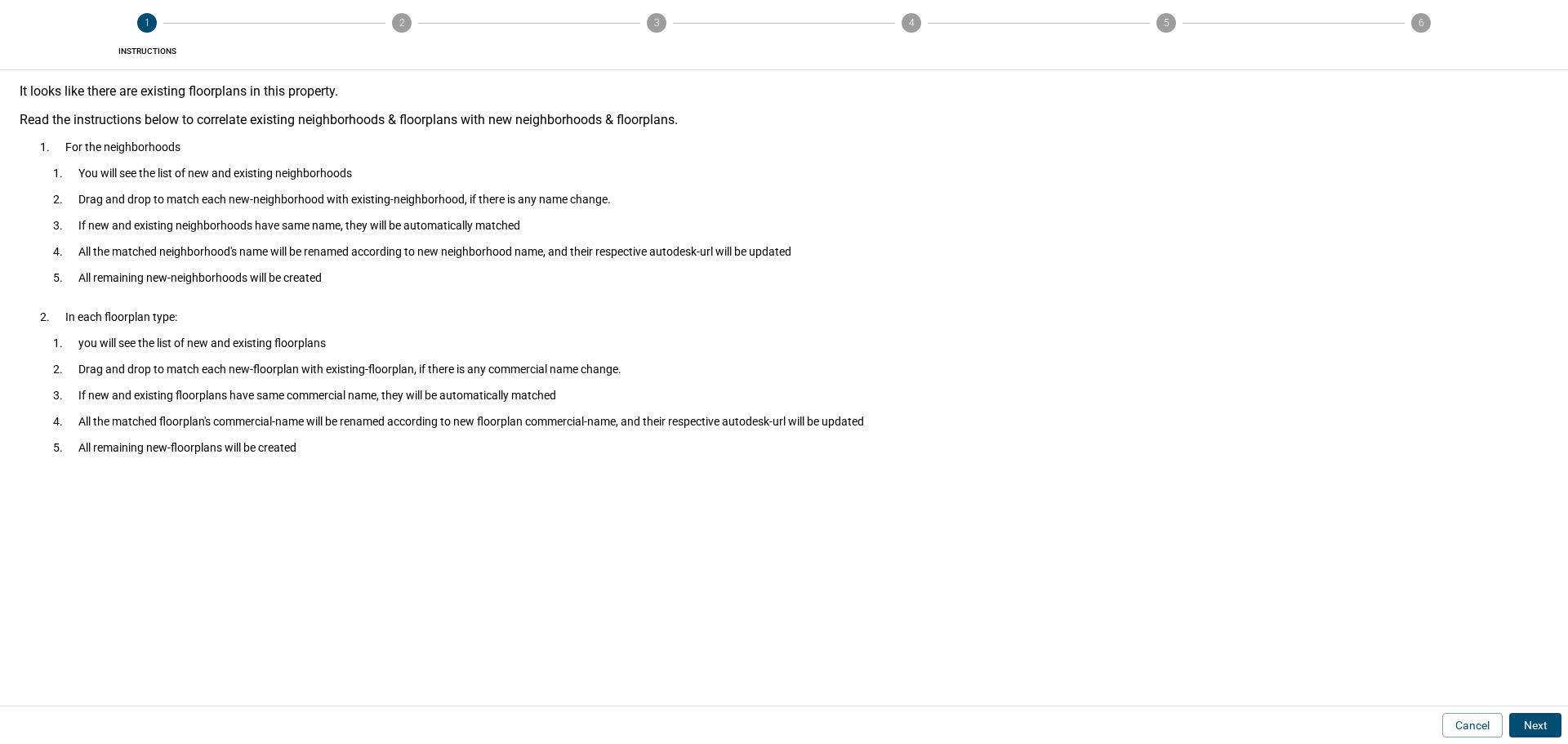
click at [1531, 721] on button "Next" at bounding box center [1535, 726] width 52 height 25
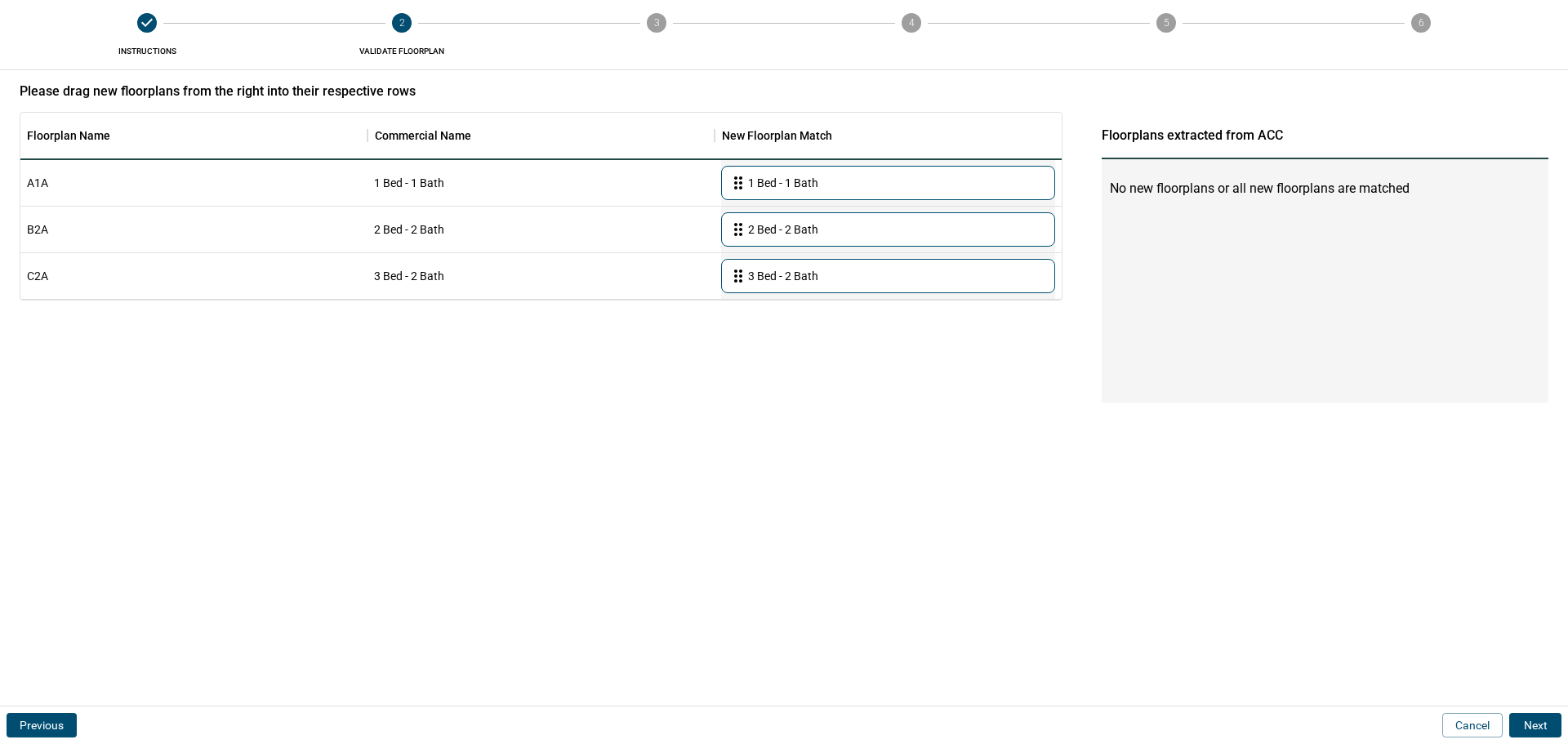
click at [1540, 724] on button "Next" at bounding box center [1535, 726] width 52 height 25
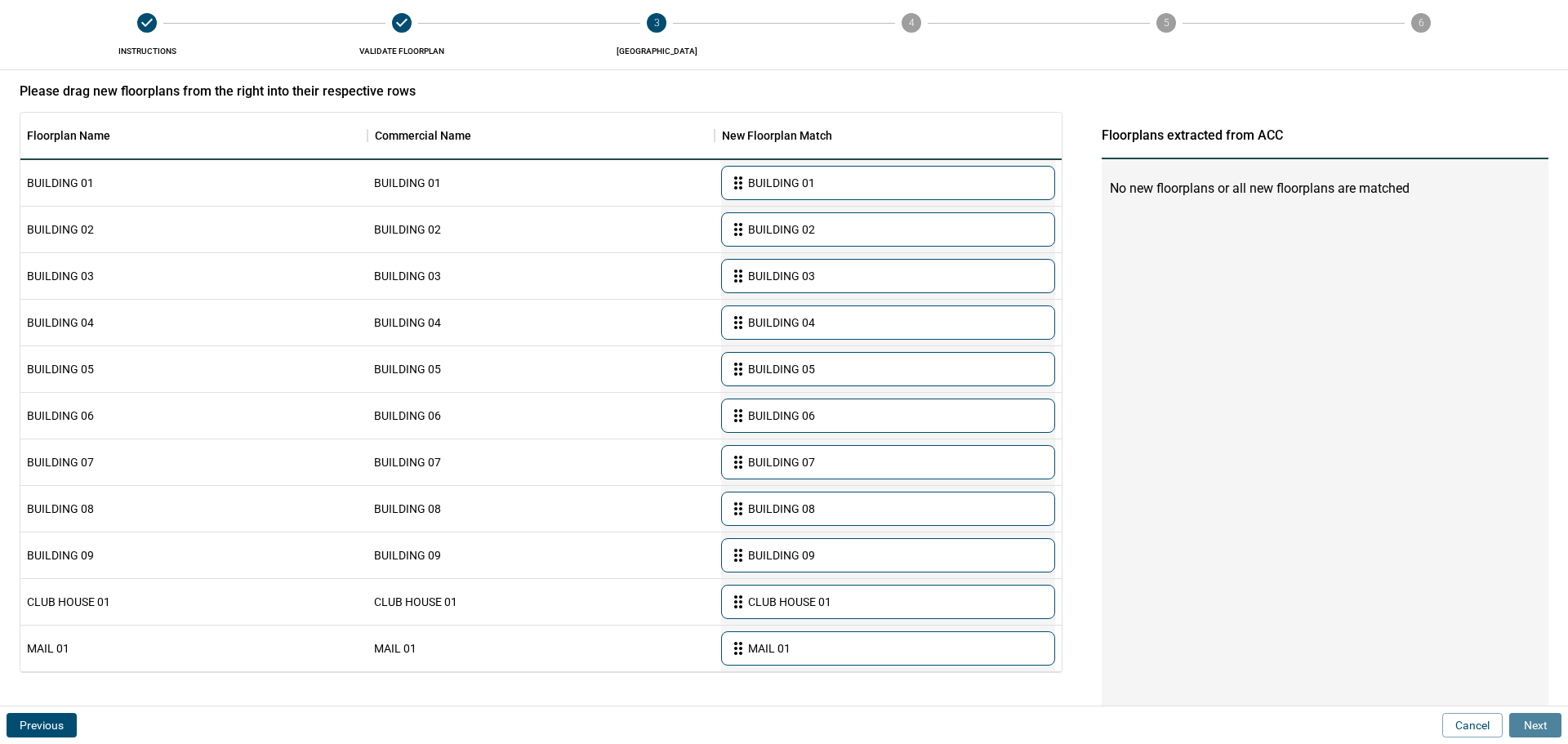
click at [1529, 719] on button "Next" at bounding box center [1535, 726] width 52 height 25
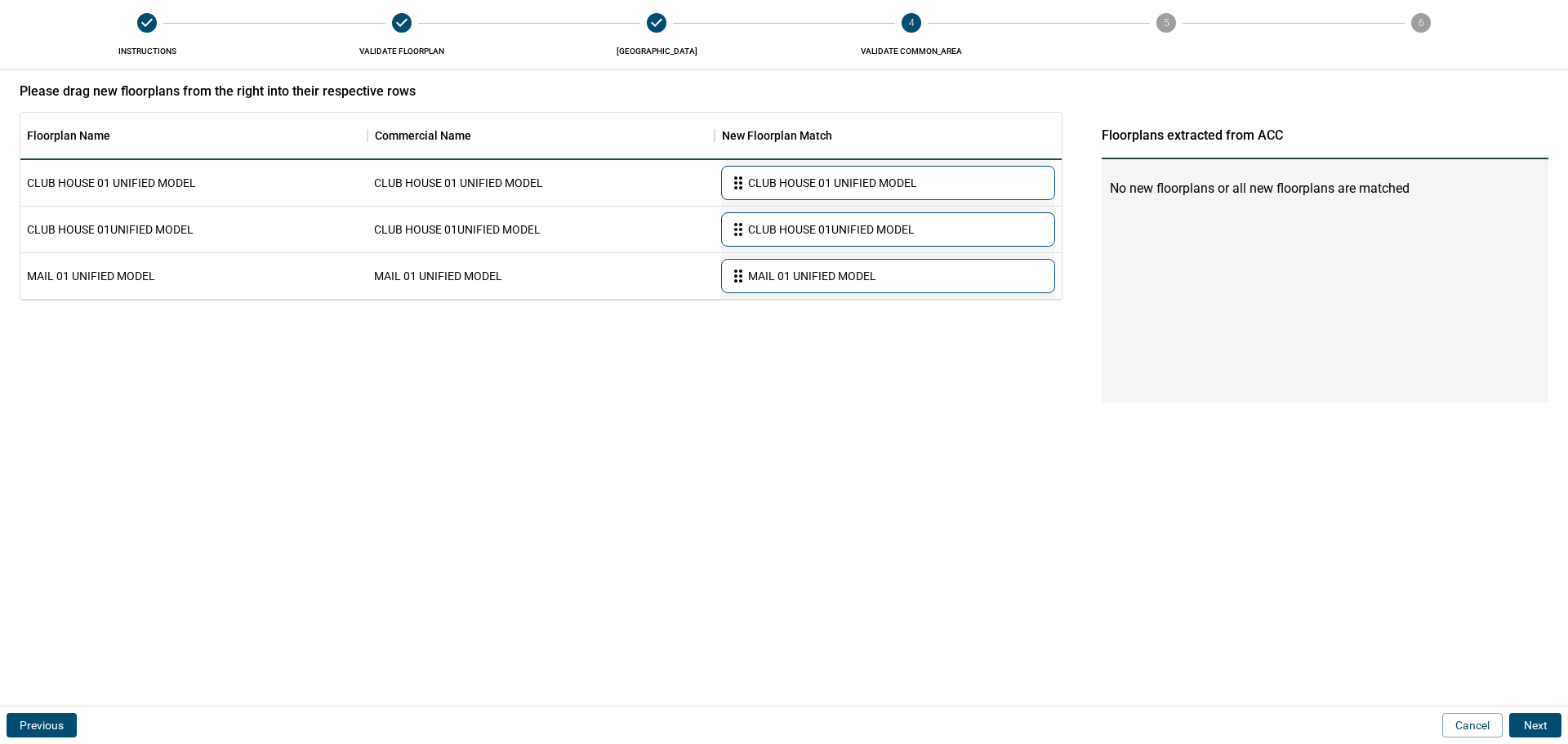
click at [1523, 727] on button "Next" at bounding box center [1535, 726] width 52 height 25
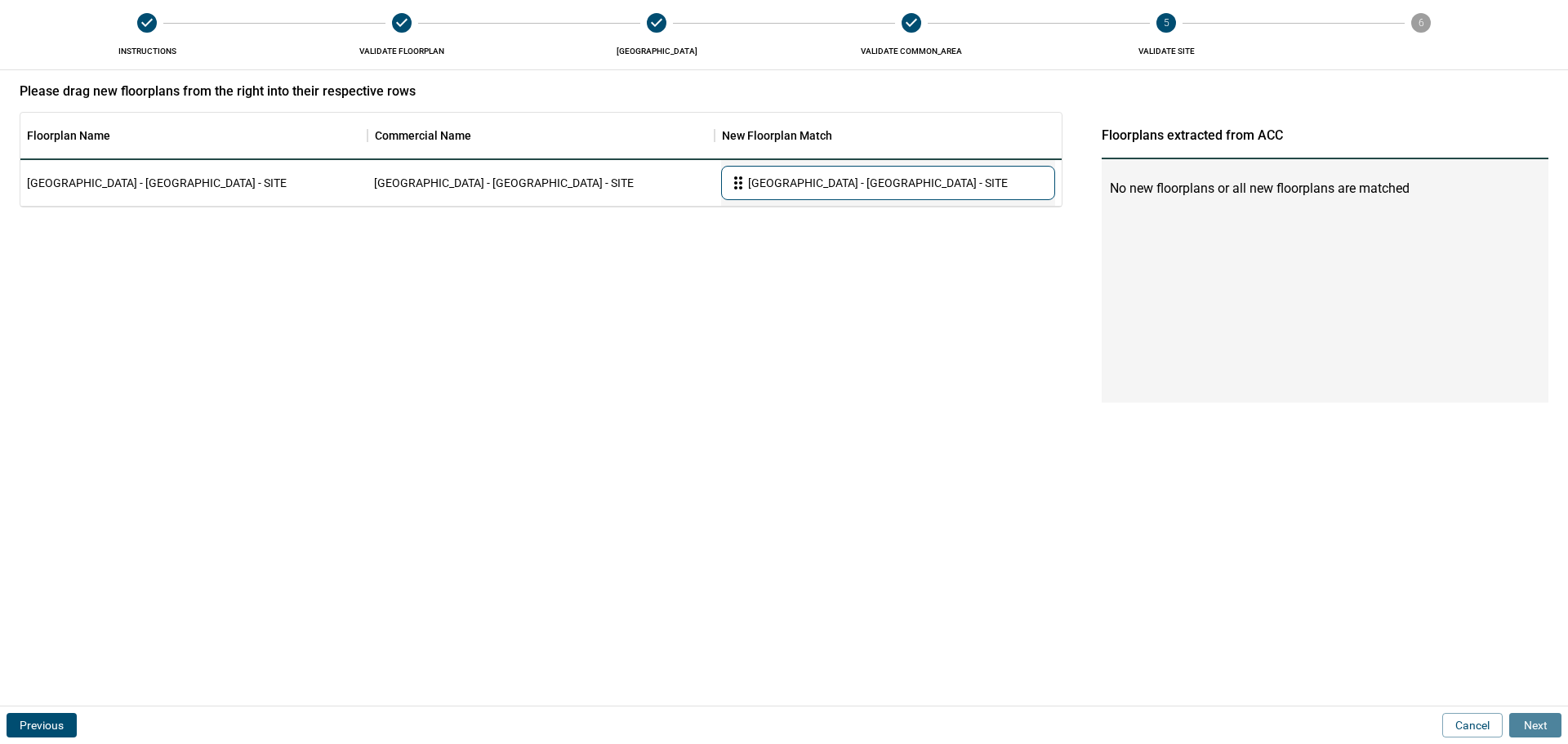
click at [1537, 722] on button "Next" at bounding box center [1535, 726] width 52 height 25
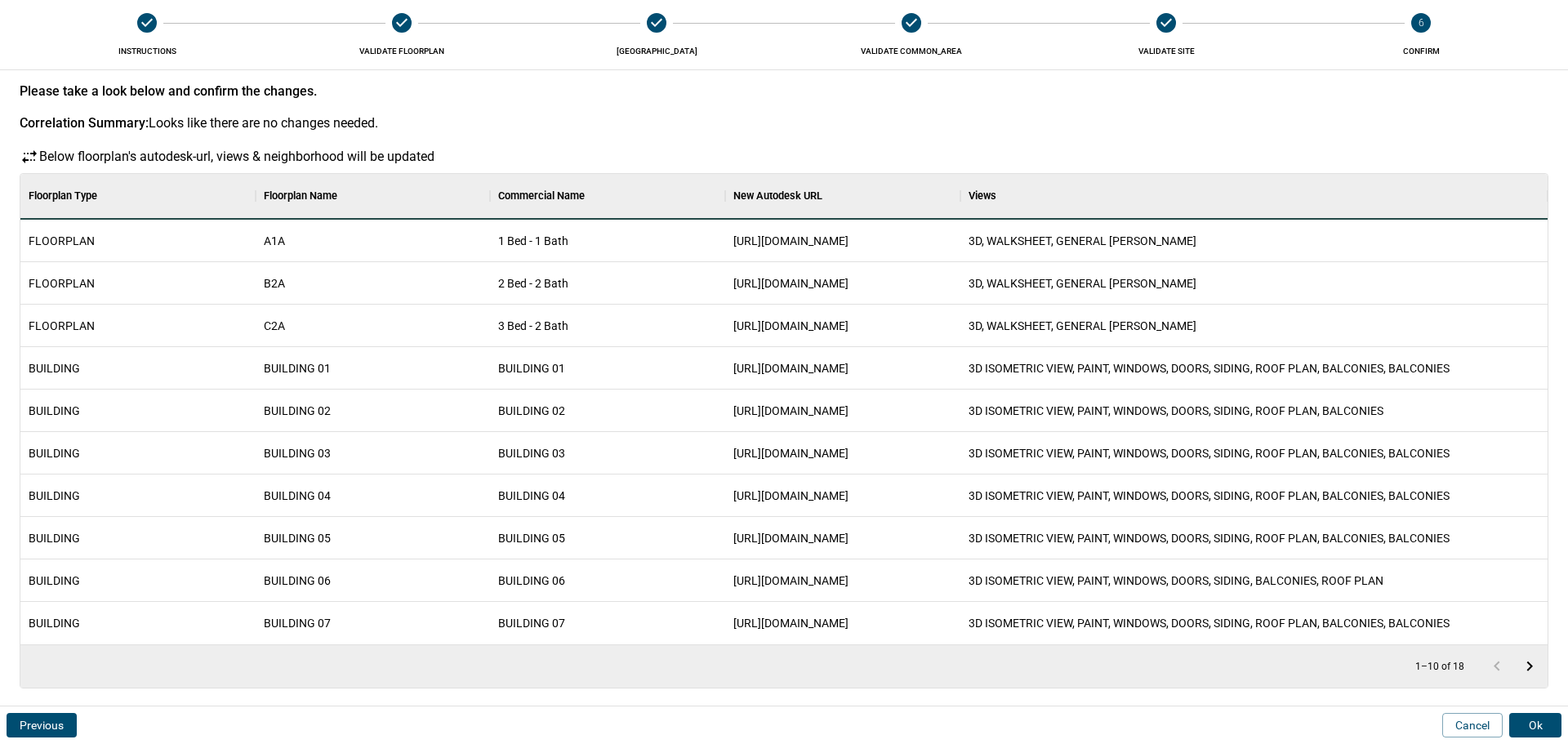
scroll to position [459, 1521]
click at [1544, 726] on button "Ok" at bounding box center [1535, 726] width 52 height 25
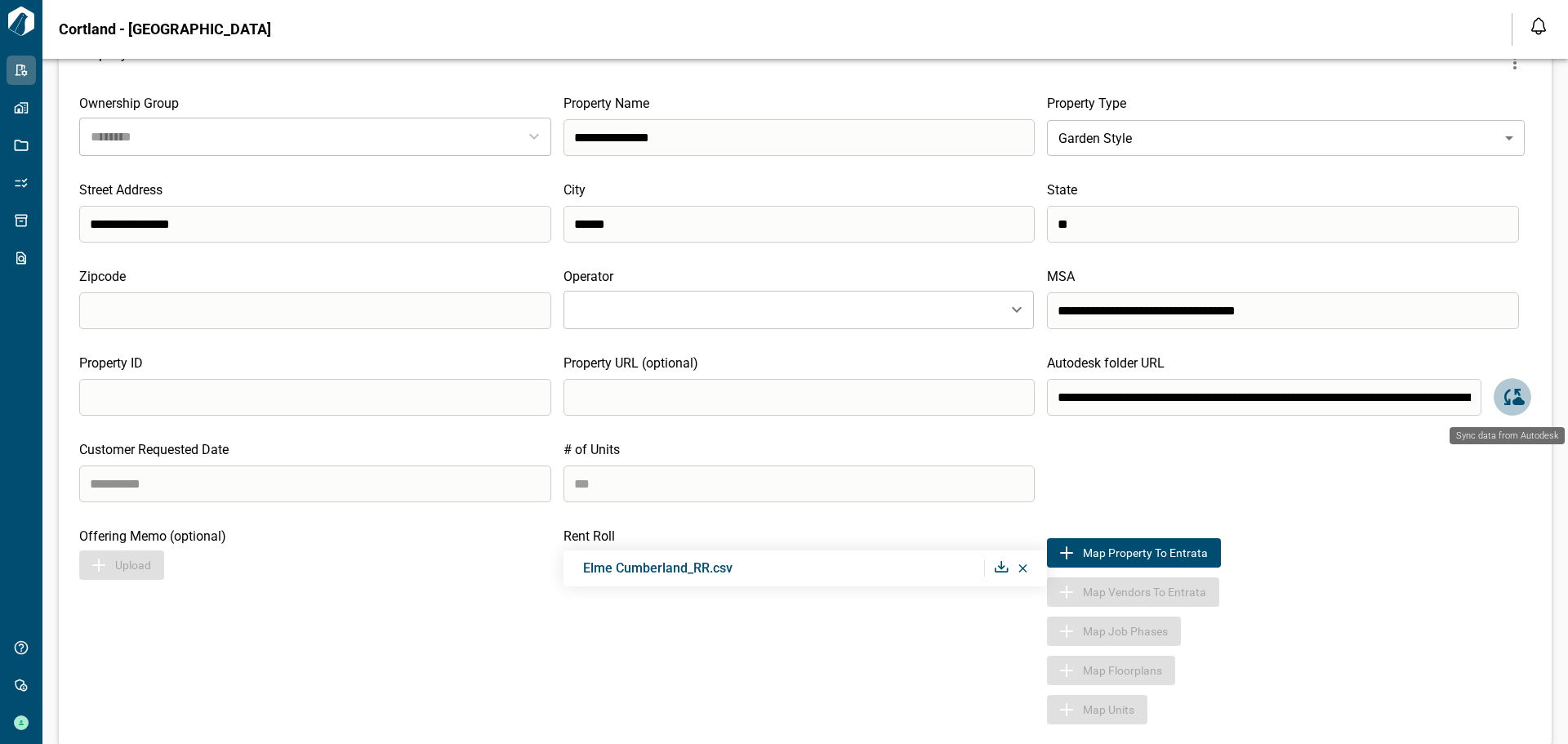
click at [1504, 399] on icon "Sync data from Autodesk" at bounding box center [1512, 397] width 25 height 25
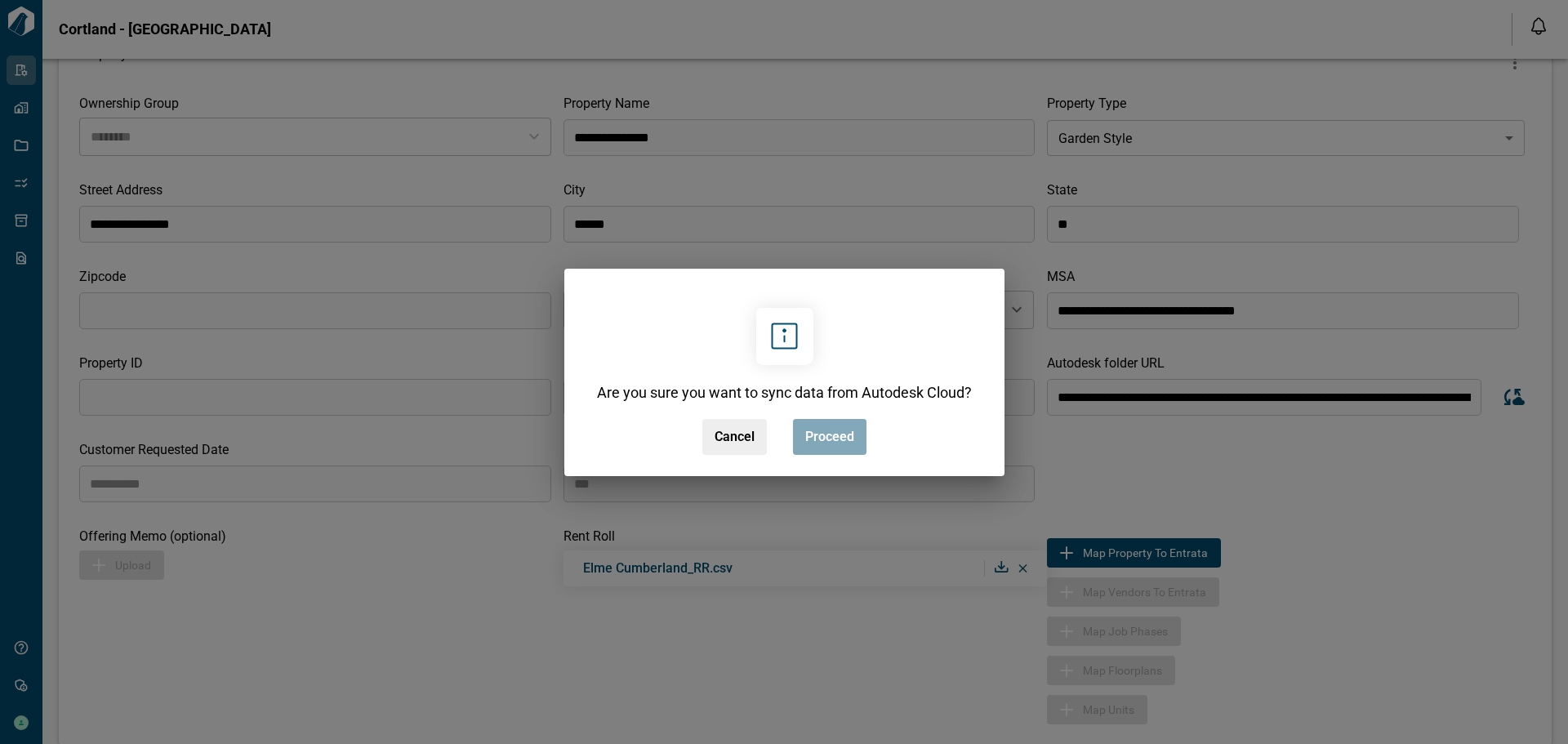
click at [834, 432] on span "Proceed" at bounding box center [829, 436] width 49 height 16
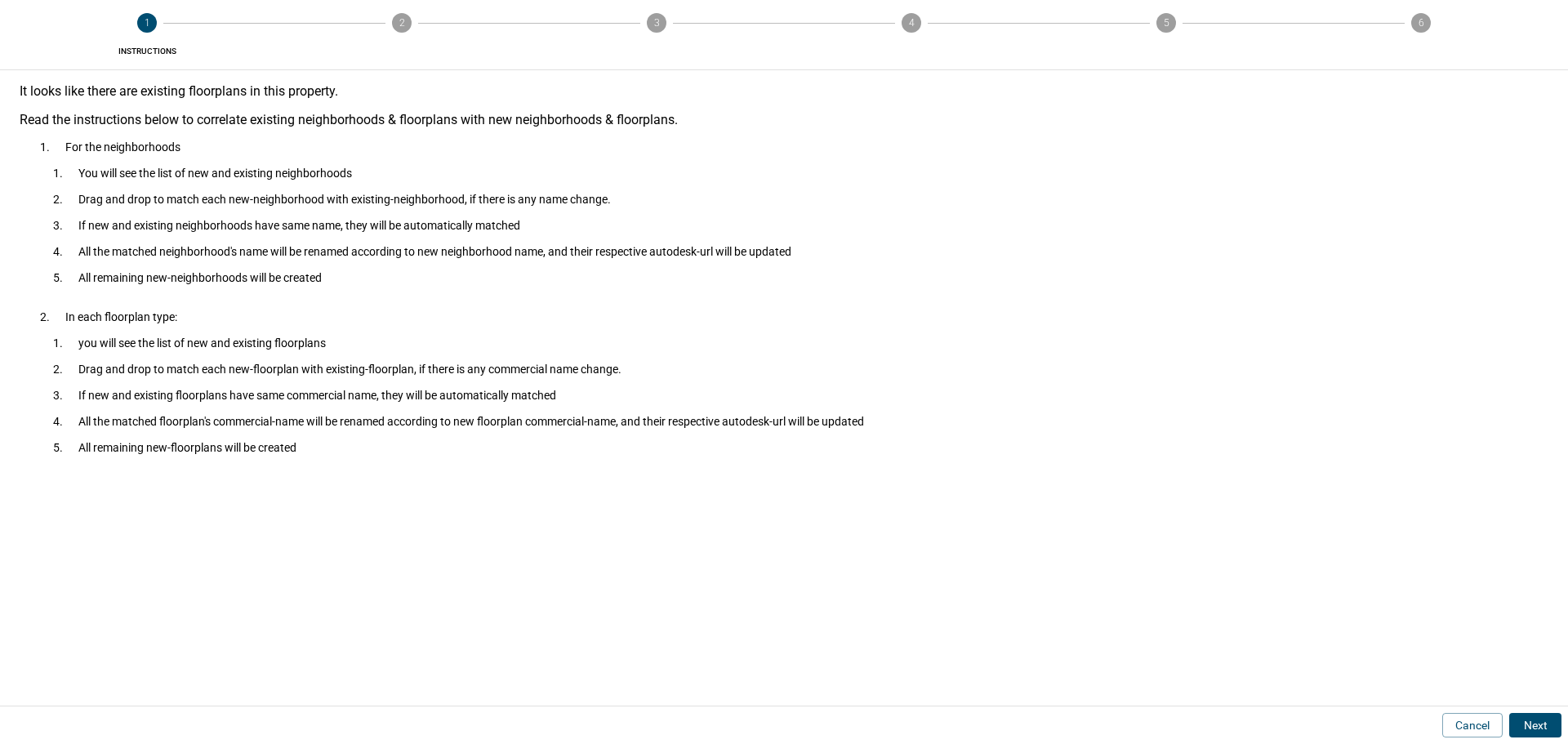
click at [1532, 717] on button "Next" at bounding box center [1535, 726] width 52 height 25
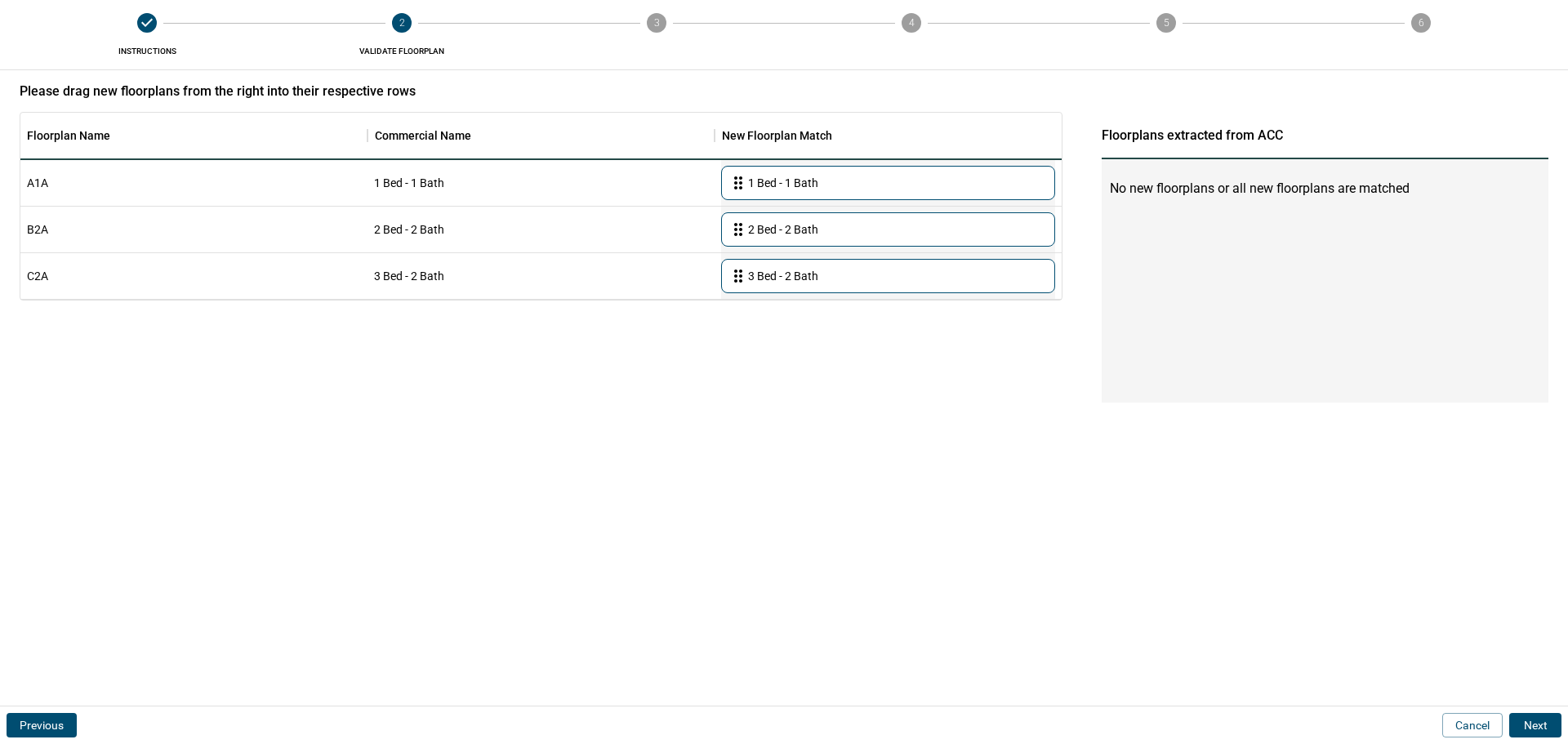
click at [1546, 728] on button "Next" at bounding box center [1535, 726] width 52 height 25
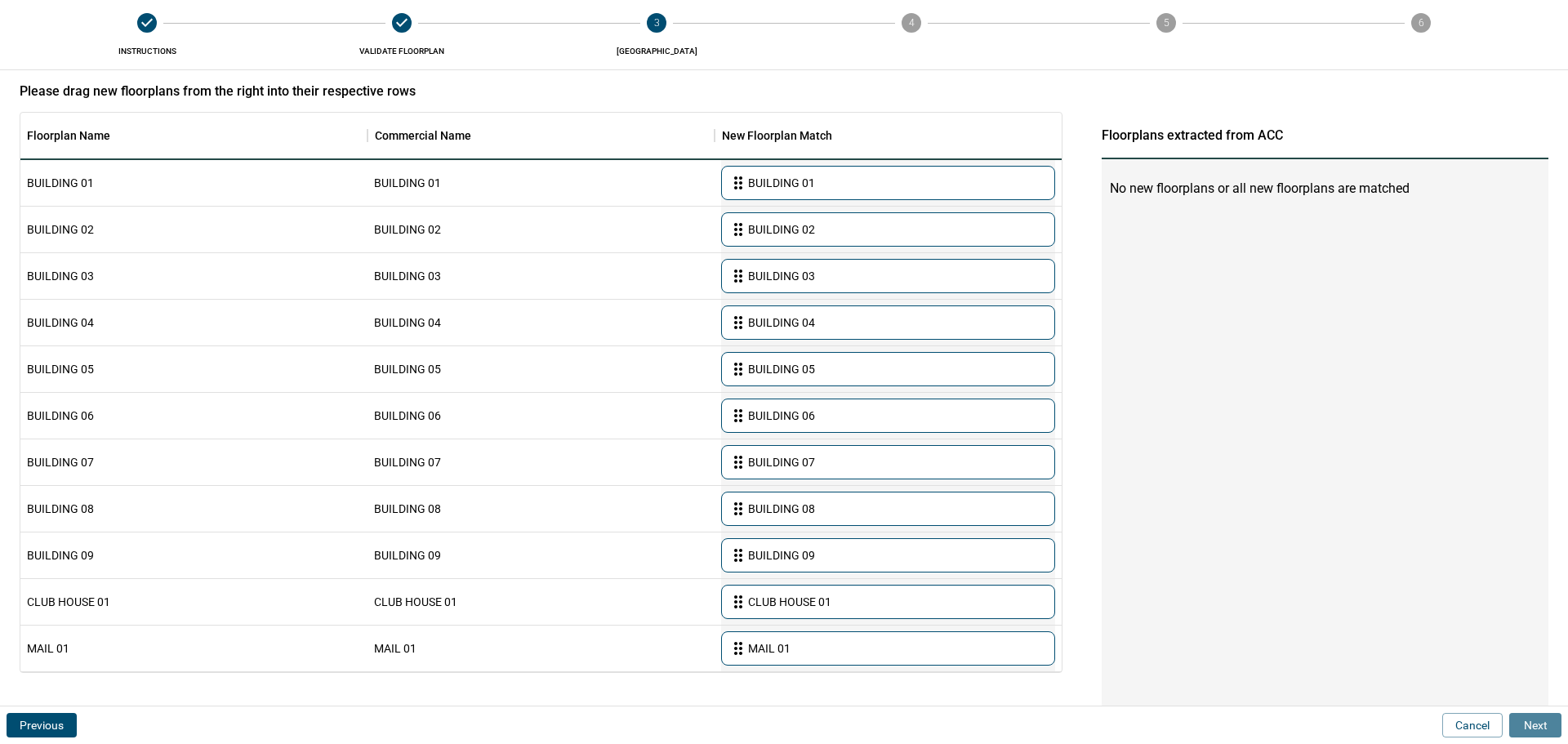
click at [1531, 716] on button "Next" at bounding box center [1535, 726] width 52 height 25
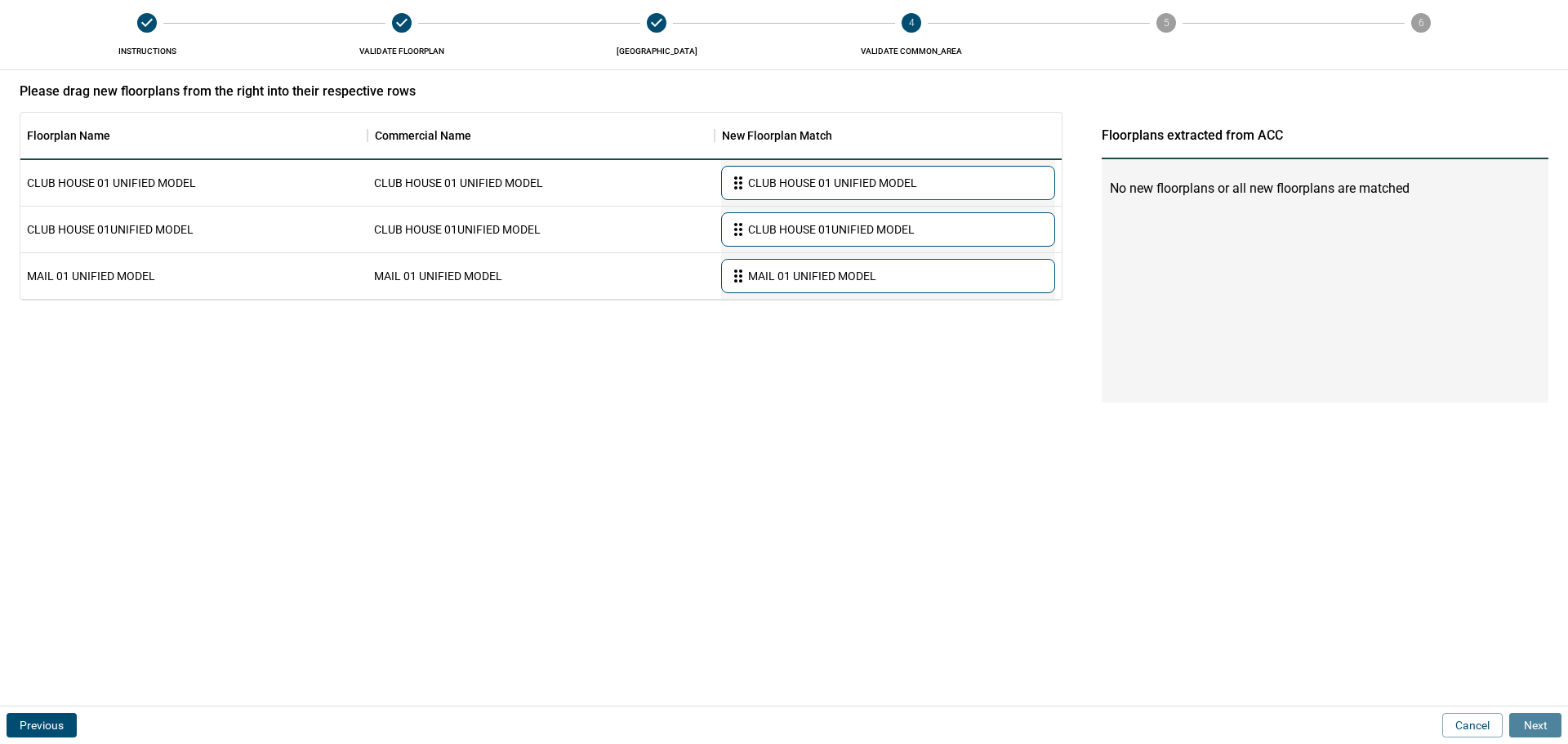
click at [1531, 716] on button "Next" at bounding box center [1535, 726] width 52 height 25
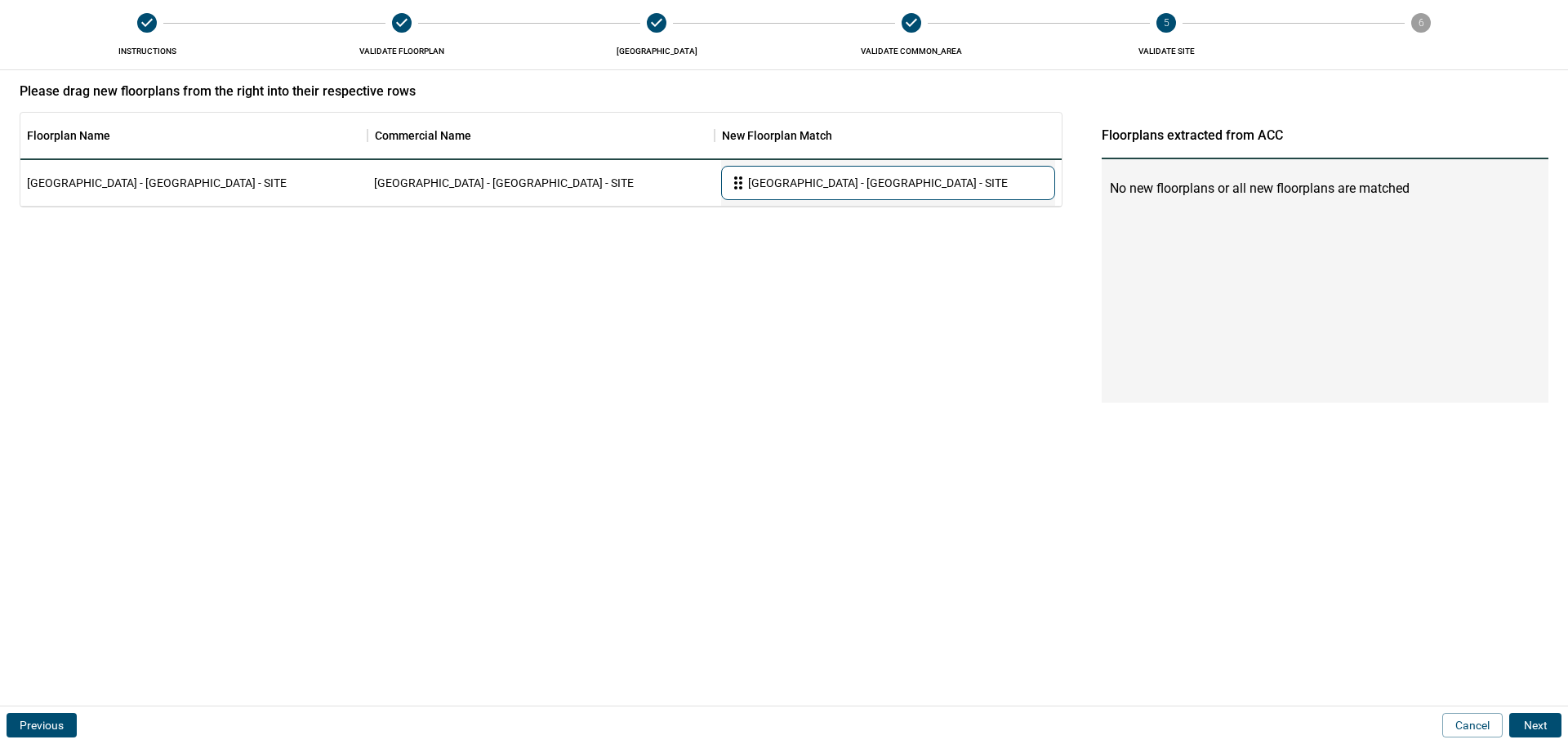
click at [1531, 716] on button "Next" at bounding box center [1535, 726] width 52 height 25
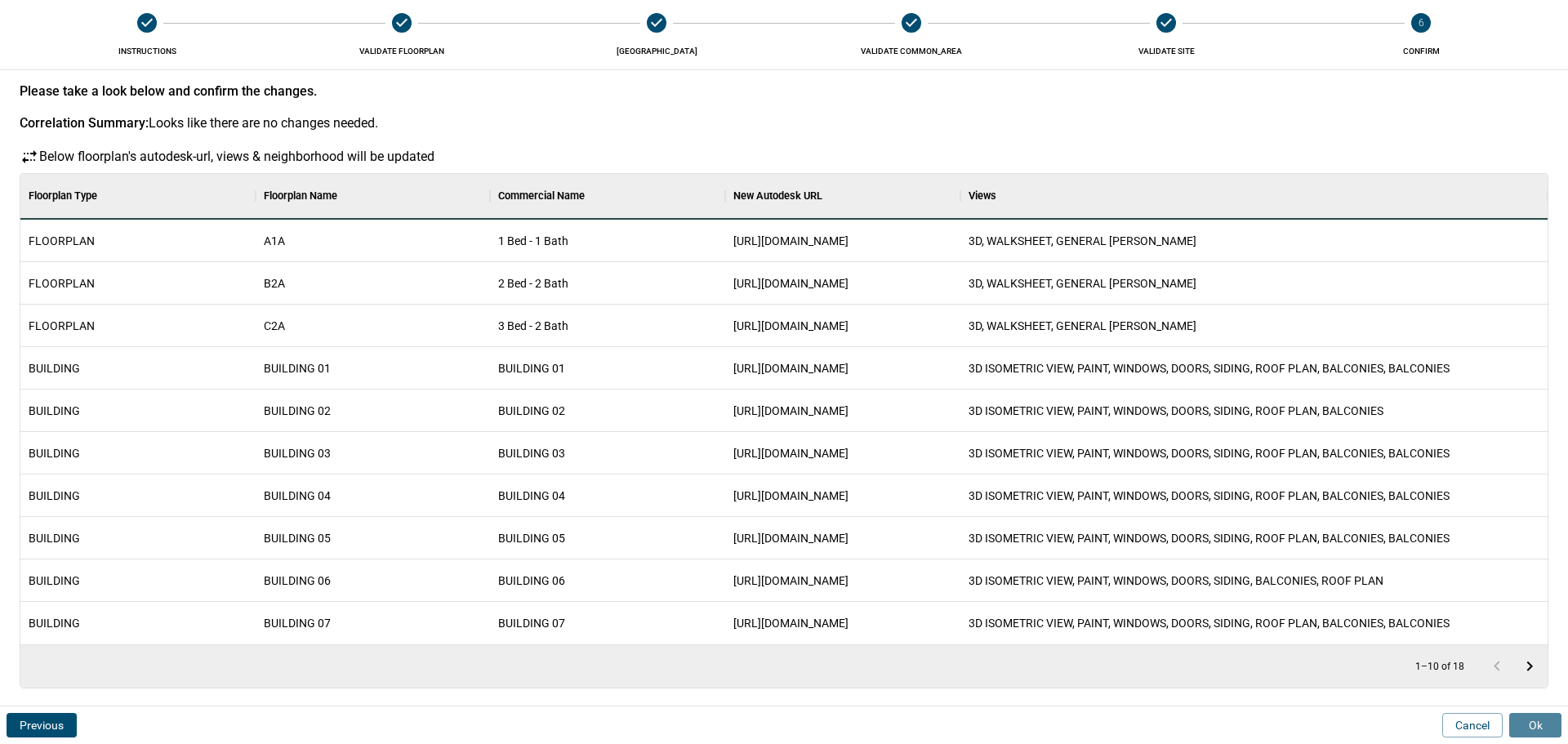
click at [1526, 729] on button "Ok" at bounding box center [1535, 726] width 52 height 25
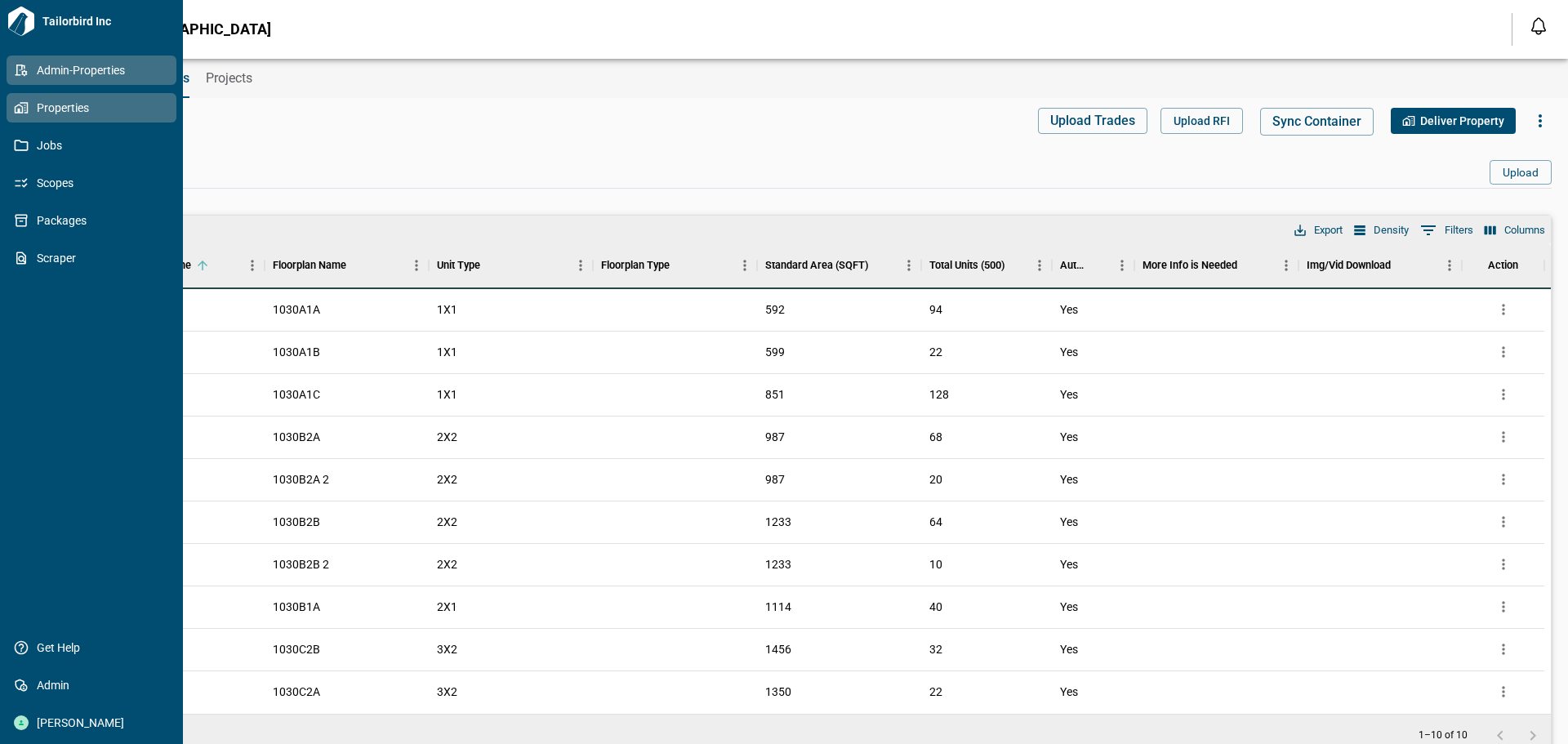
click at [30, 103] on span "Properties" at bounding box center [95, 108] width 133 height 16
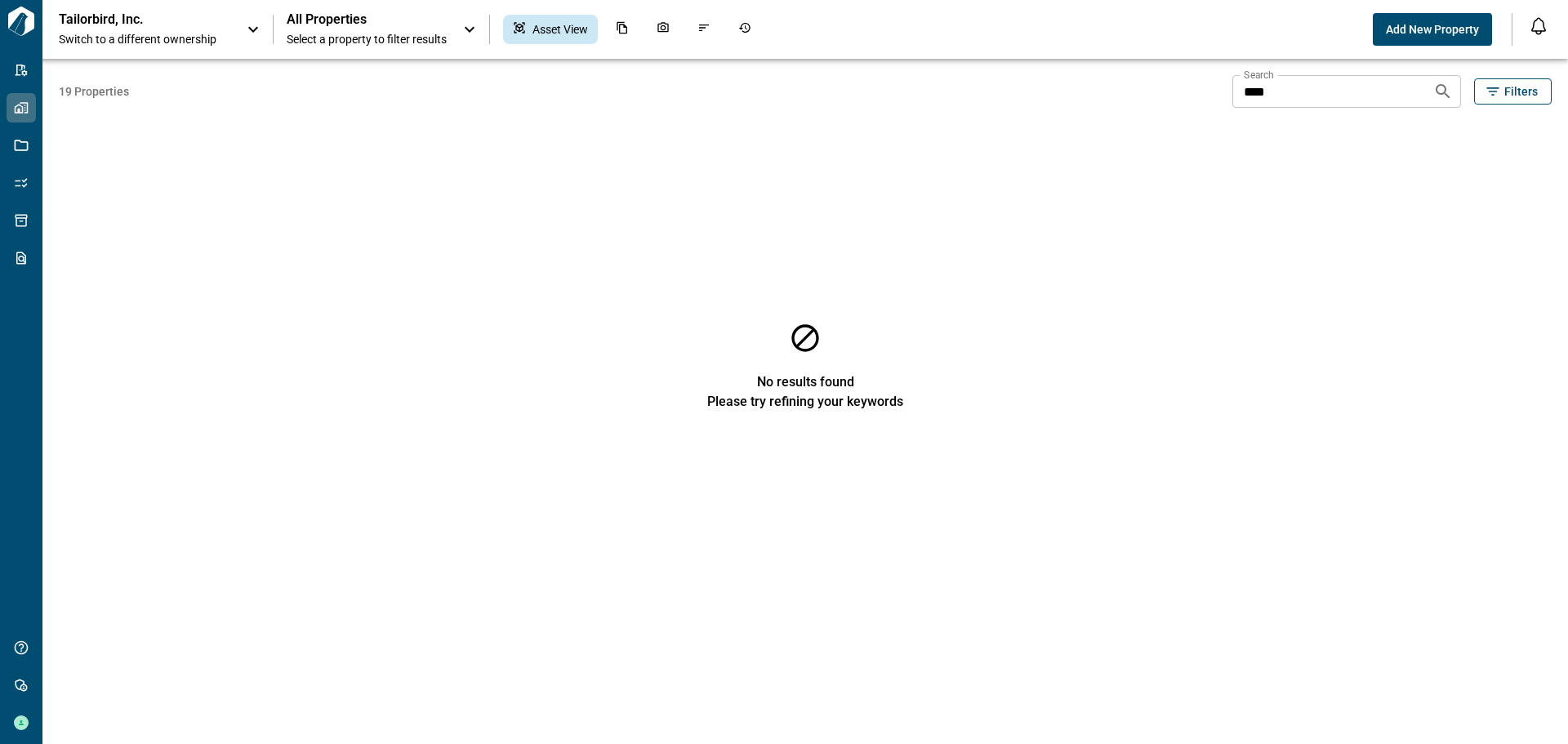
click at [256, 25] on icon at bounding box center [253, 29] width 19 height 19
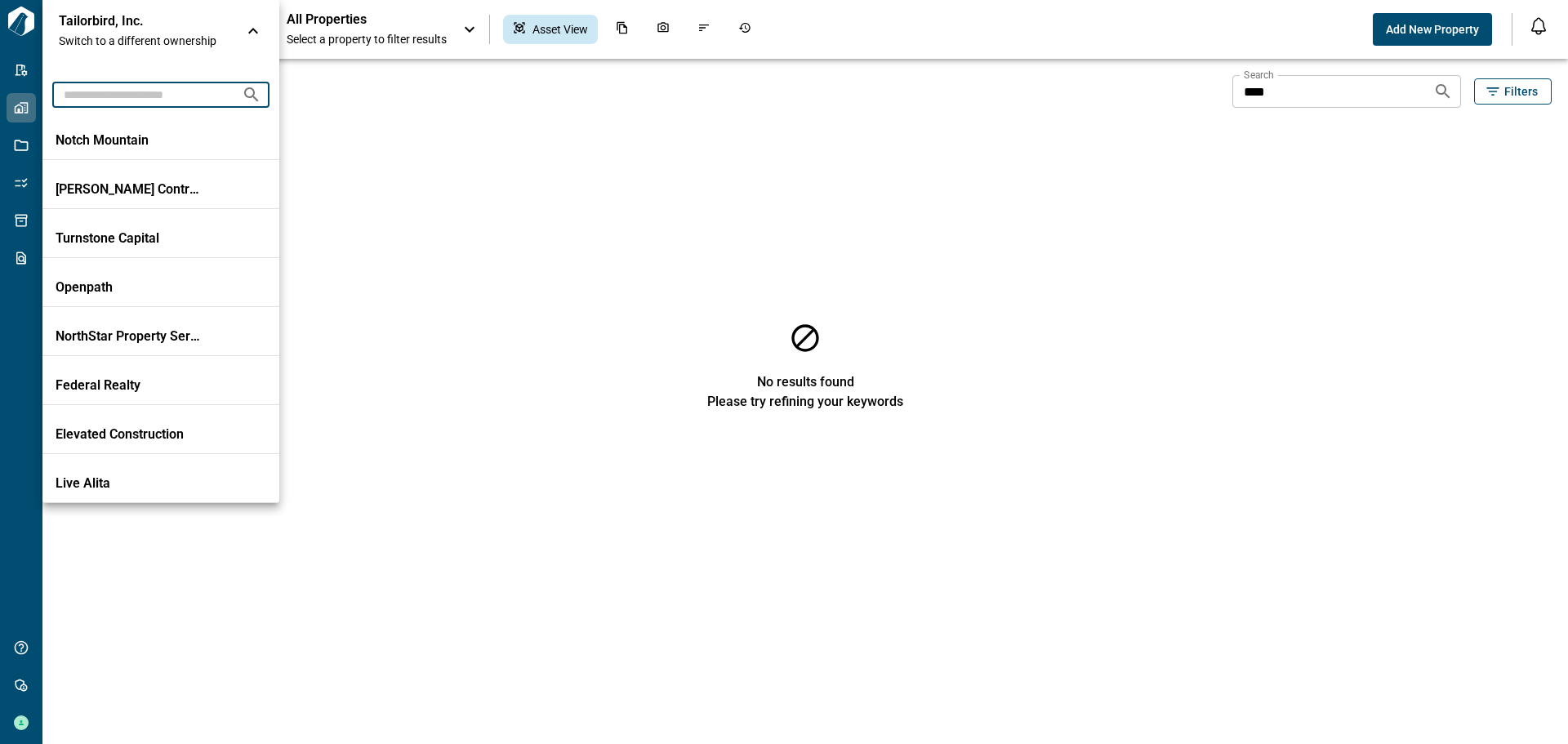
click at [167, 96] on input "text" at bounding box center [140, 93] width 177 height 30
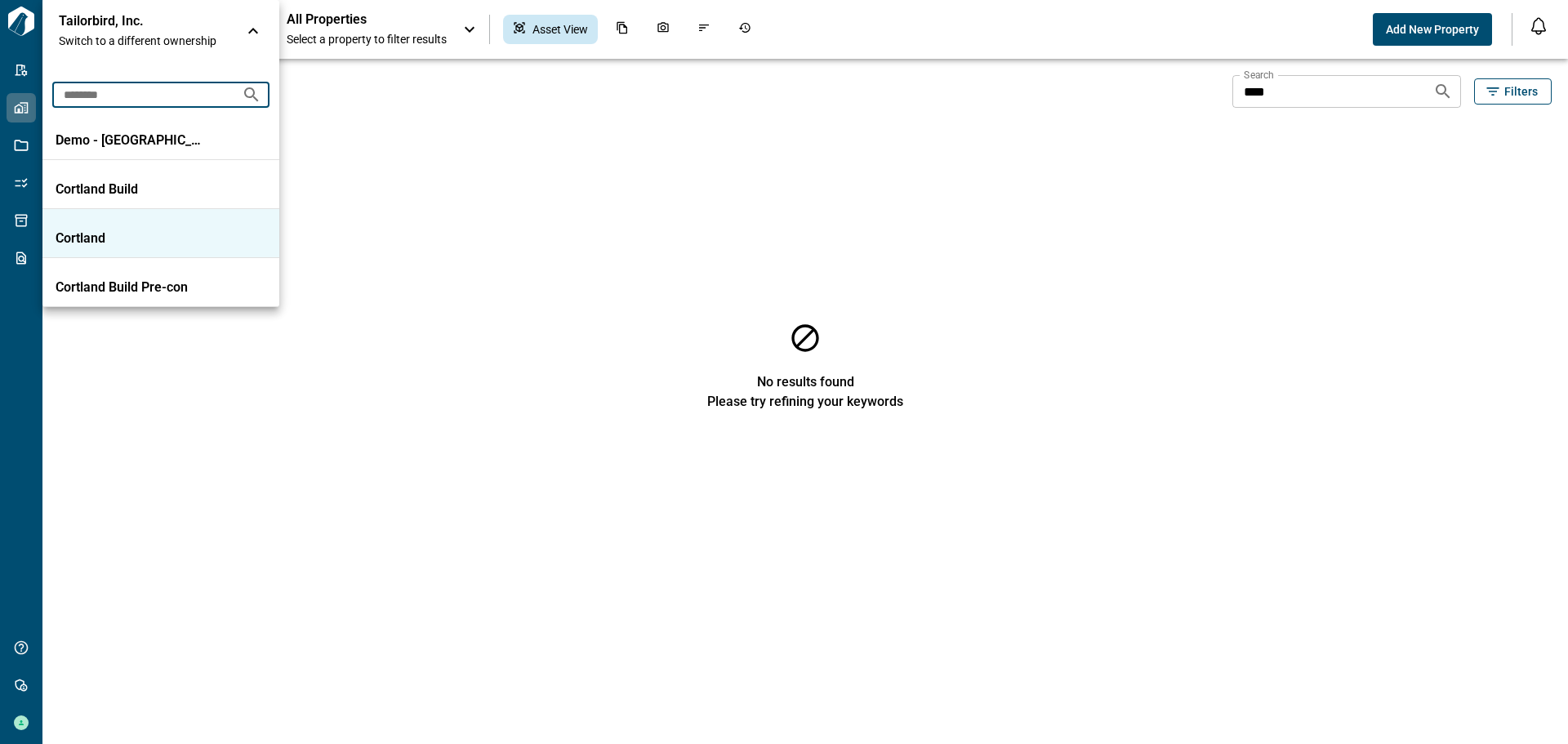
type input "********"
click at [86, 242] on p "Cortland" at bounding box center [129, 238] width 147 height 16
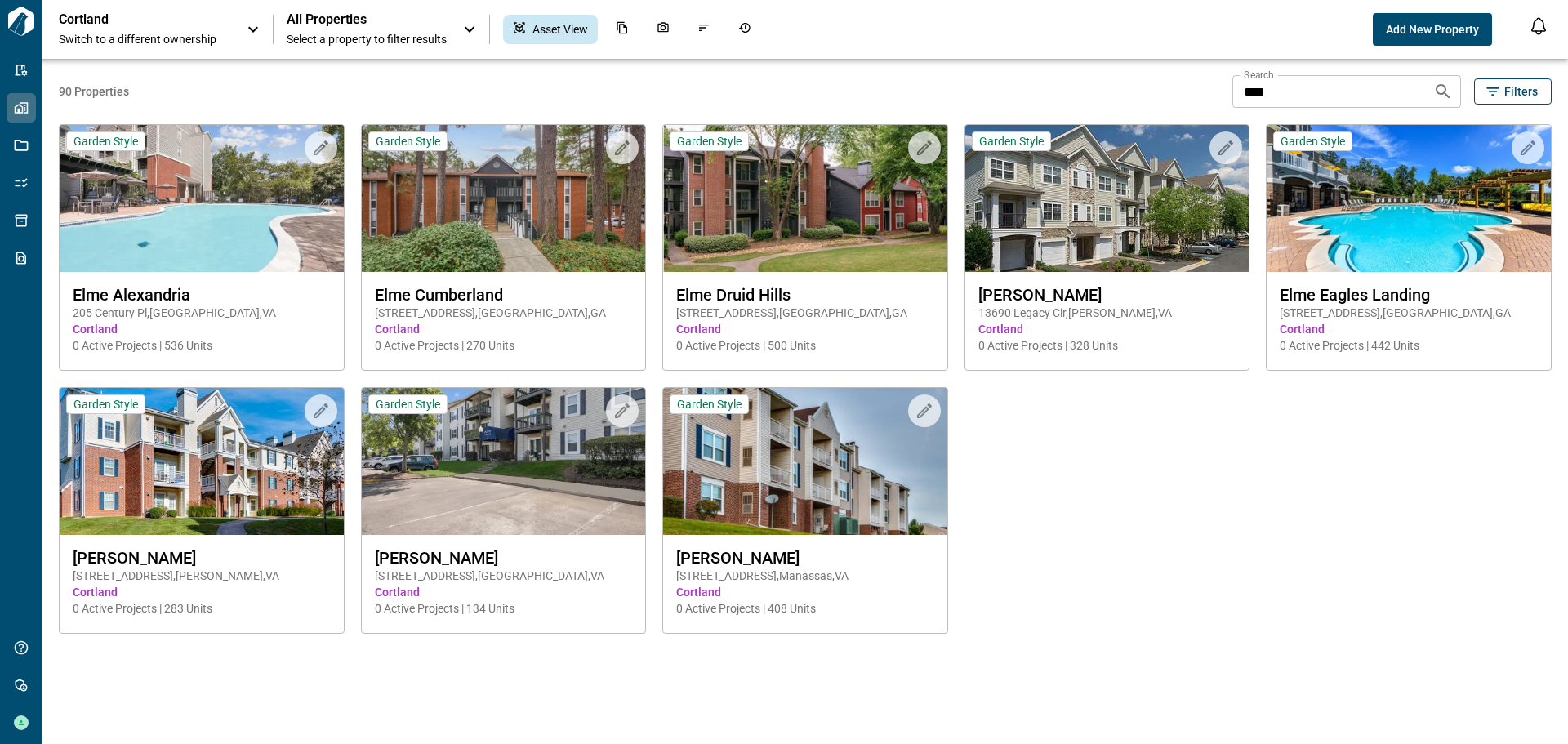
click at [235, 18] on div "Cortland Switch to a different ownership" at bounding box center [160, 29] width 205 height 36
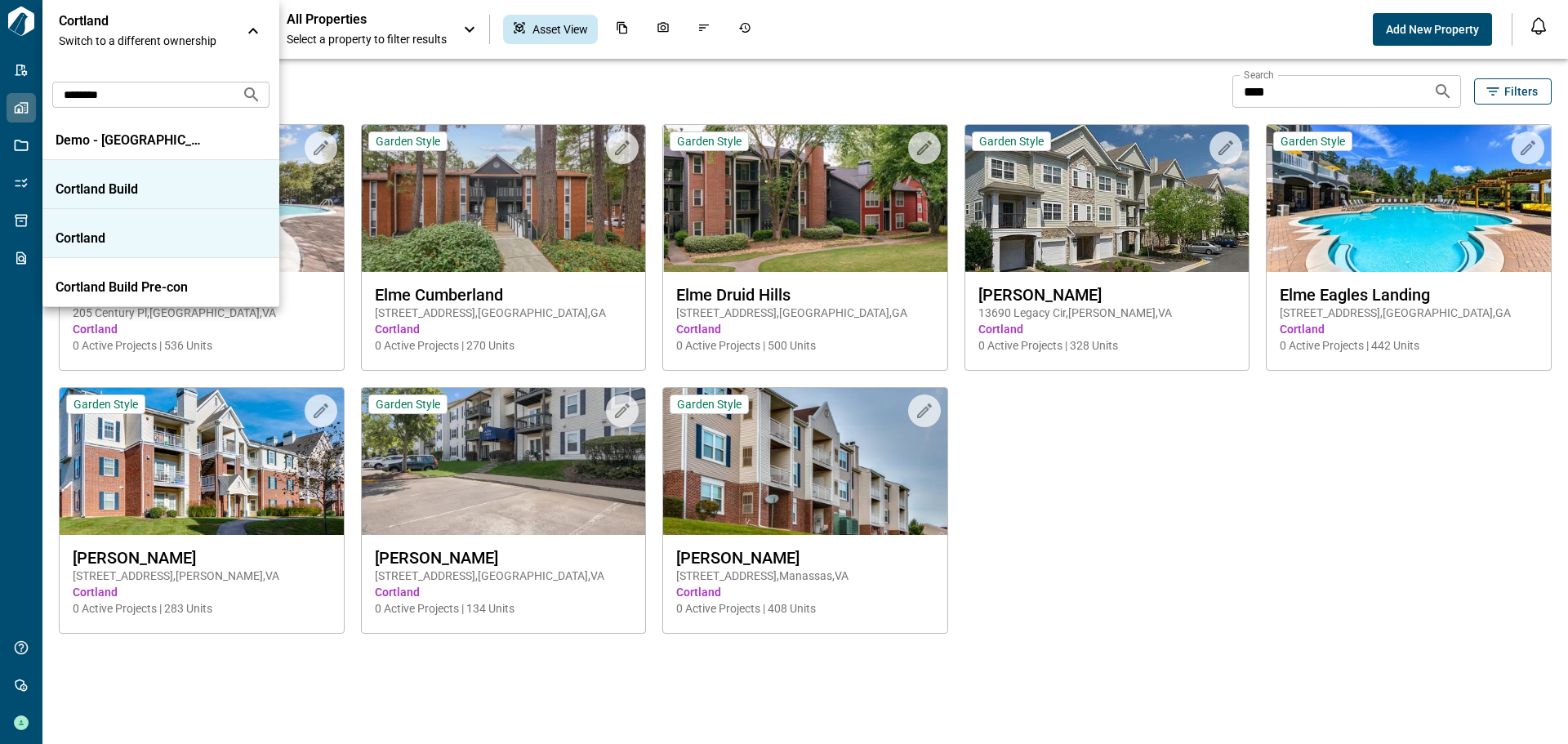
click at [135, 183] on p "Cortland Build" at bounding box center [129, 189] width 147 height 16
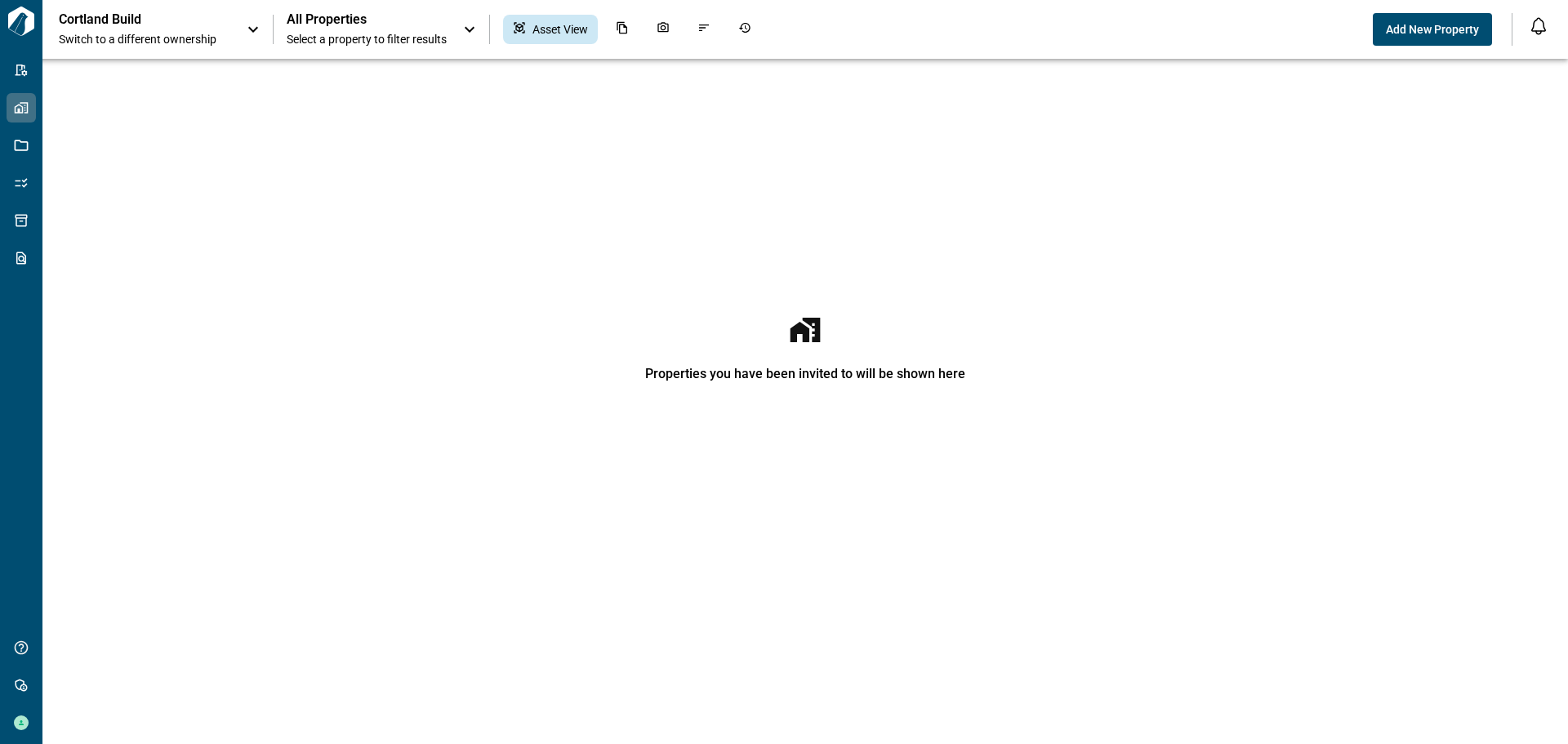
click at [255, 36] on icon at bounding box center [253, 29] width 19 height 19
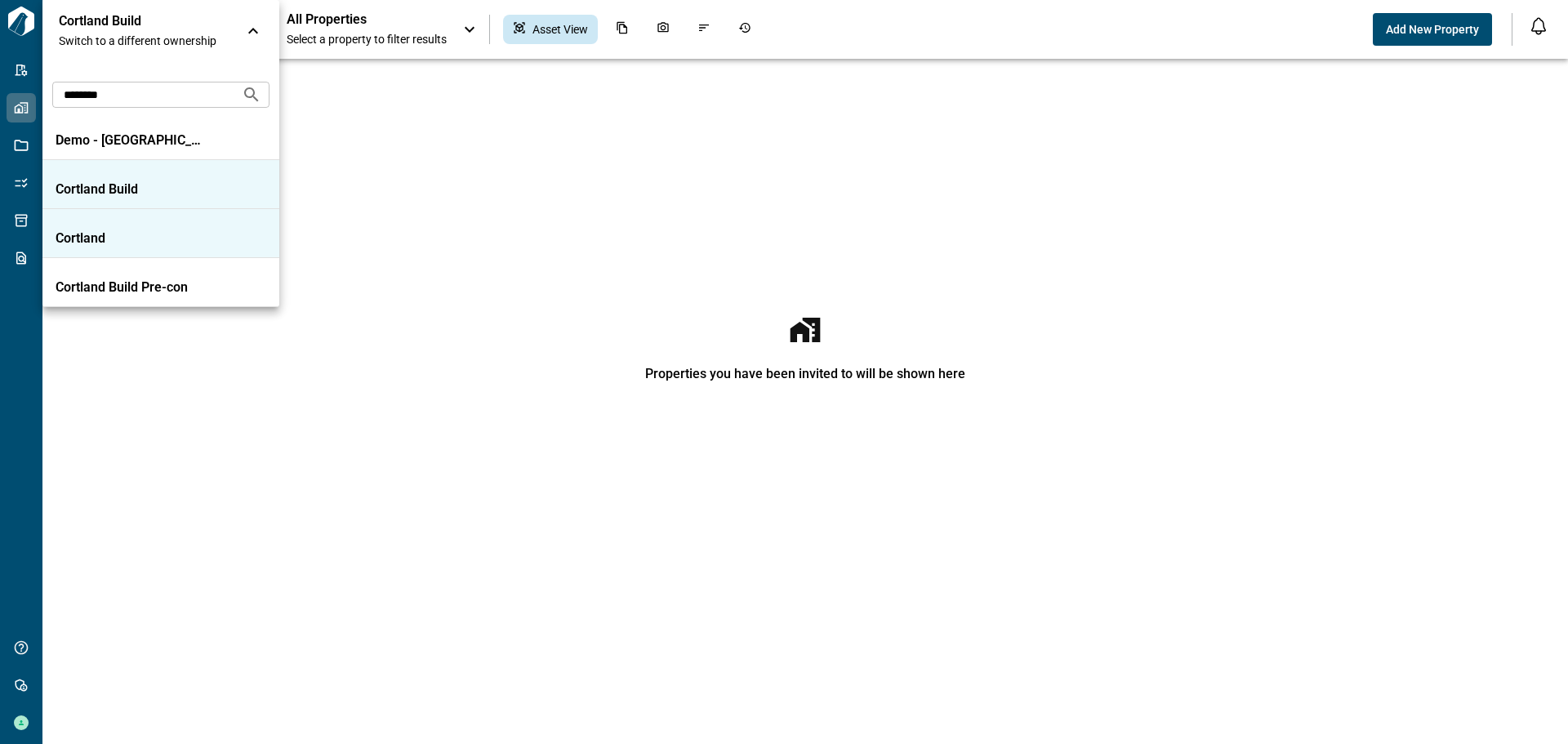
click at [114, 235] on p "Cortland" at bounding box center [129, 238] width 147 height 16
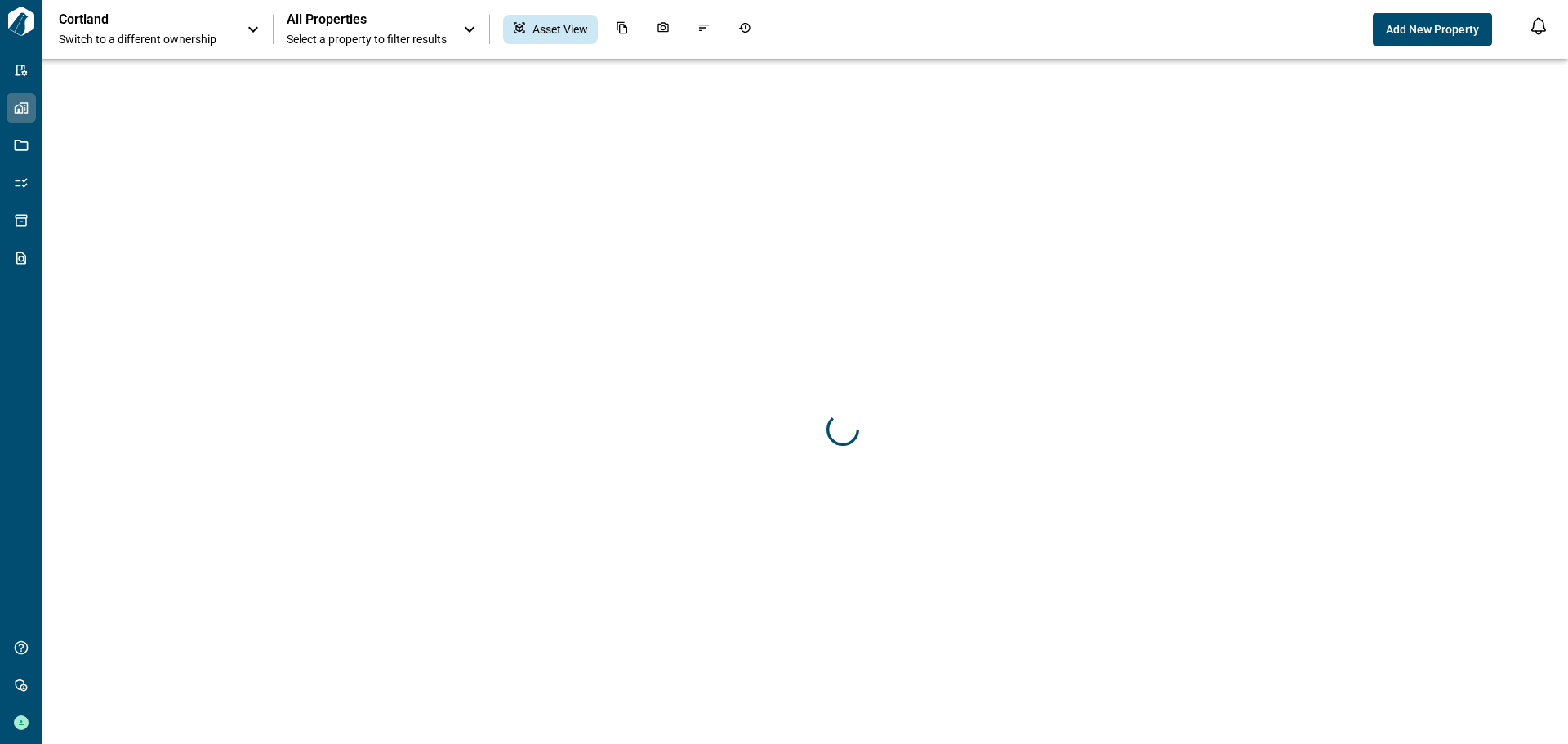
click at [256, 26] on icon at bounding box center [253, 29] width 19 height 19
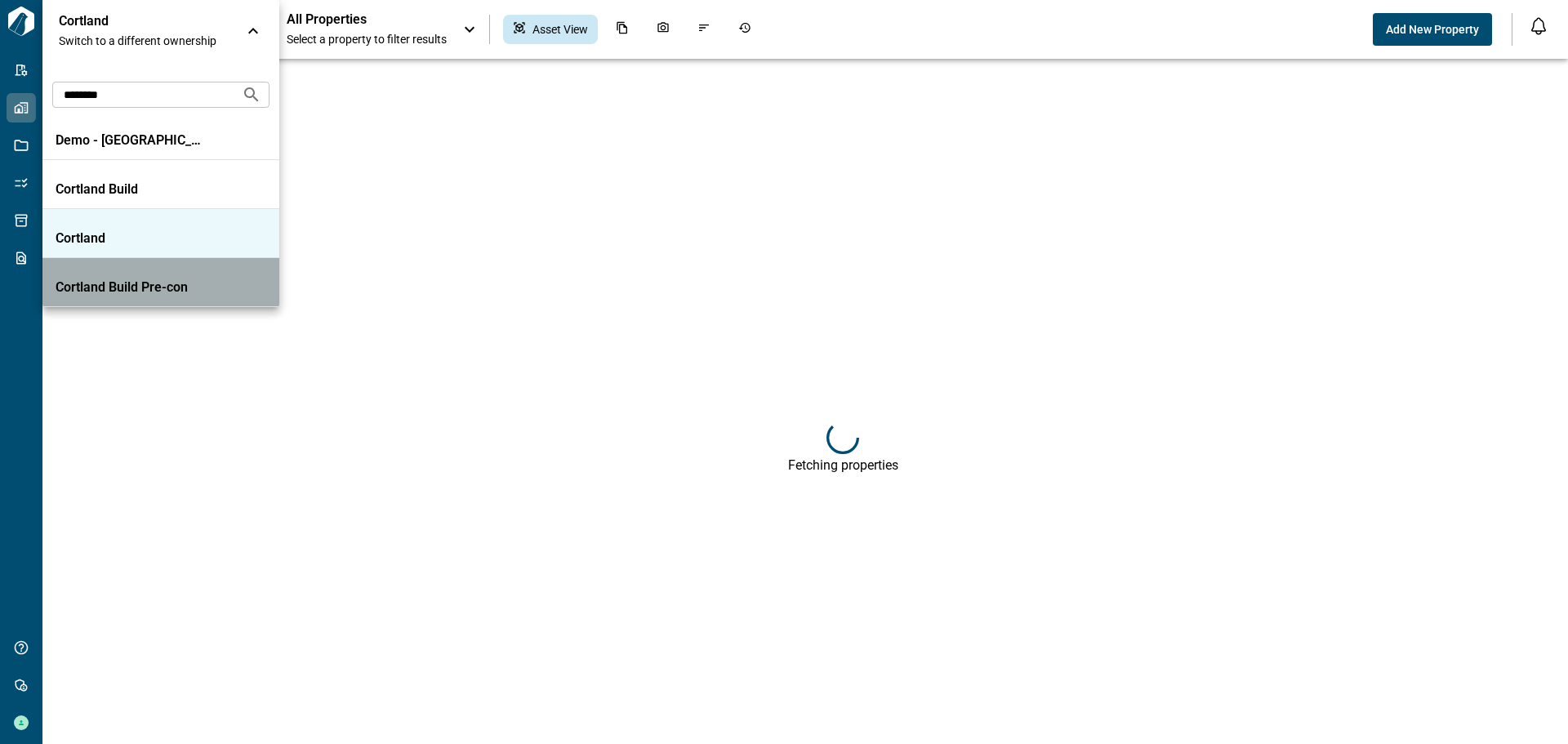
click at [122, 284] on p "Cortland Build Pre-con" at bounding box center [129, 287] width 147 height 16
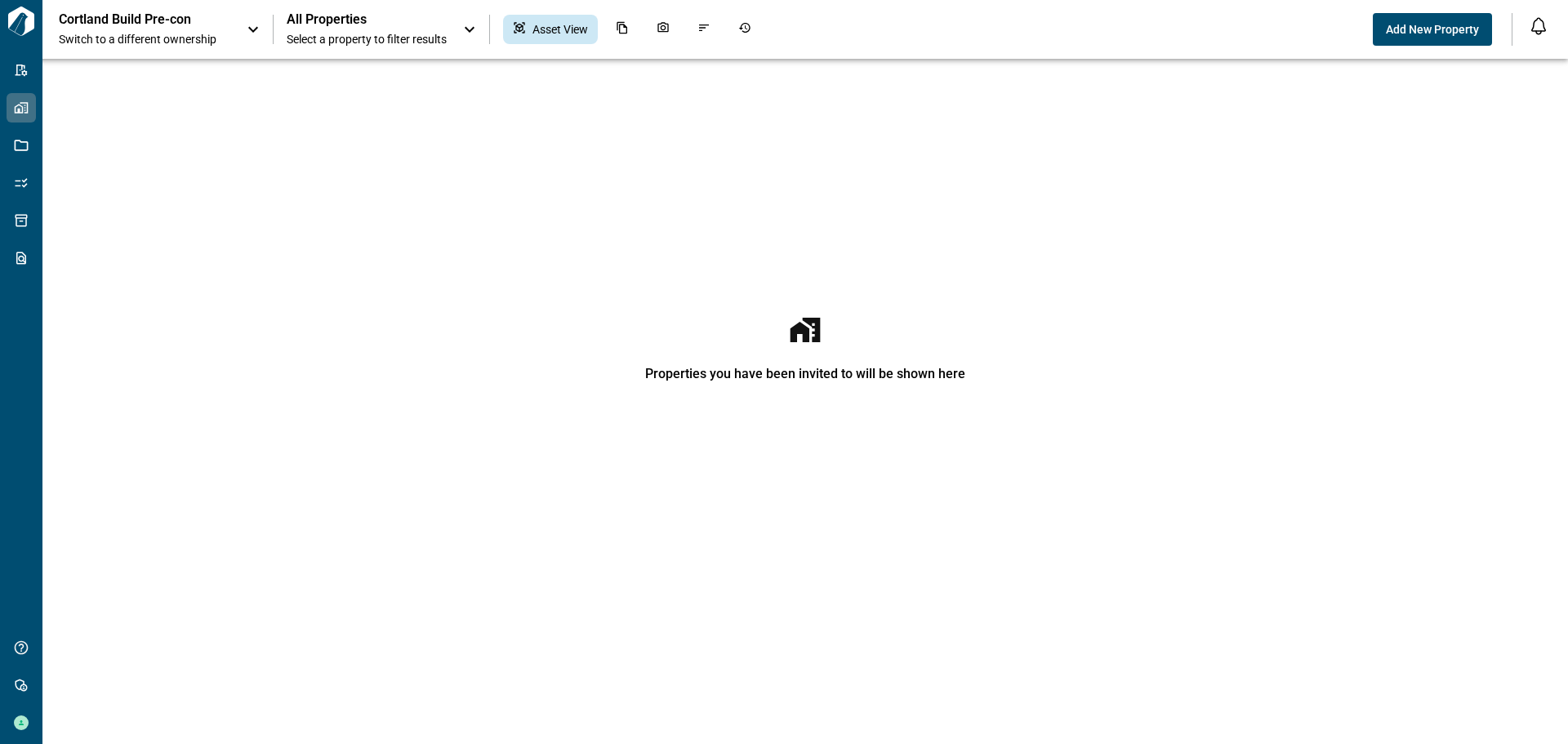
click at [255, 35] on icon at bounding box center [253, 29] width 19 height 19
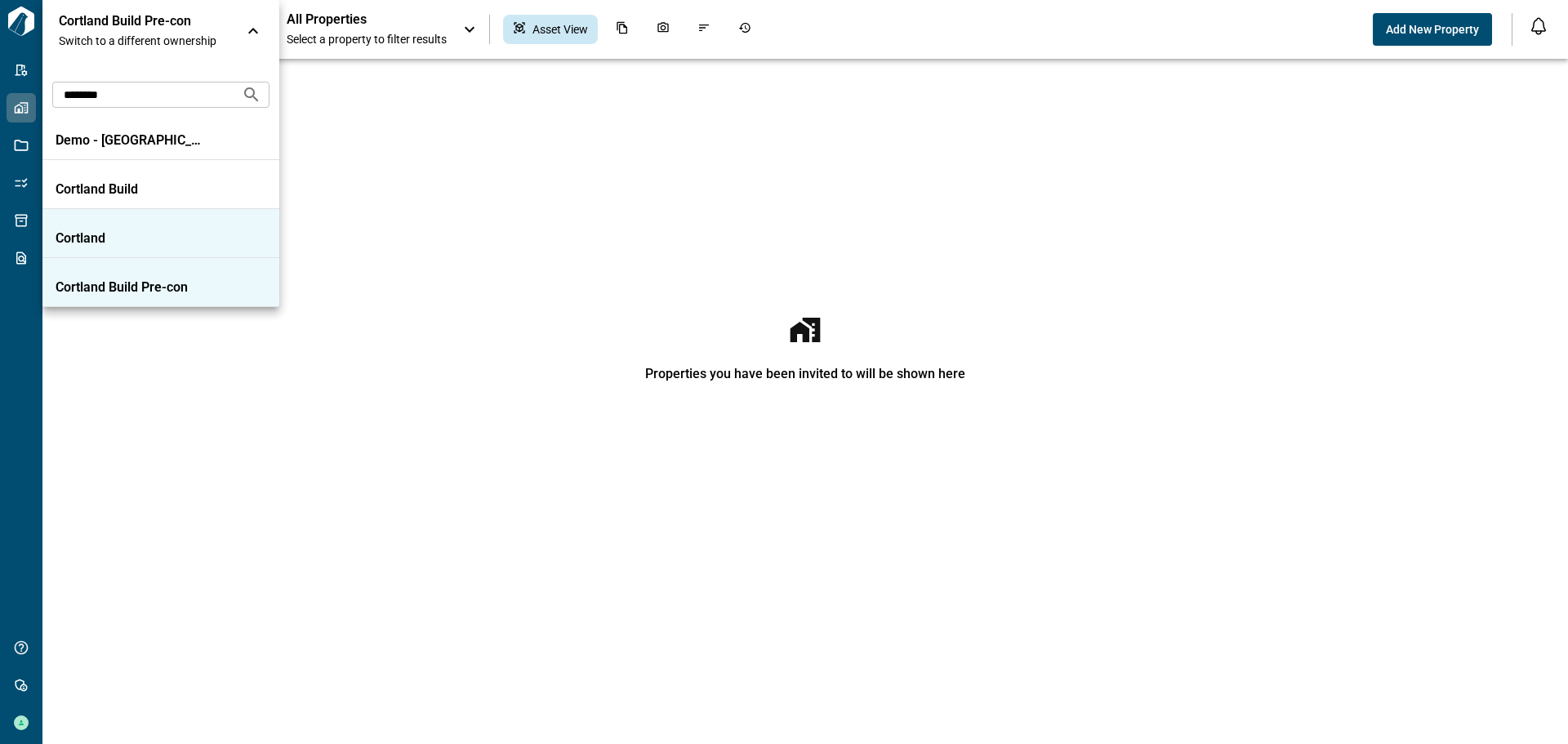
click at [159, 234] on p "Cortland" at bounding box center [129, 238] width 147 height 16
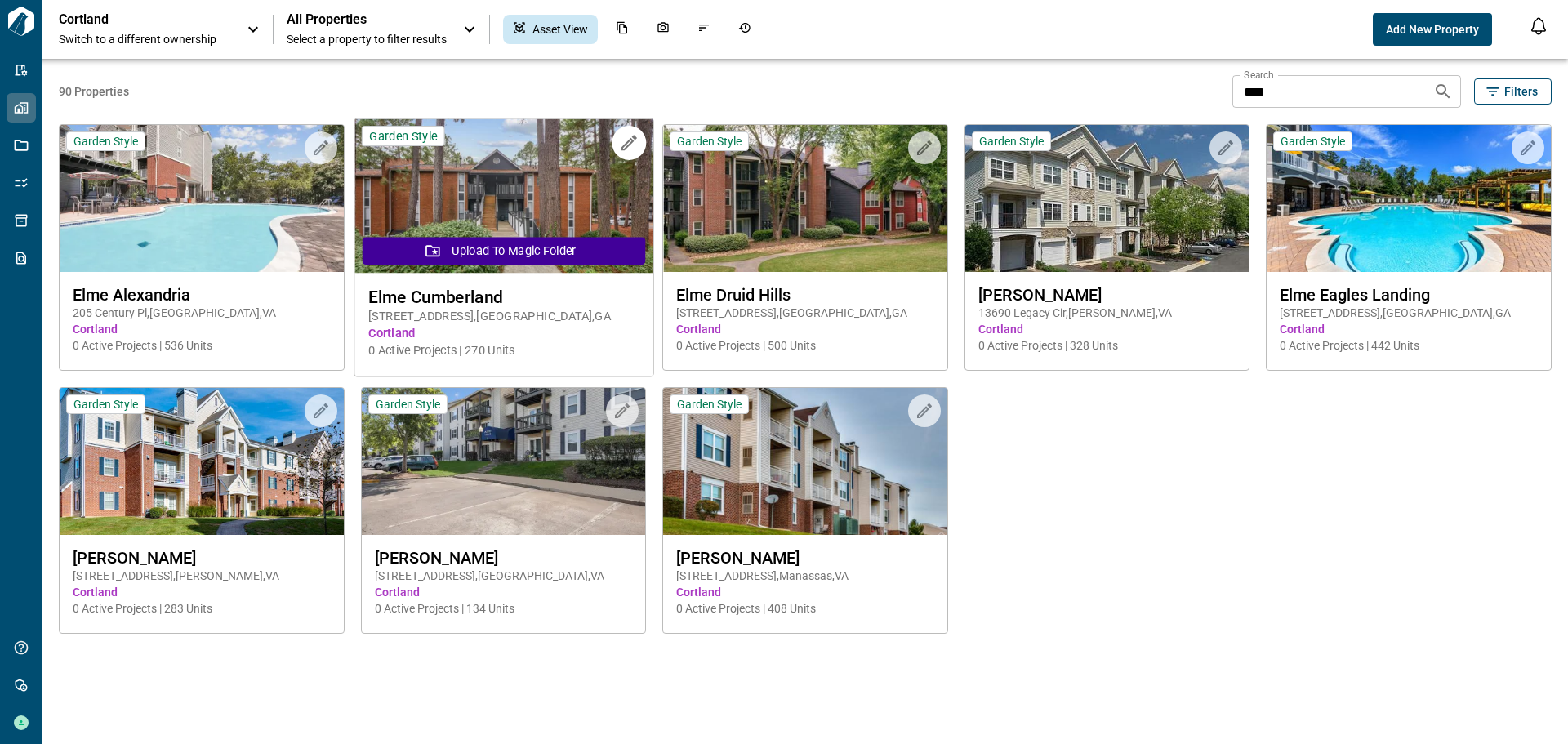
click at [459, 162] on img at bounding box center [503, 196] width 298 height 155
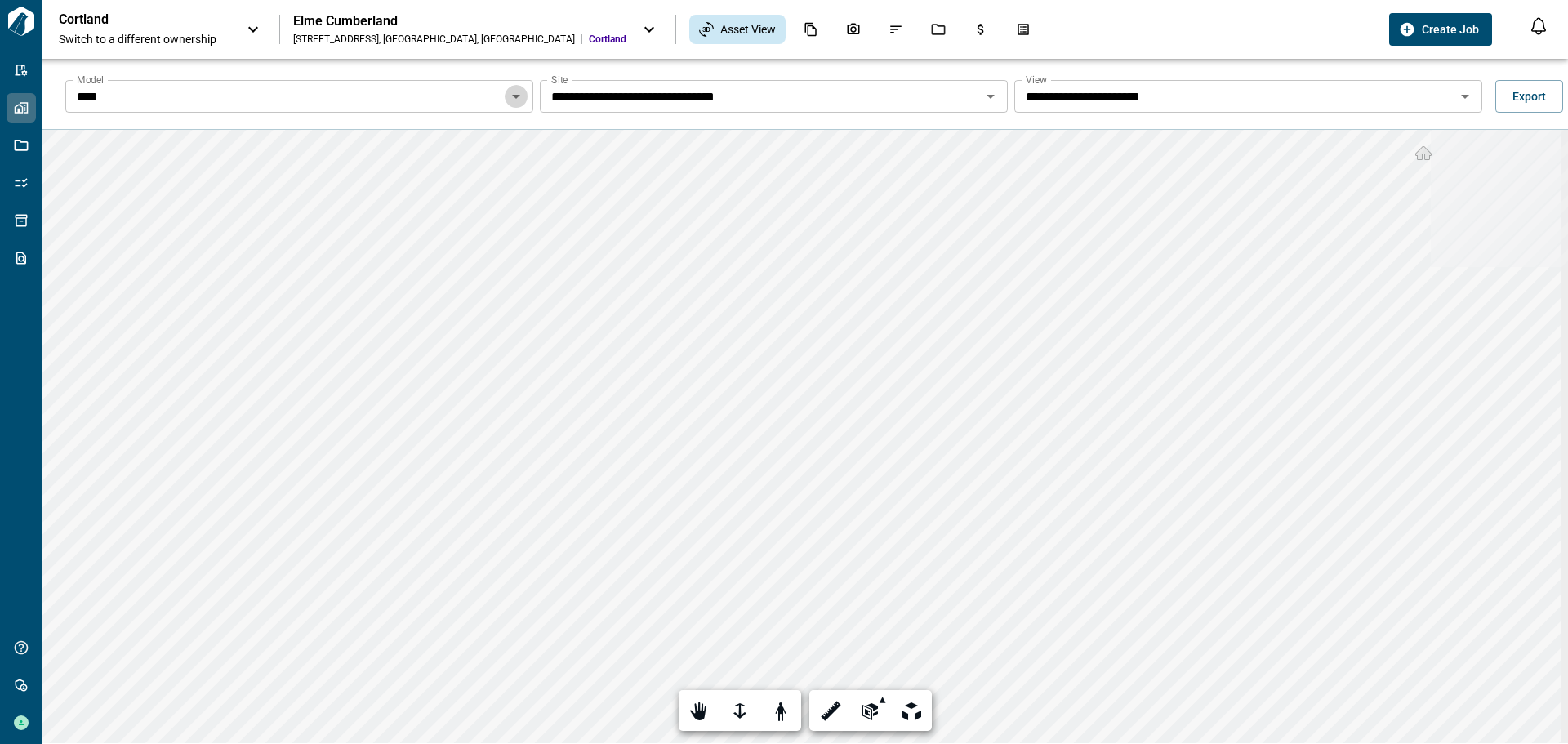
click at [516, 100] on icon "Open" at bounding box center [516, 96] width 19 height 19
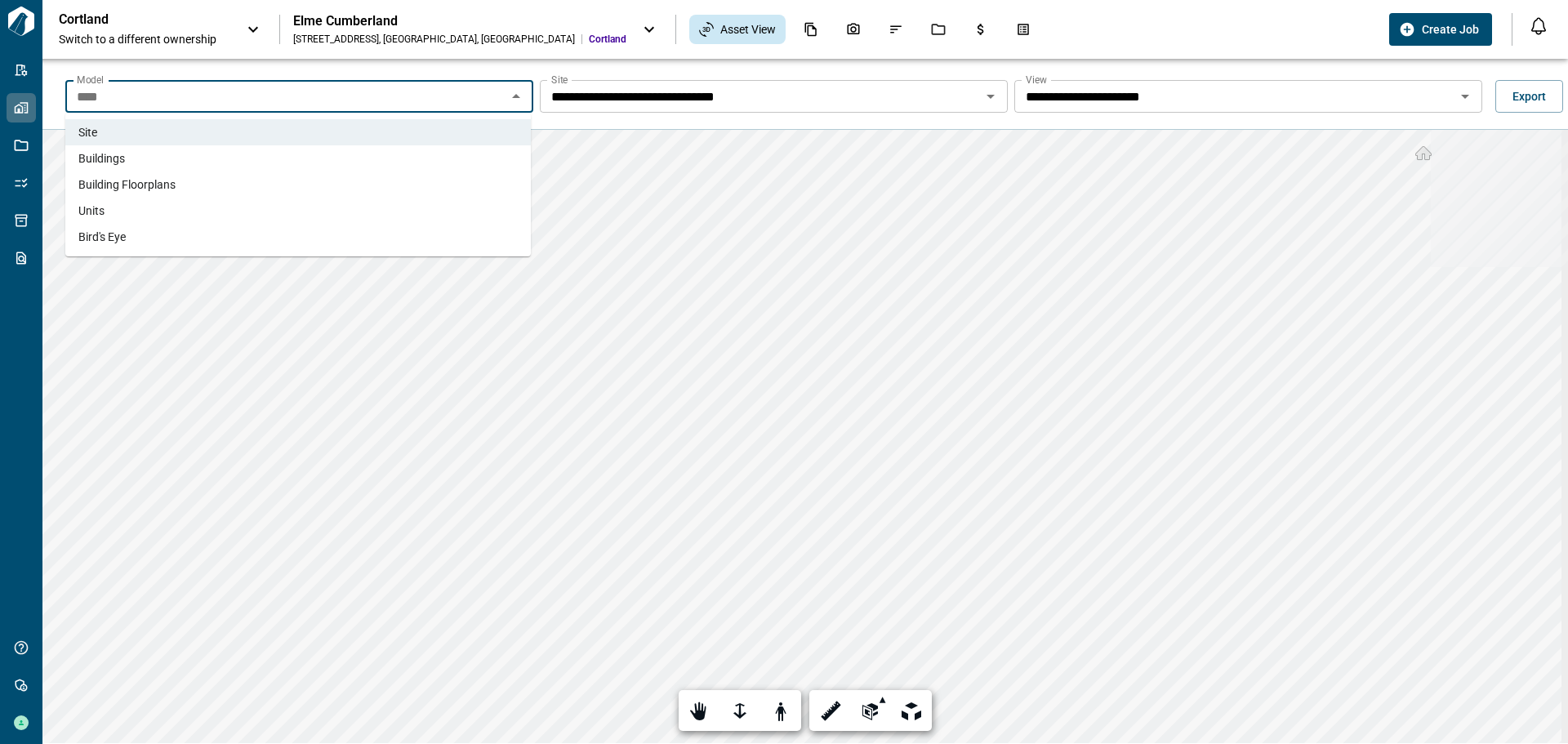
click at [80, 210] on span "Units" at bounding box center [91, 211] width 26 height 16
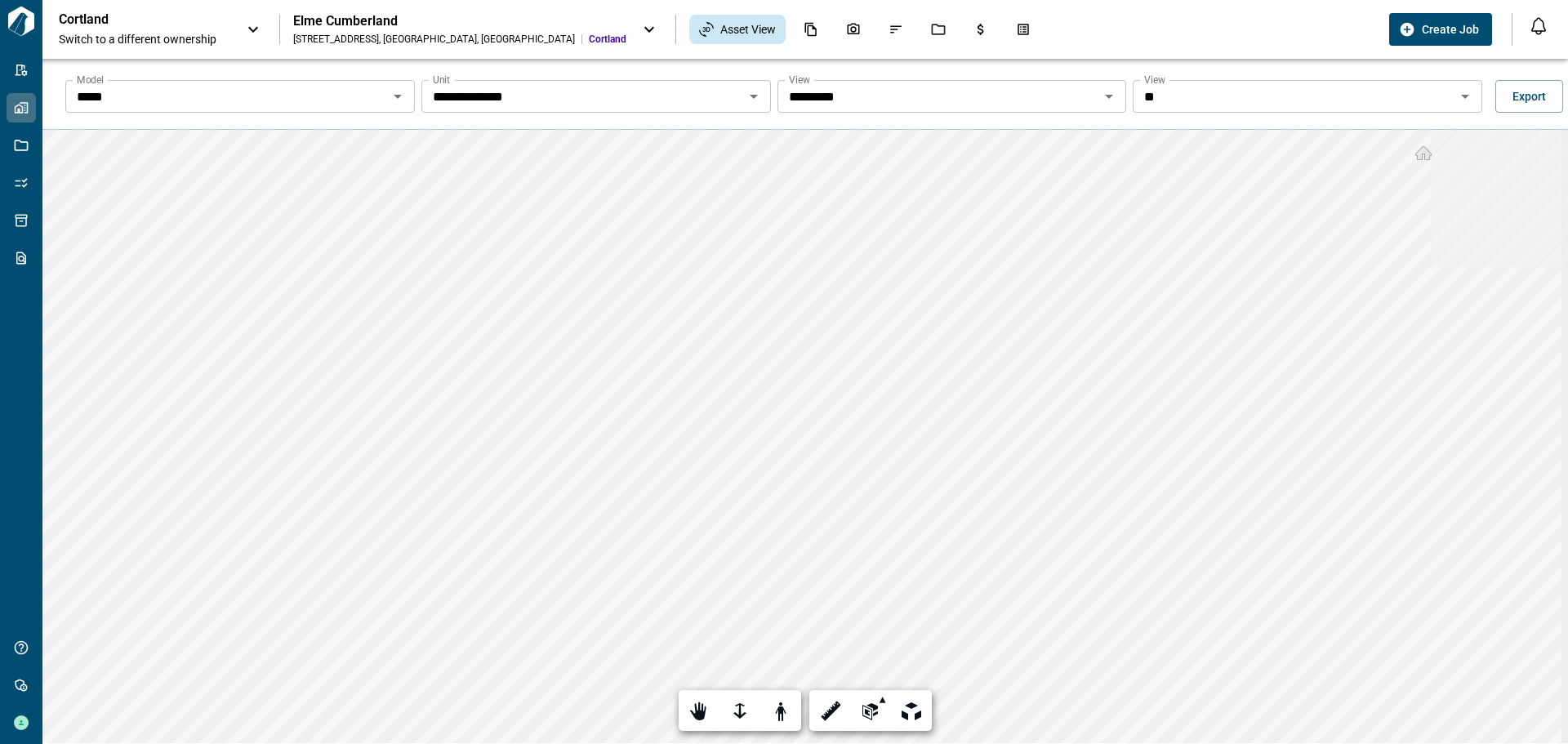
click at [747, 97] on icon "Open" at bounding box center [753, 96] width 19 height 19
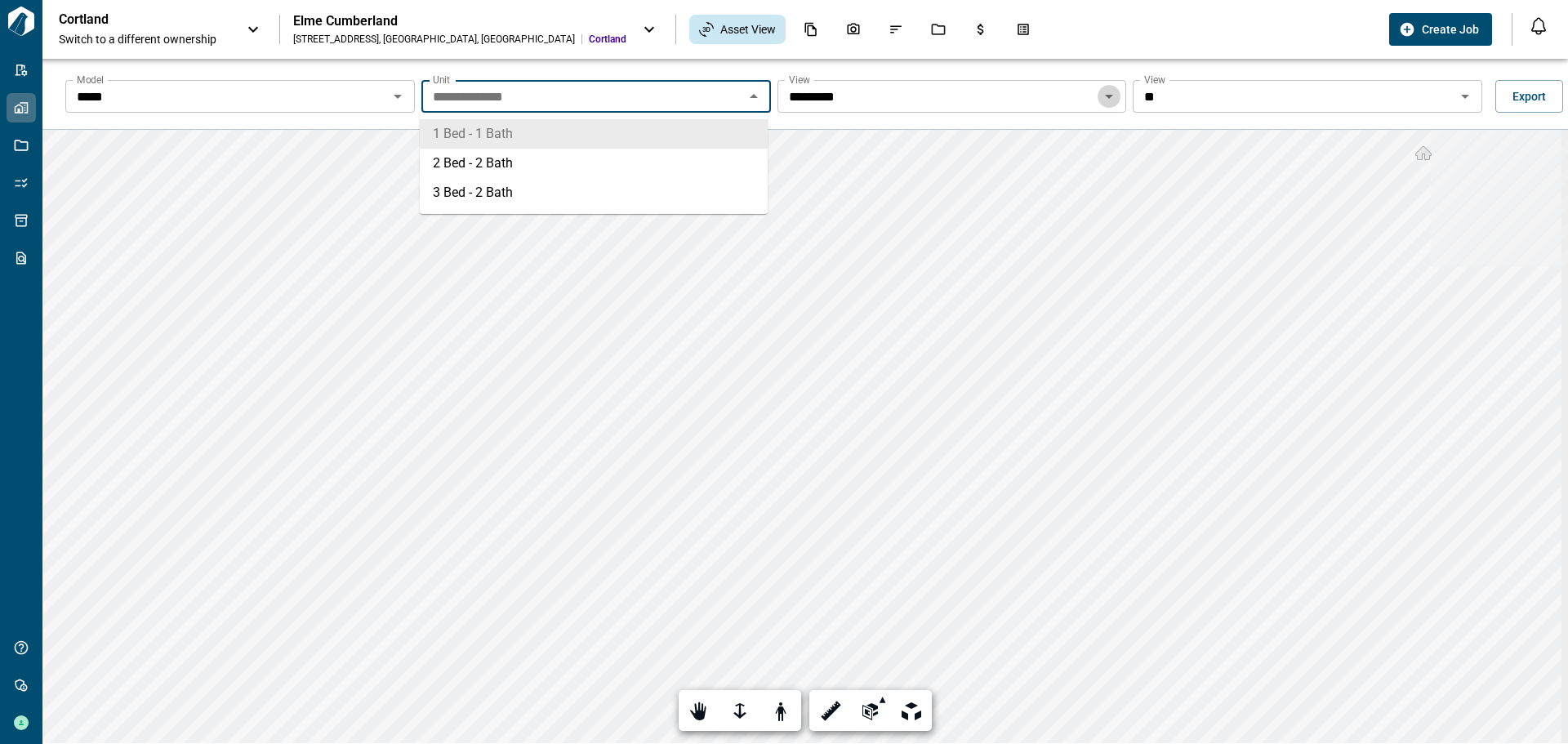
click at [1104, 92] on icon "Open" at bounding box center [1109, 96] width 19 height 19
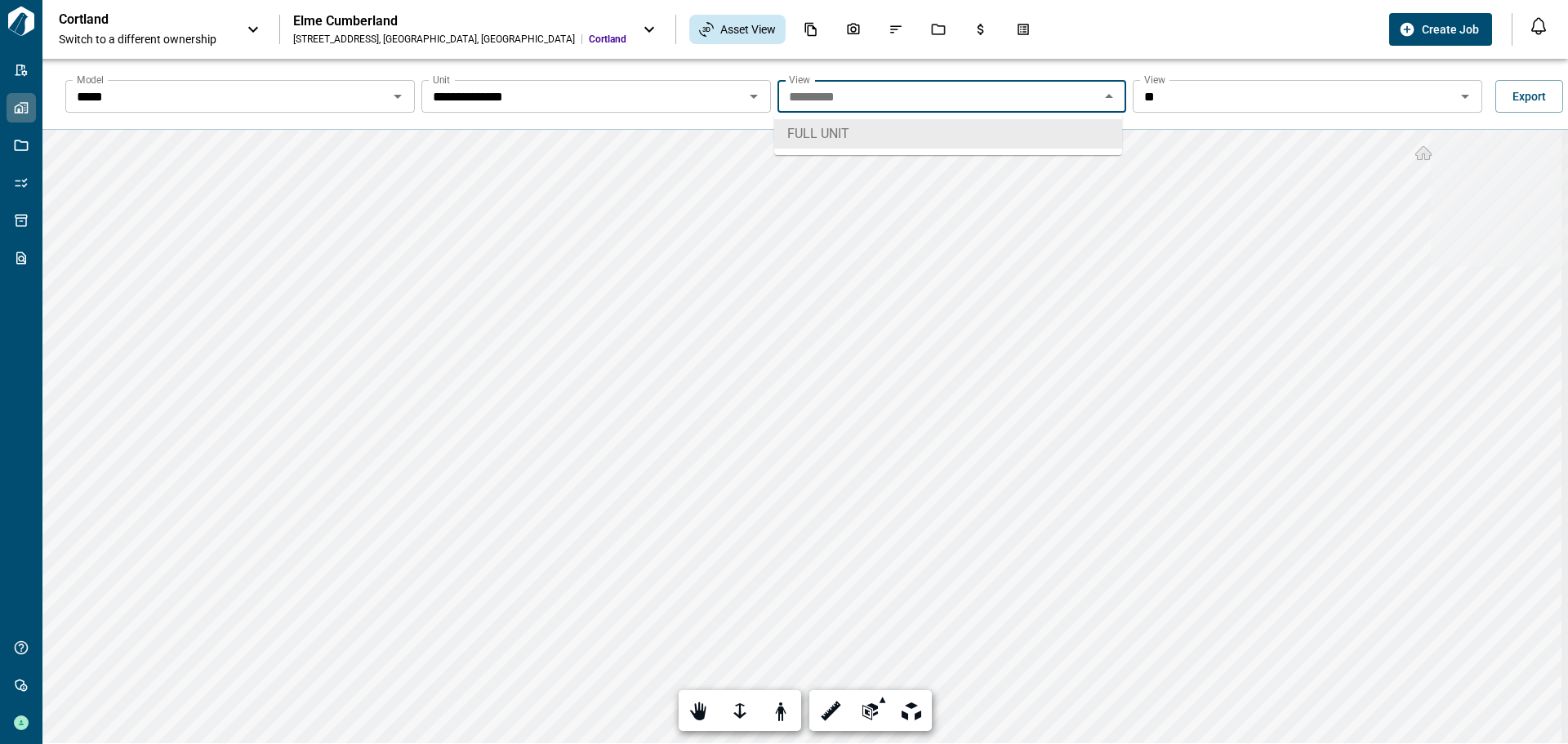
click at [1456, 97] on icon "Open" at bounding box center [1465, 96] width 19 height 19
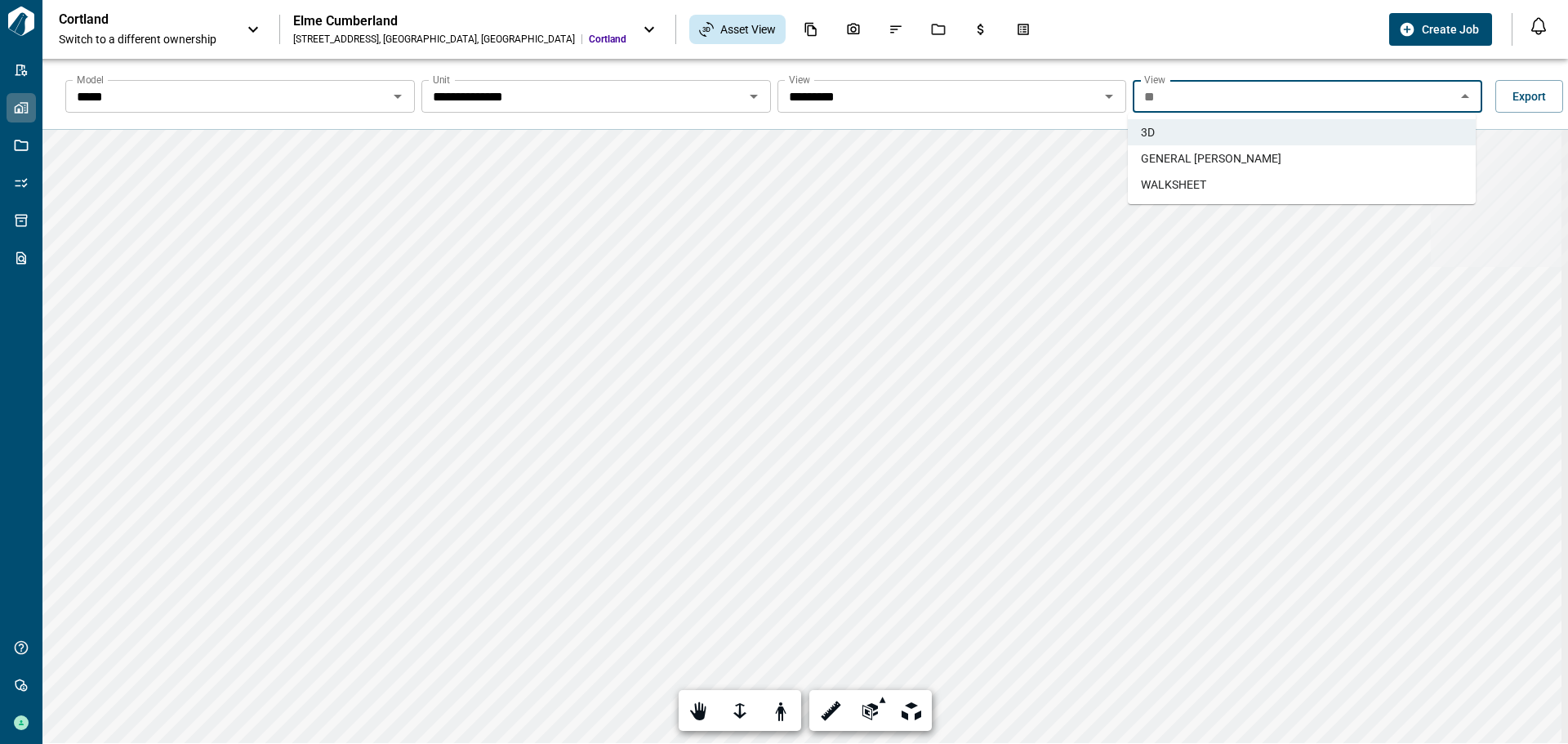
click at [1219, 154] on span "GENERAL TAKEOFFS" at bounding box center [1211, 158] width 140 height 16
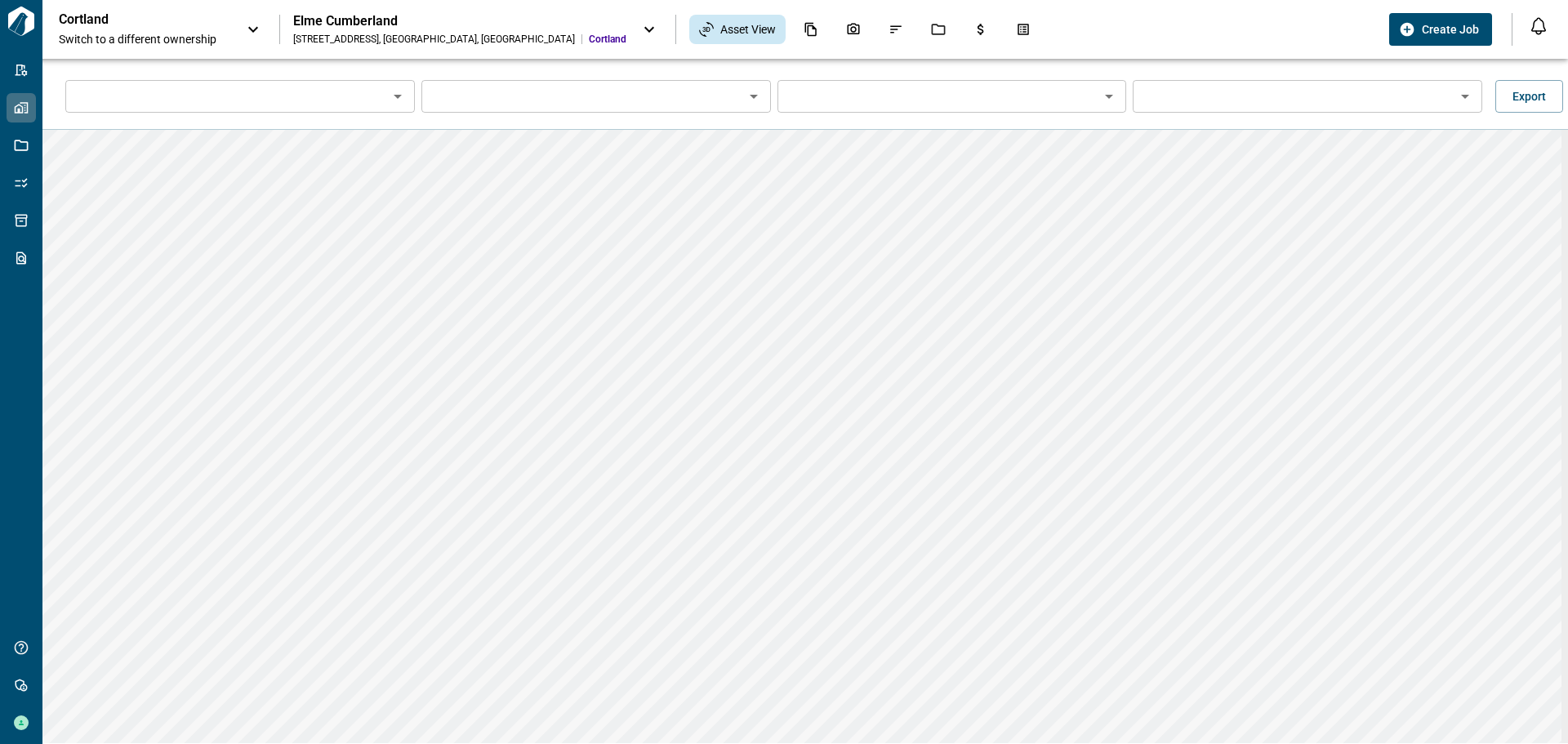
type input "*****"
type input "**********"
type input "*********"
type input "**********"
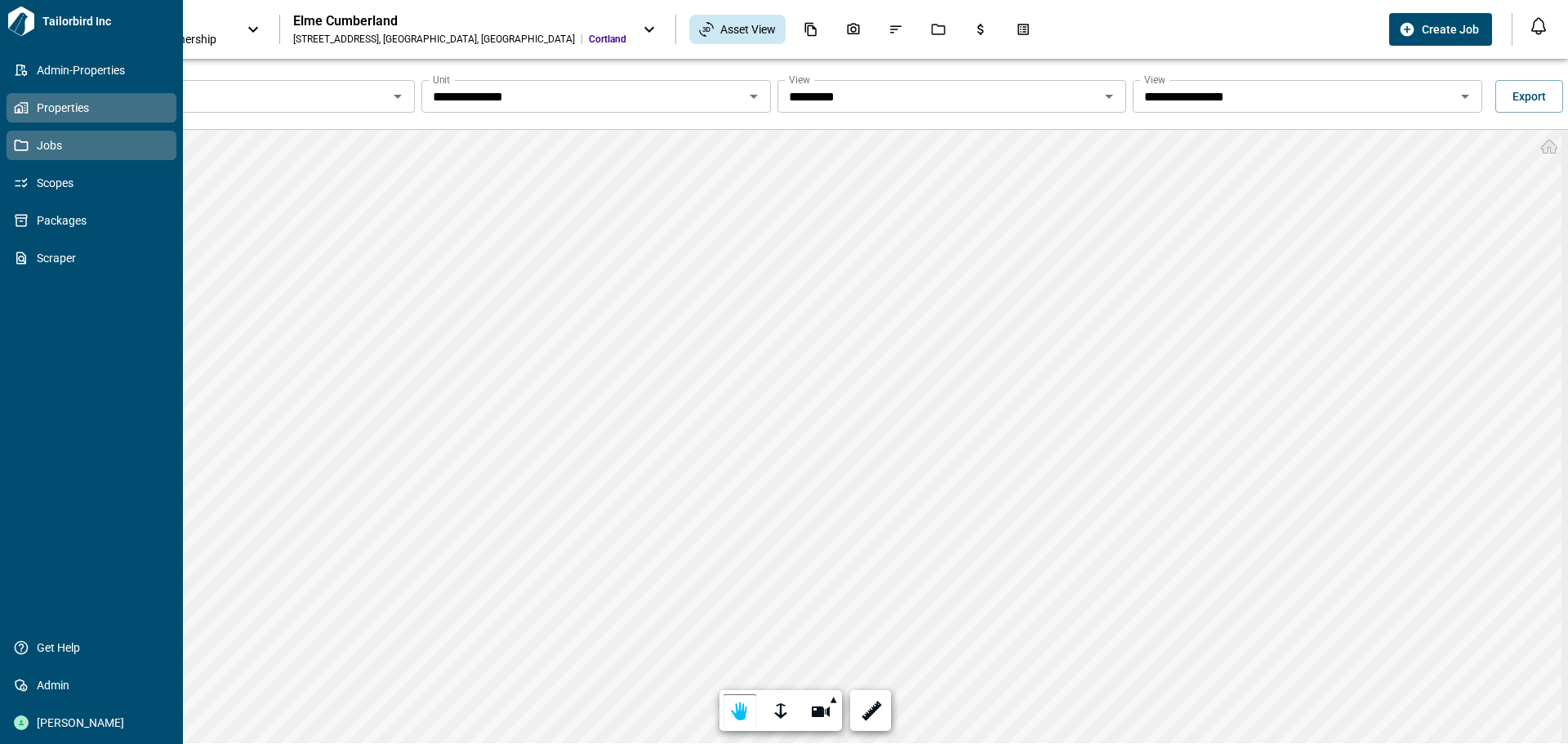
click at [77, 145] on span "Jobs" at bounding box center [95, 145] width 133 height 16
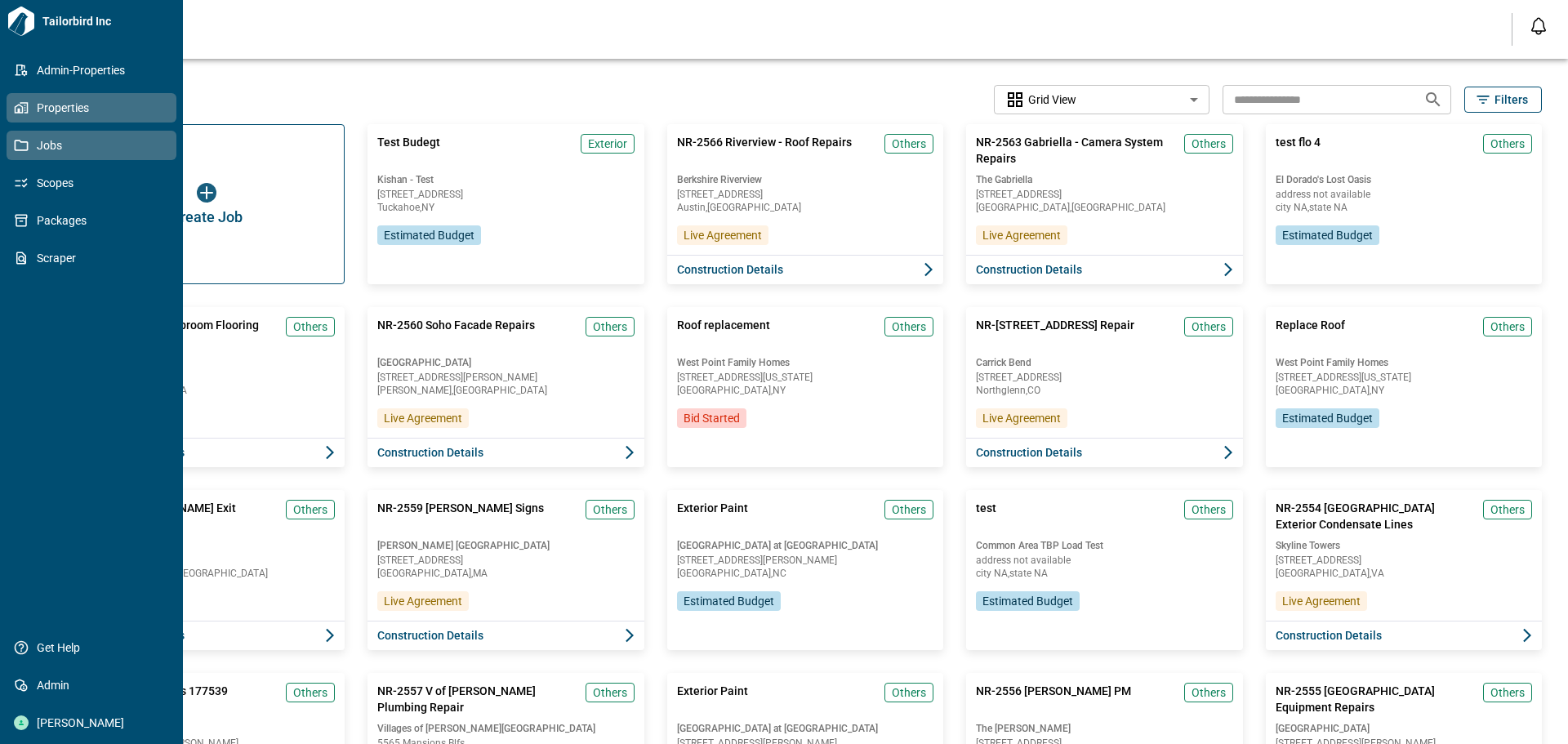
click at [86, 95] on link "Properties" at bounding box center [91, 108] width 170 height 30
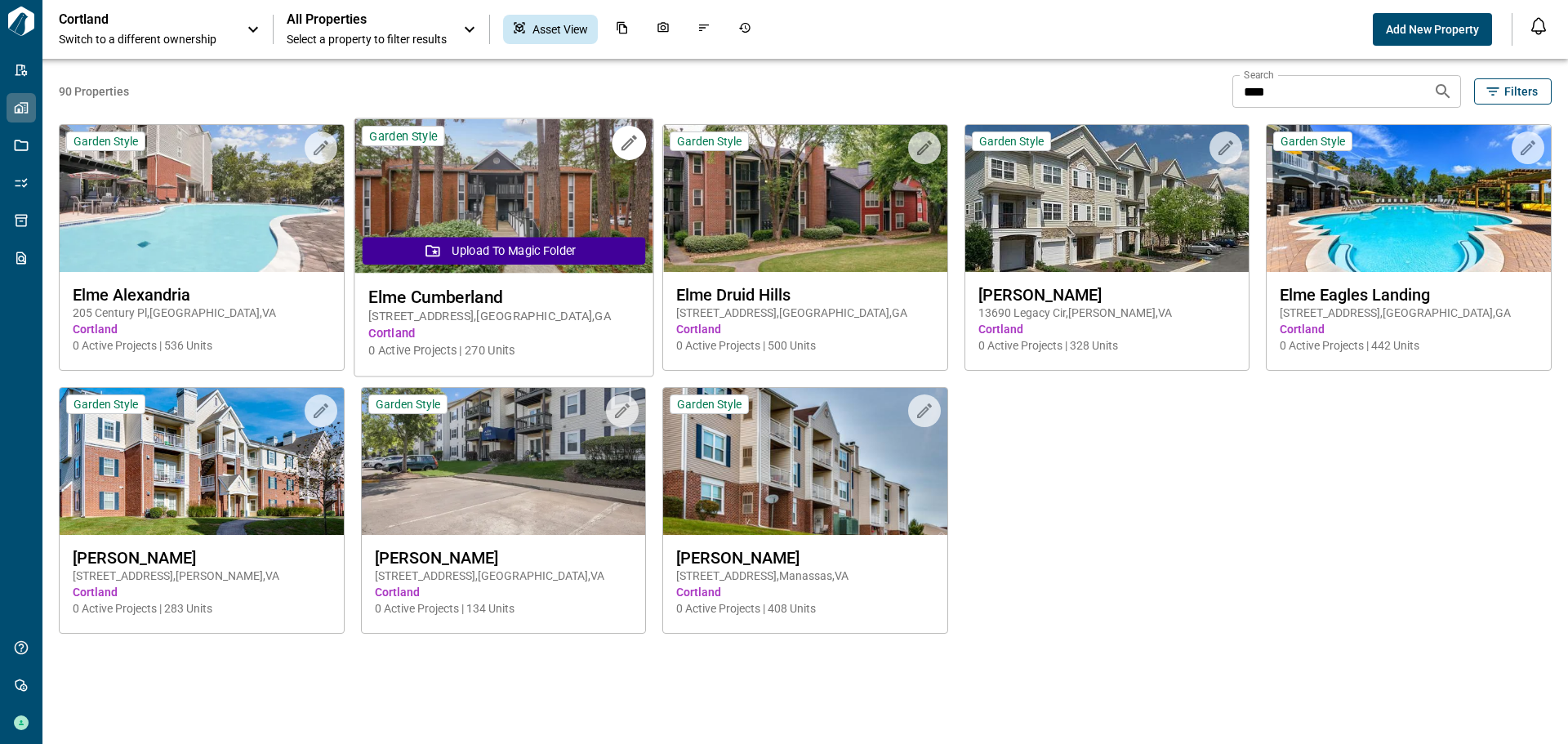
click at [474, 188] on img at bounding box center [503, 196] width 298 height 155
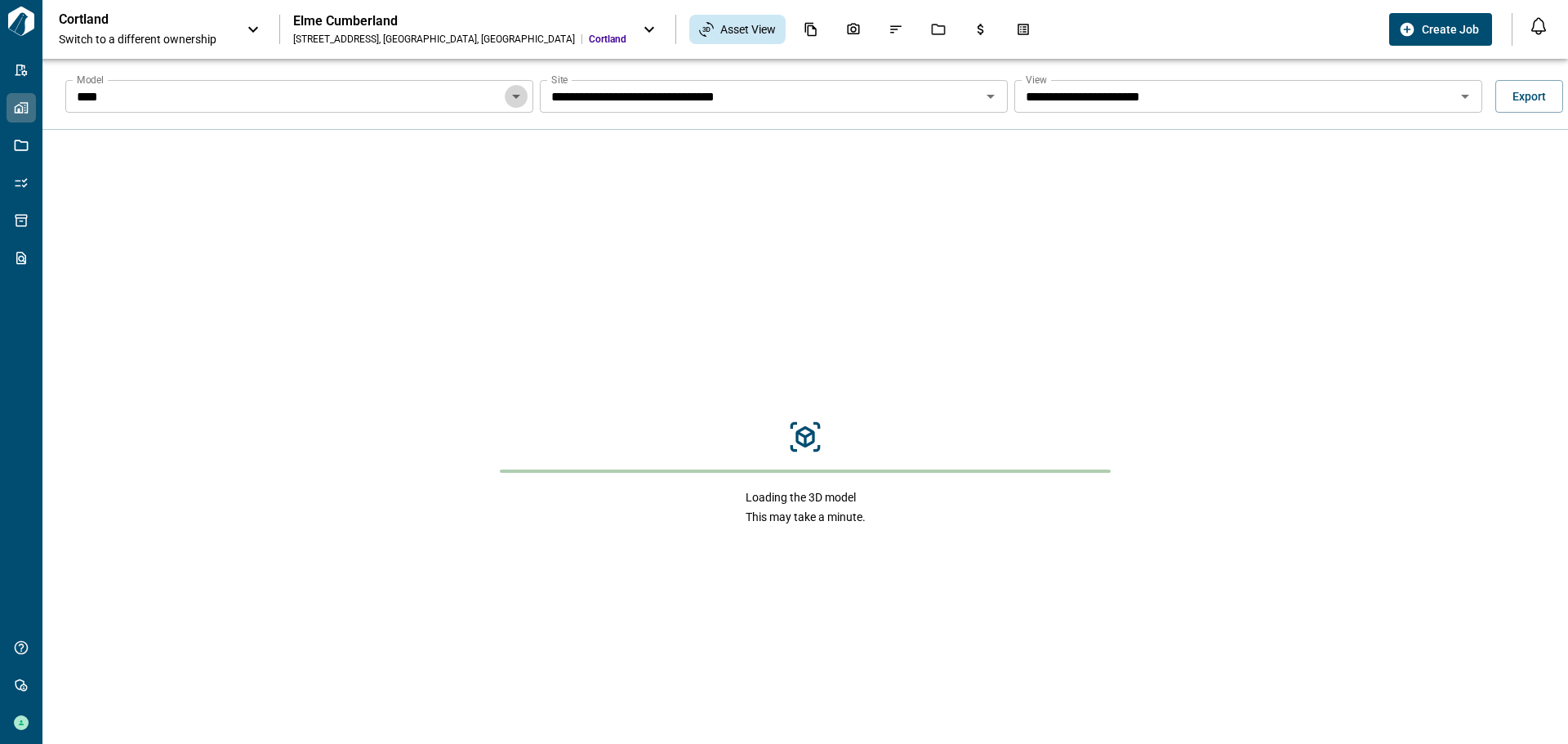
click at [518, 101] on icon "Open" at bounding box center [516, 96] width 19 height 19
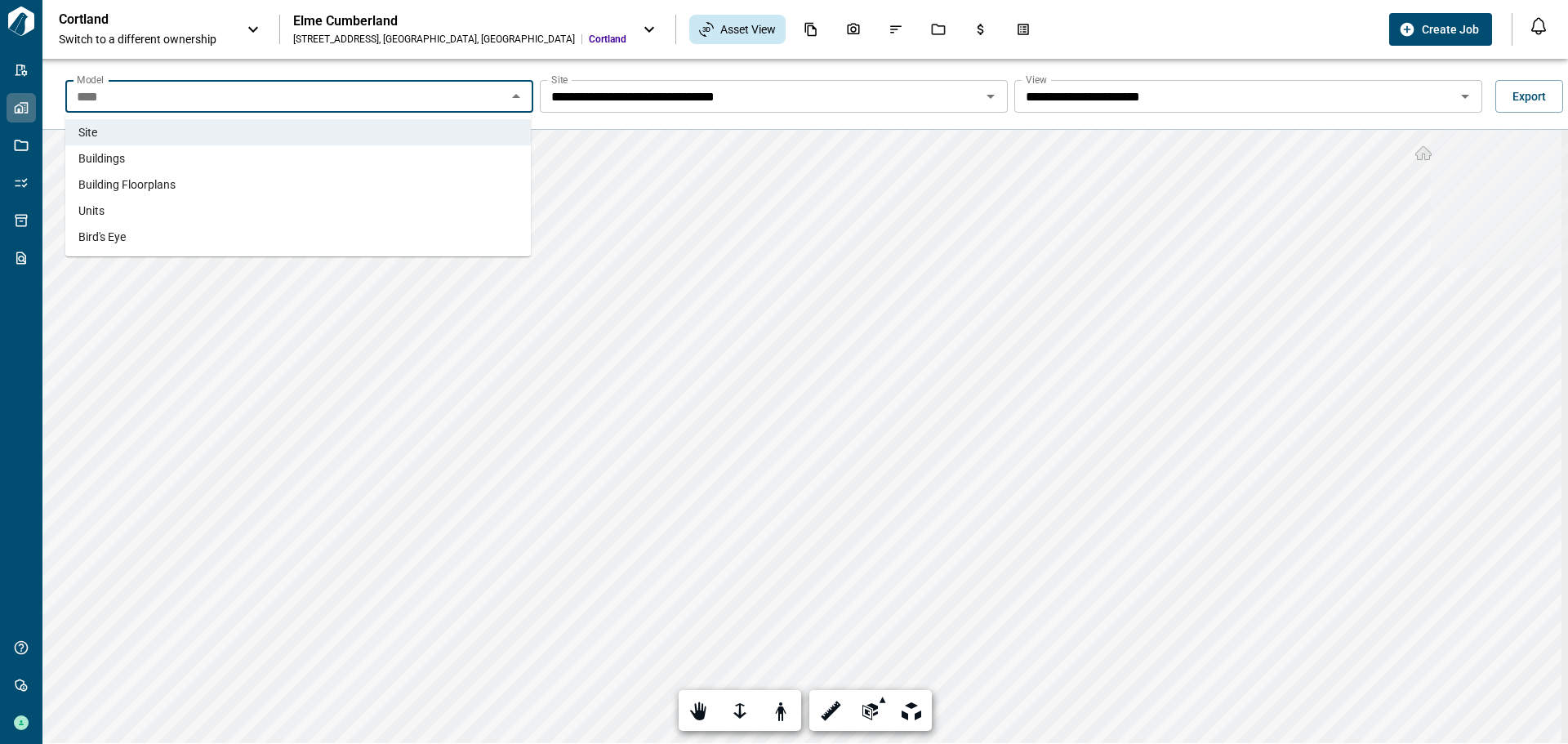
click at [110, 209] on li "Units" at bounding box center [298, 211] width 466 height 26
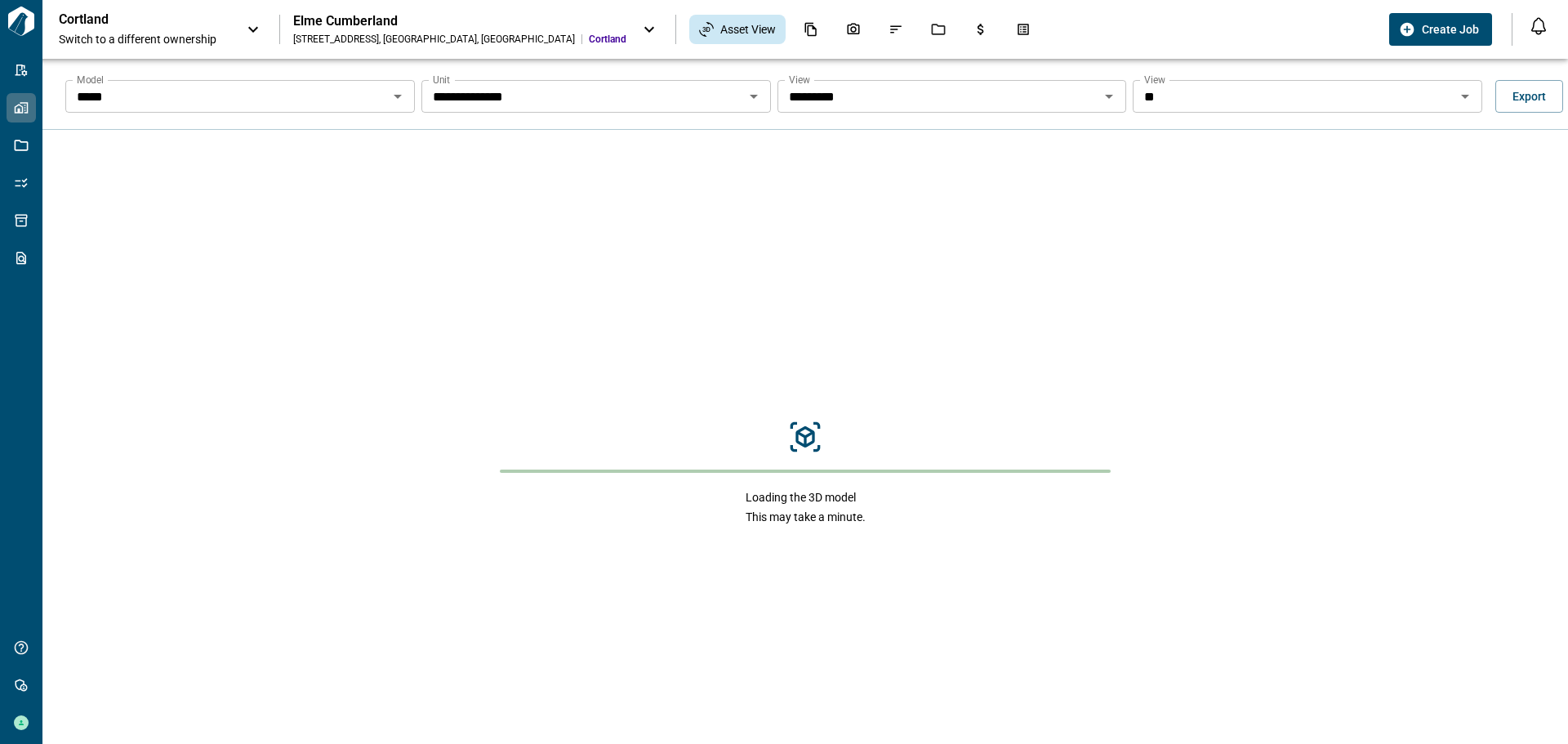
click at [1459, 87] on icon "Open" at bounding box center [1465, 96] width 19 height 19
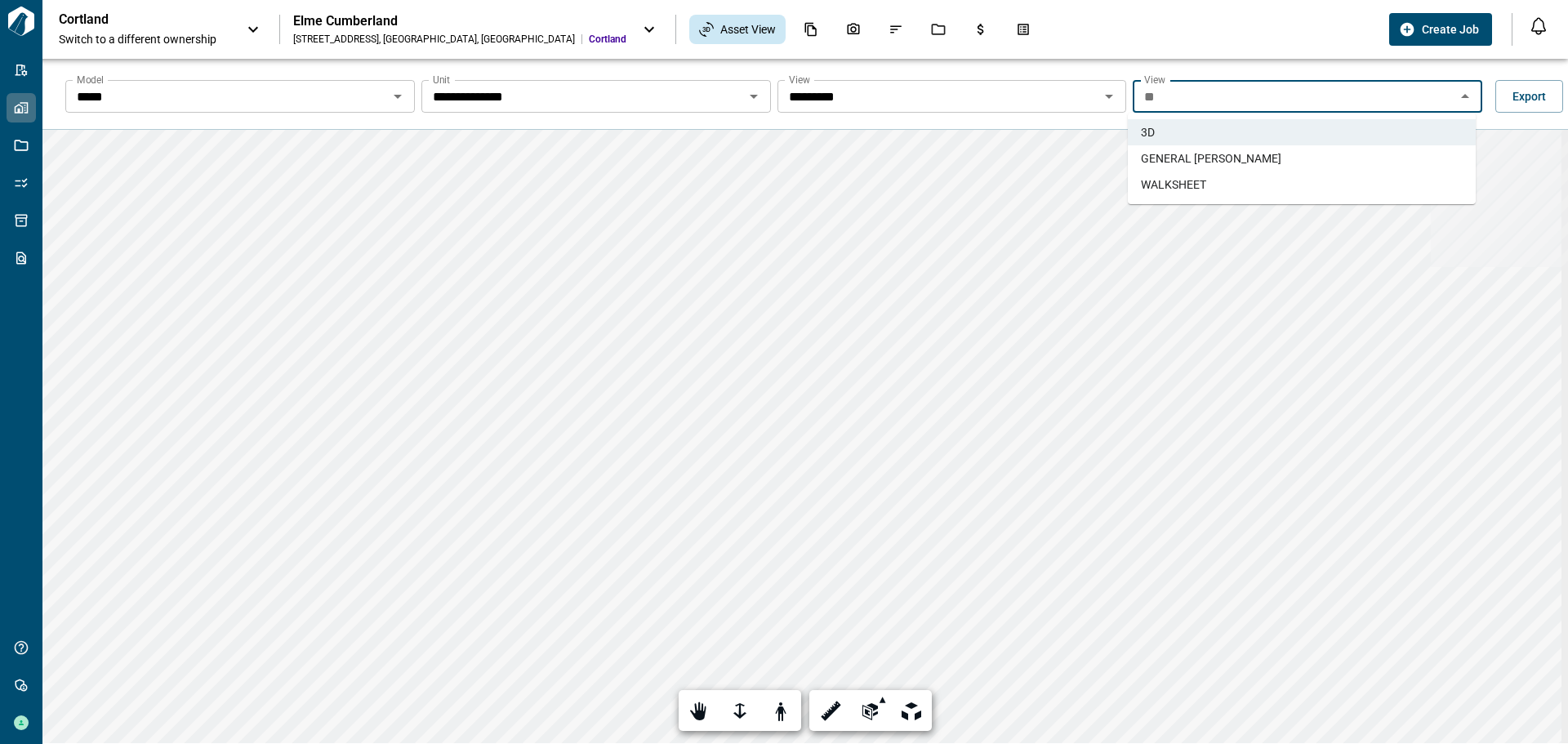
click at [1199, 153] on span "GENERAL TAKEOFFS" at bounding box center [1211, 158] width 140 height 16
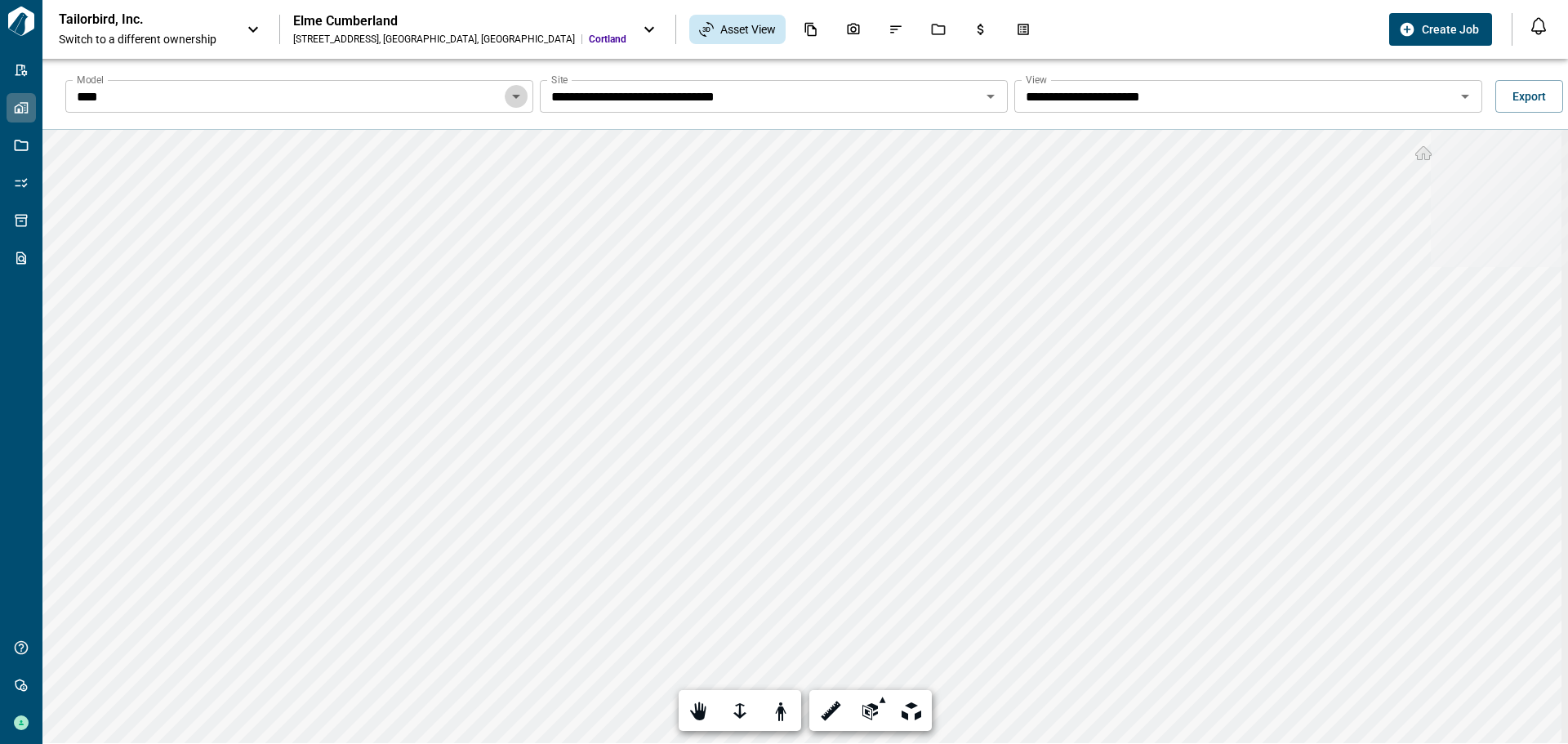
click at [513, 89] on icon "Open" at bounding box center [516, 96] width 19 height 19
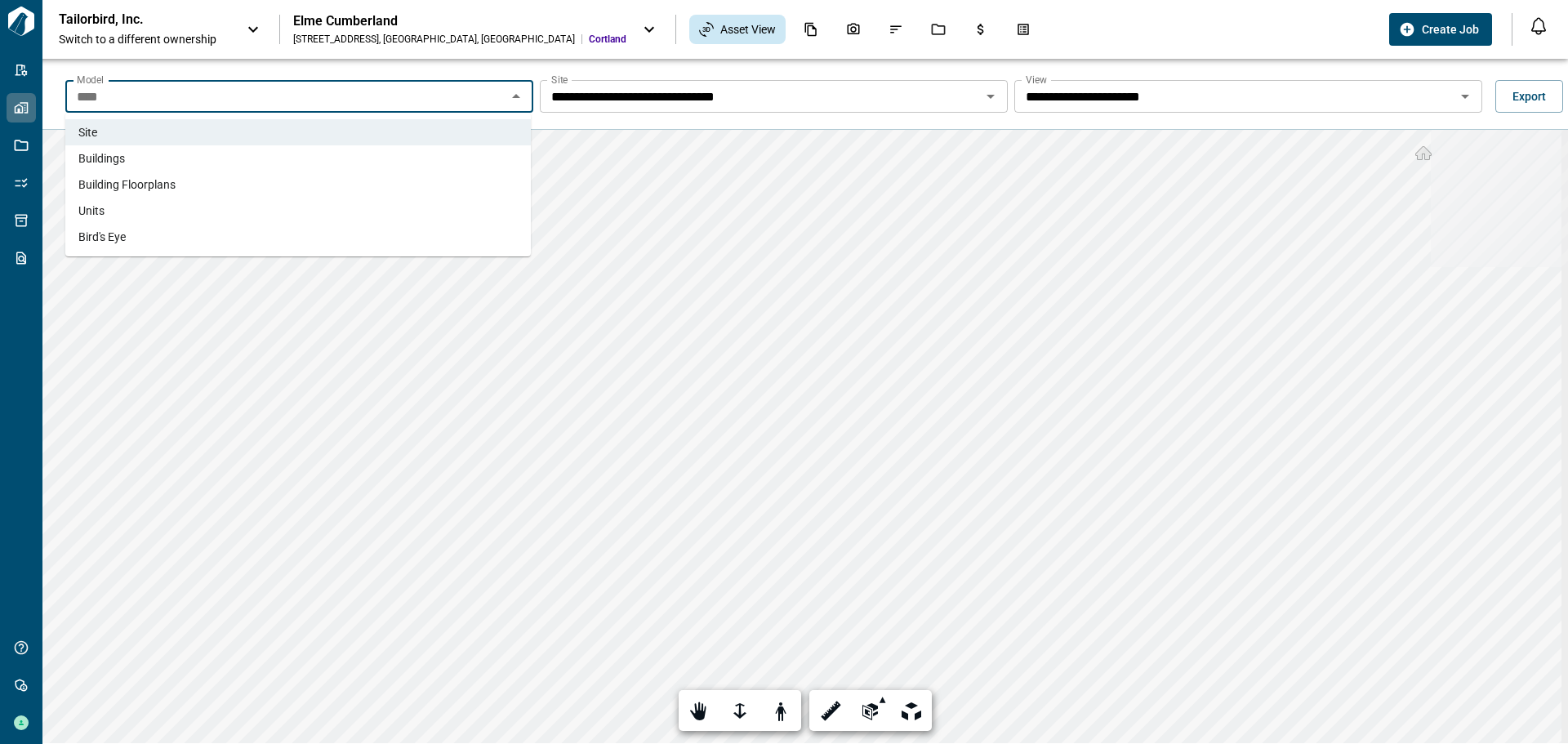
click at [110, 207] on li "Units" at bounding box center [298, 211] width 466 height 26
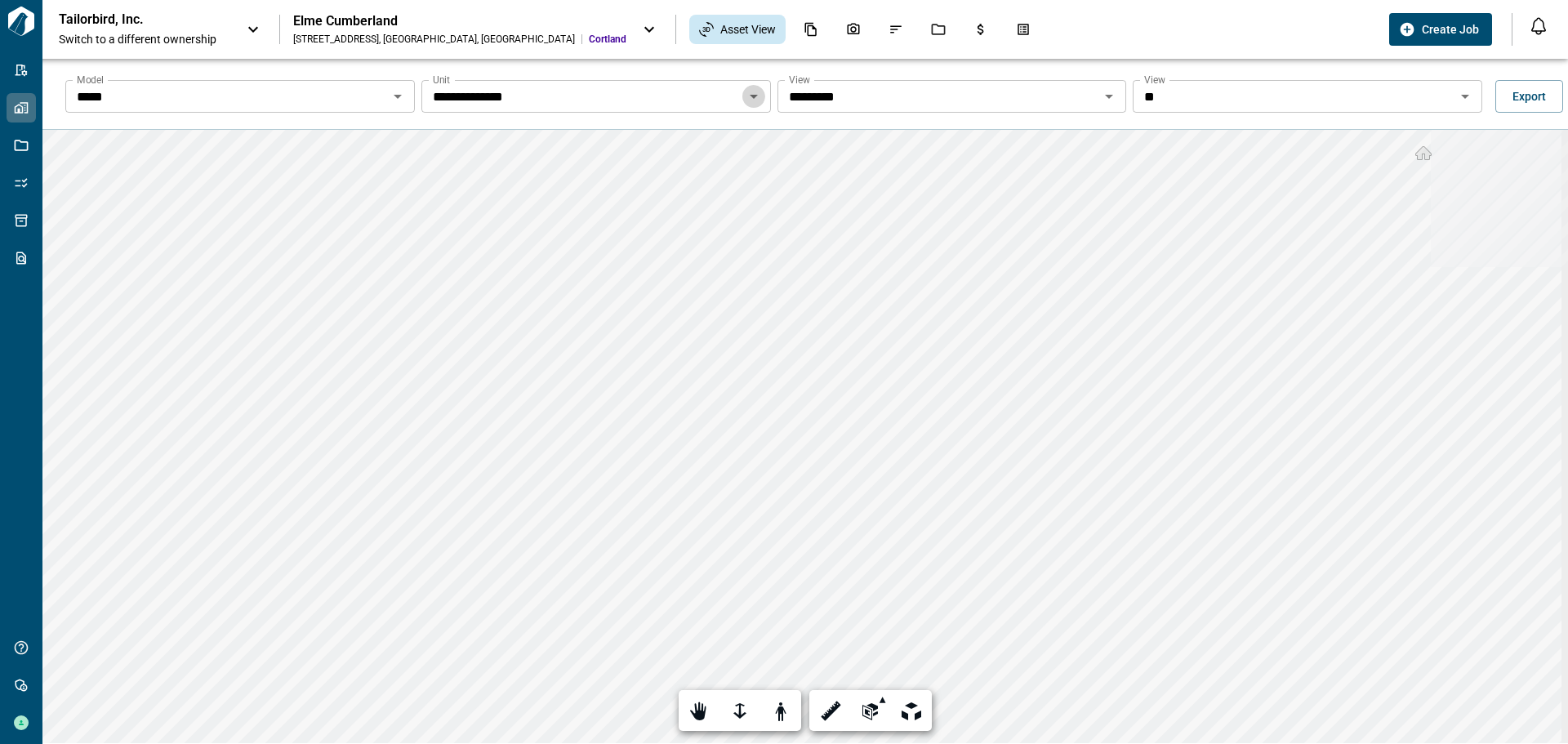
click at [750, 96] on icon "Open" at bounding box center [753, 97] width 9 height 4
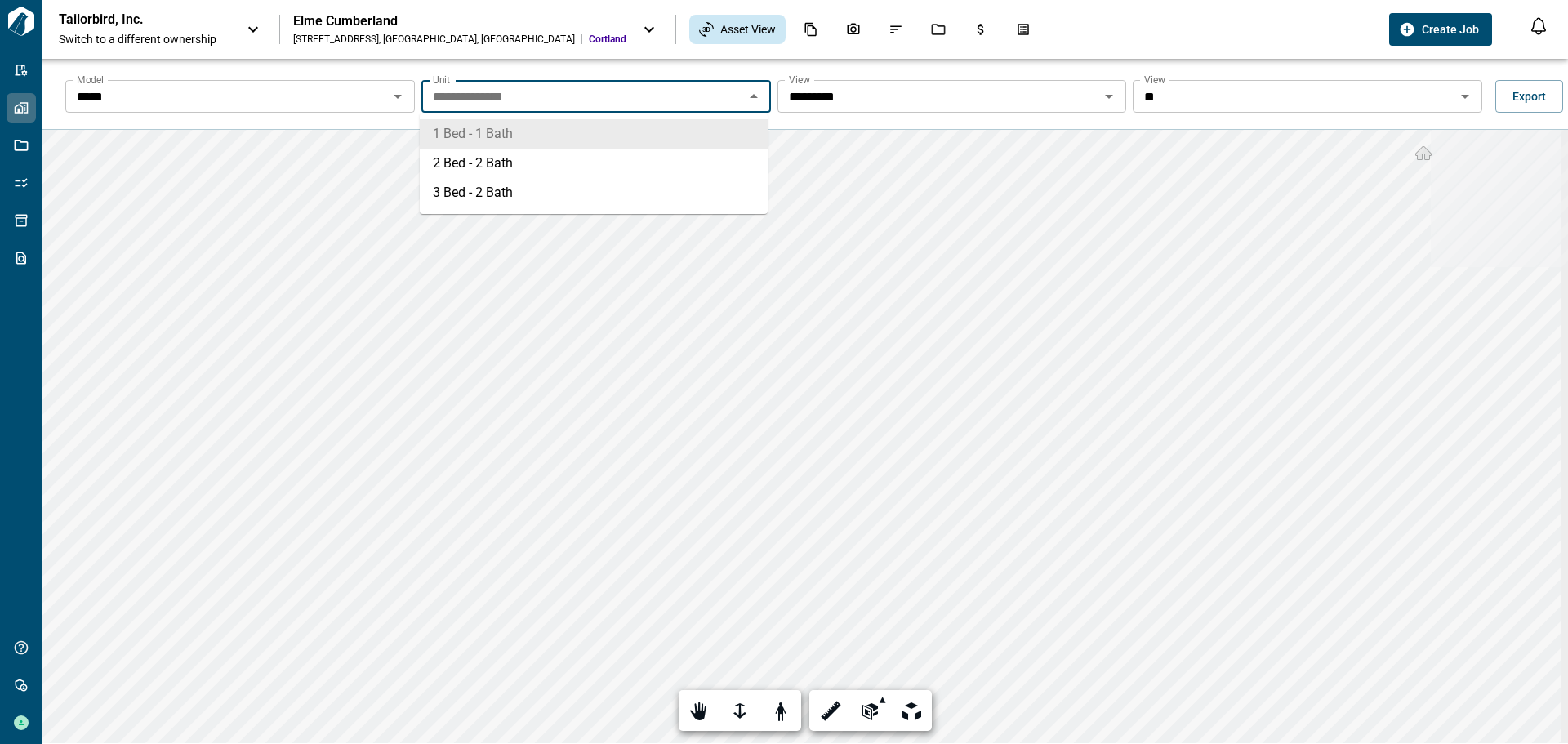
click at [454, 128] on li "1 Bed - 1 Bath" at bounding box center [594, 134] width 348 height 30
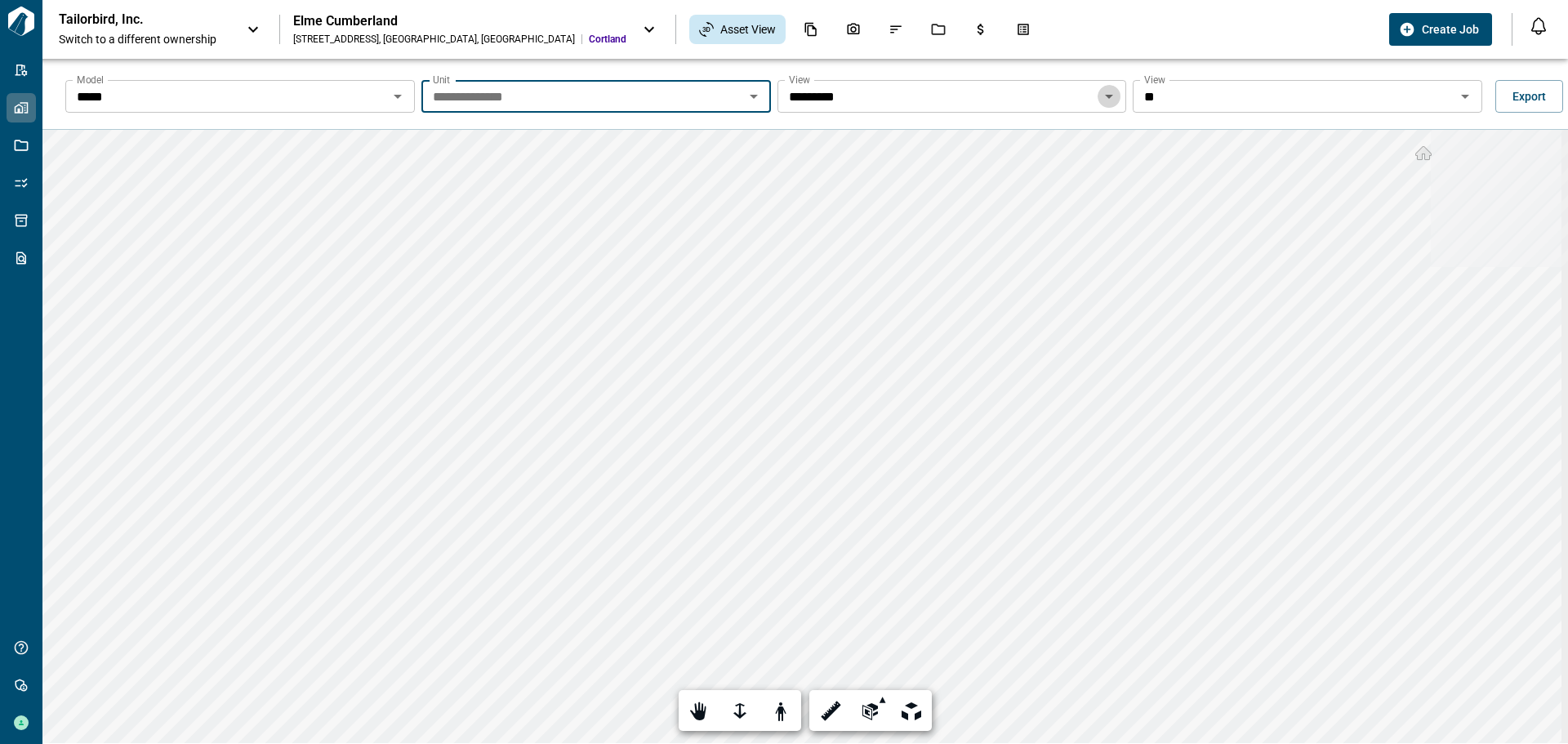
click at [1100, 90] on icon "Open" at bounding box center [1109, 96] width 19 height 19
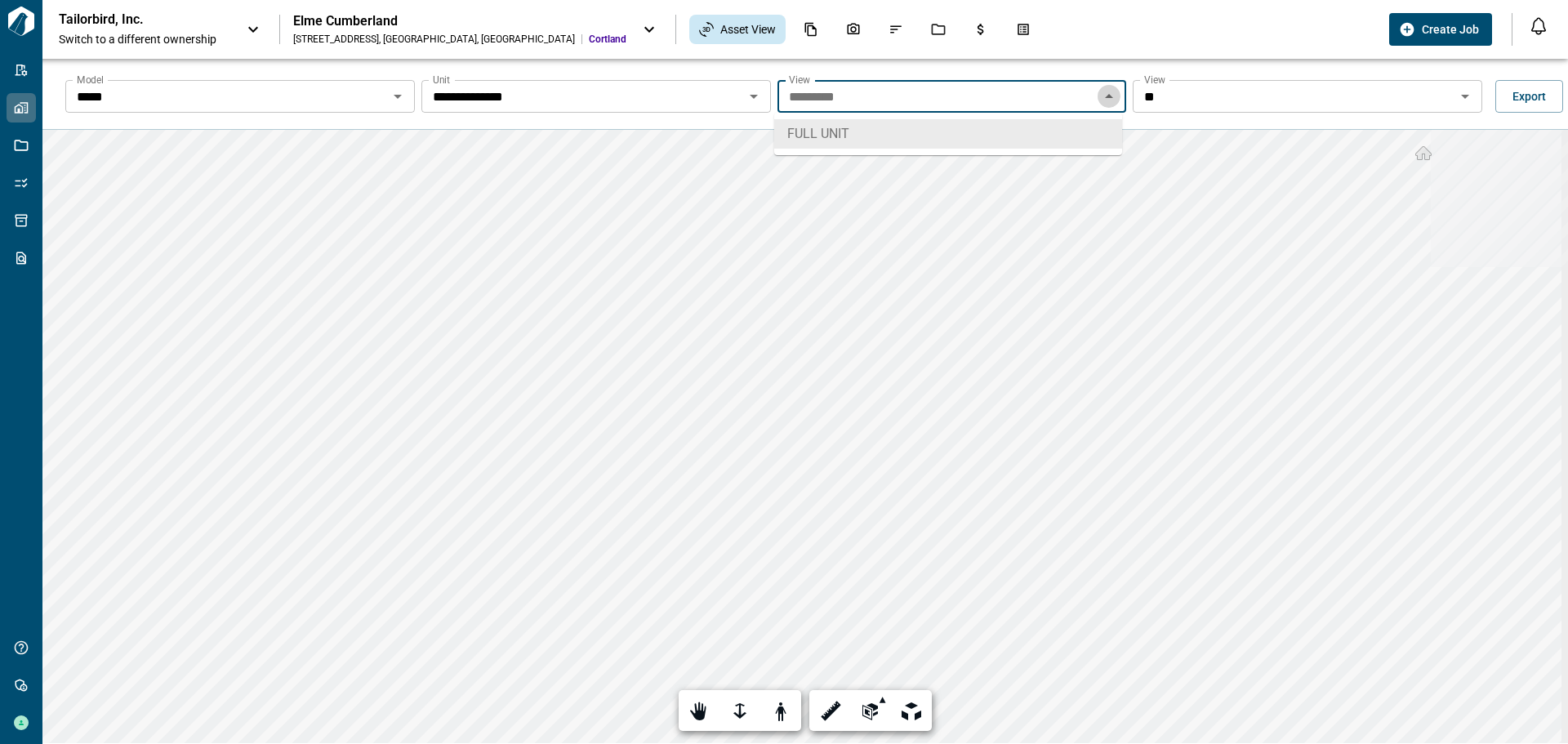
click at [1100, 90] on icon "Close" at bounding box center [1109, 96] width 19 height 19
click at [1461, 95] on icon "Open" at bounding box center [1465, 97] width 9 height 4
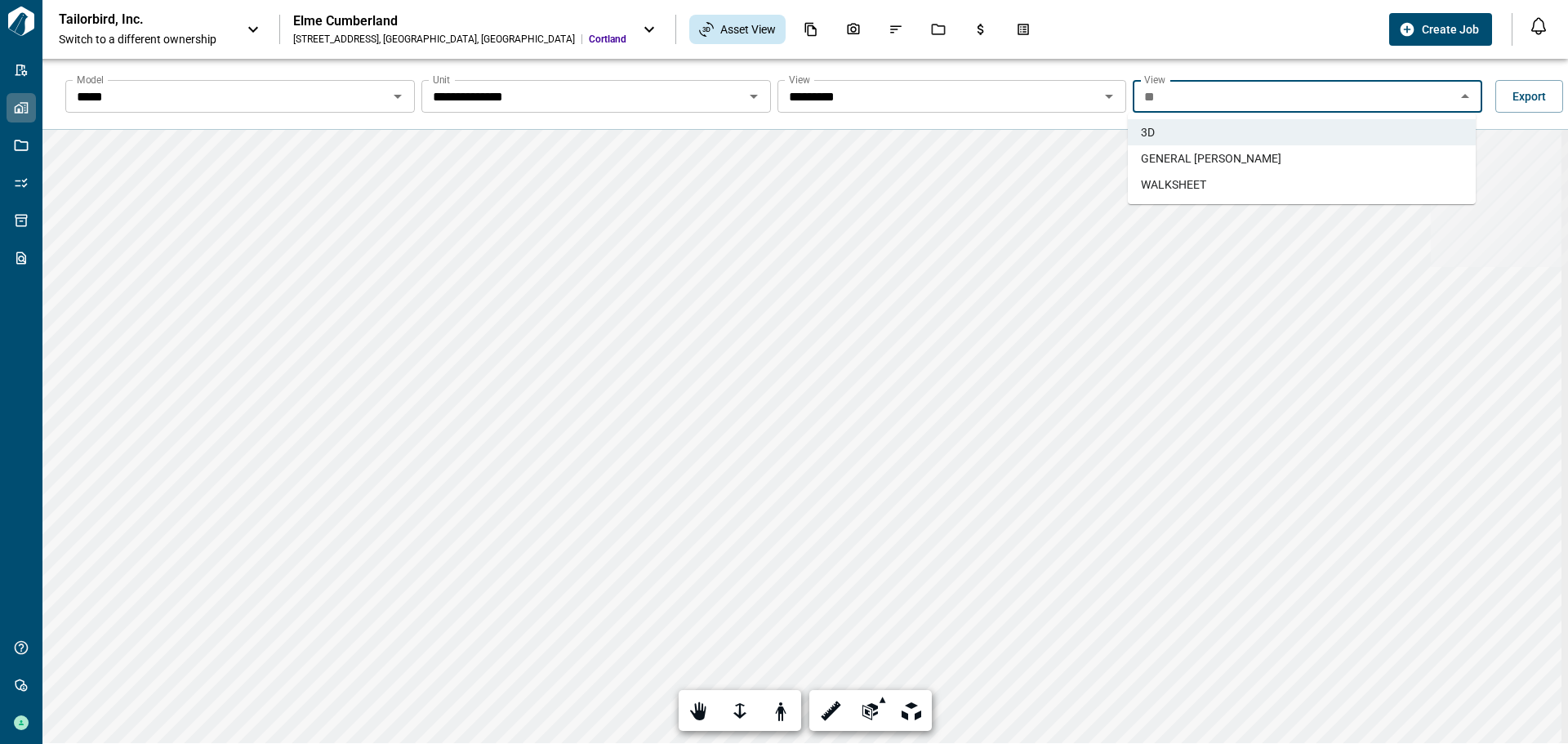
click at [1213, 158] on span "GENERAL [PERSON_NAME]" at bounding box center [1211, 158] width 140 height 16
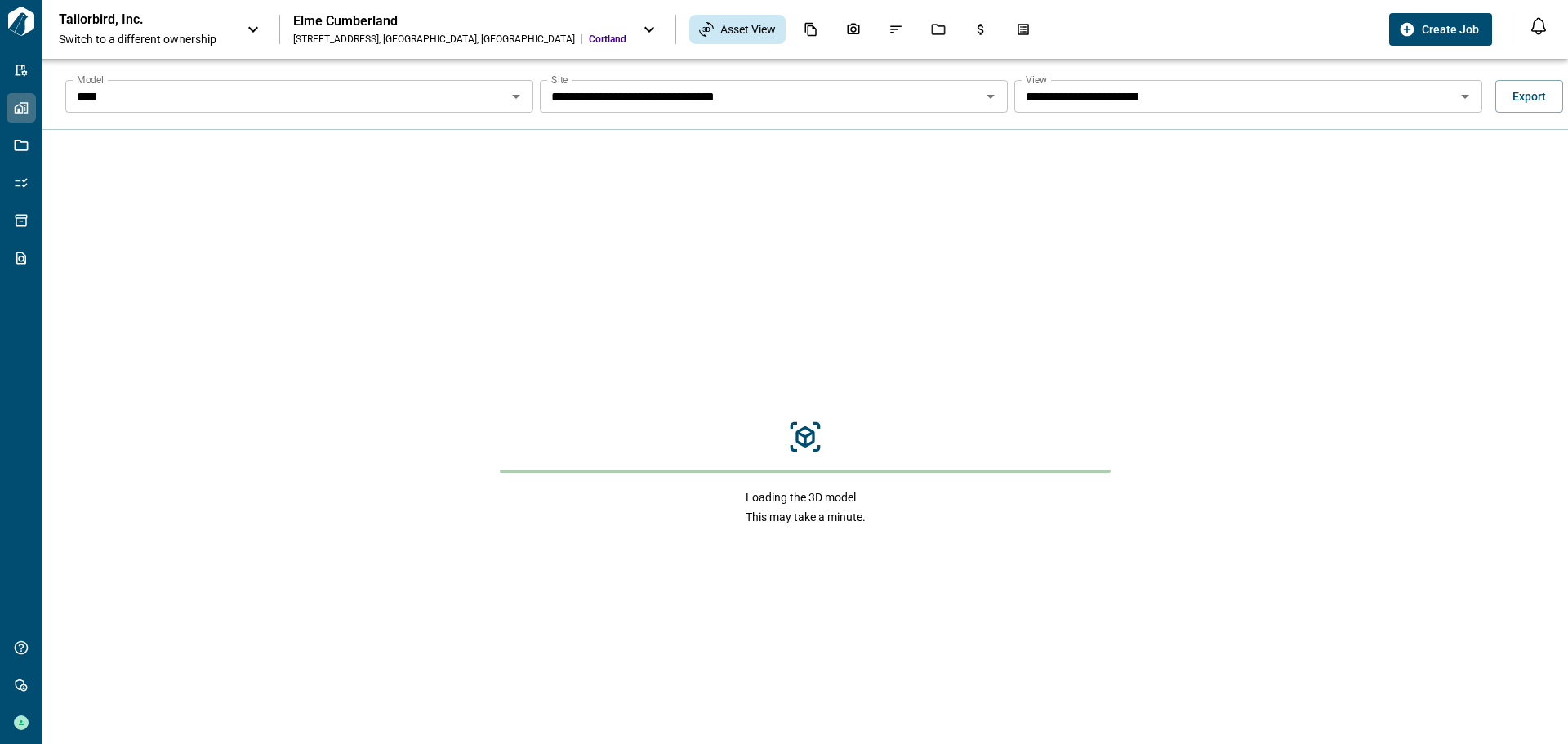
click at [516, 102] on icon "Open" at bounding box center [516, 96] width 19 height 19
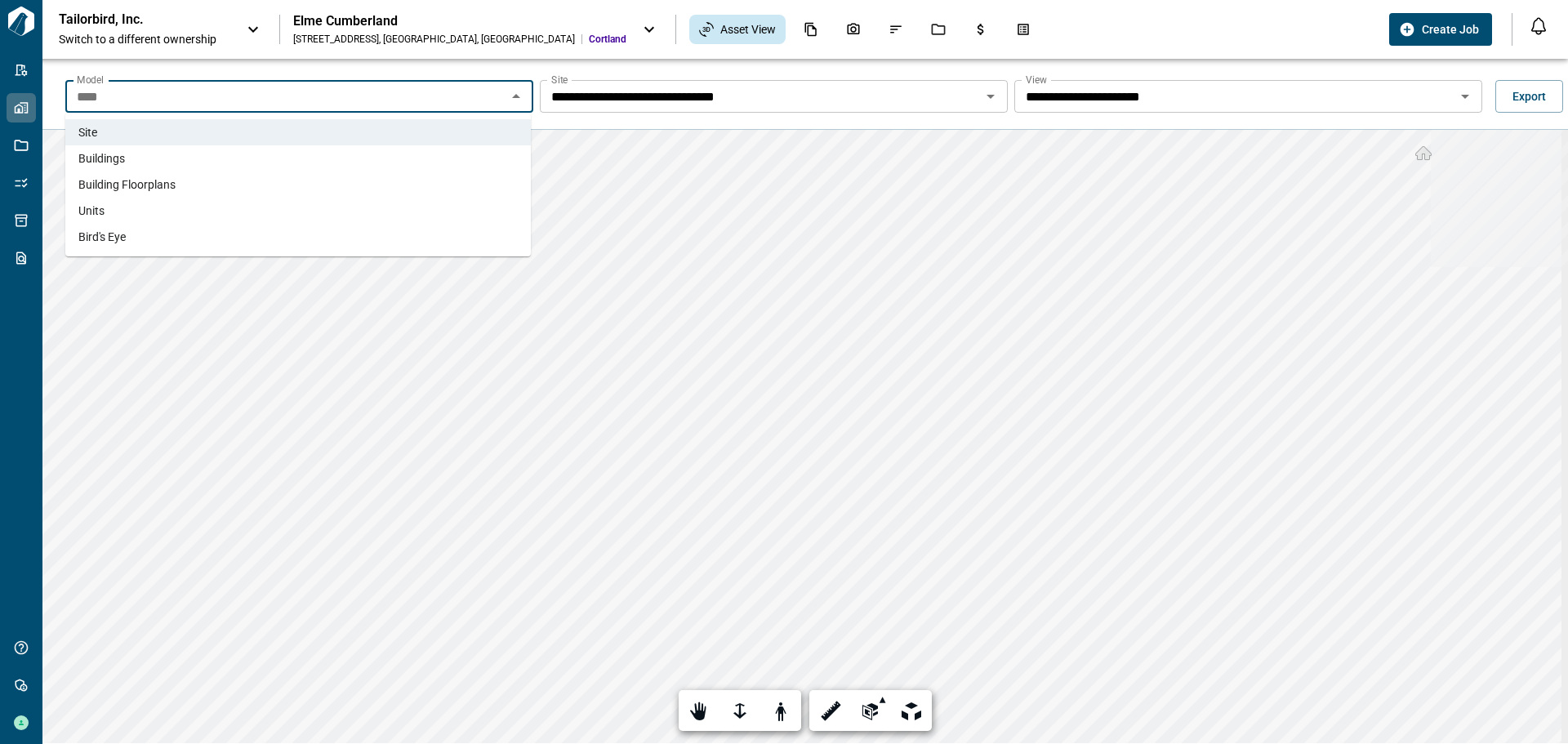
click at [111, 210] on li "Units" at bounding box center [298, 211] width 466 height 26
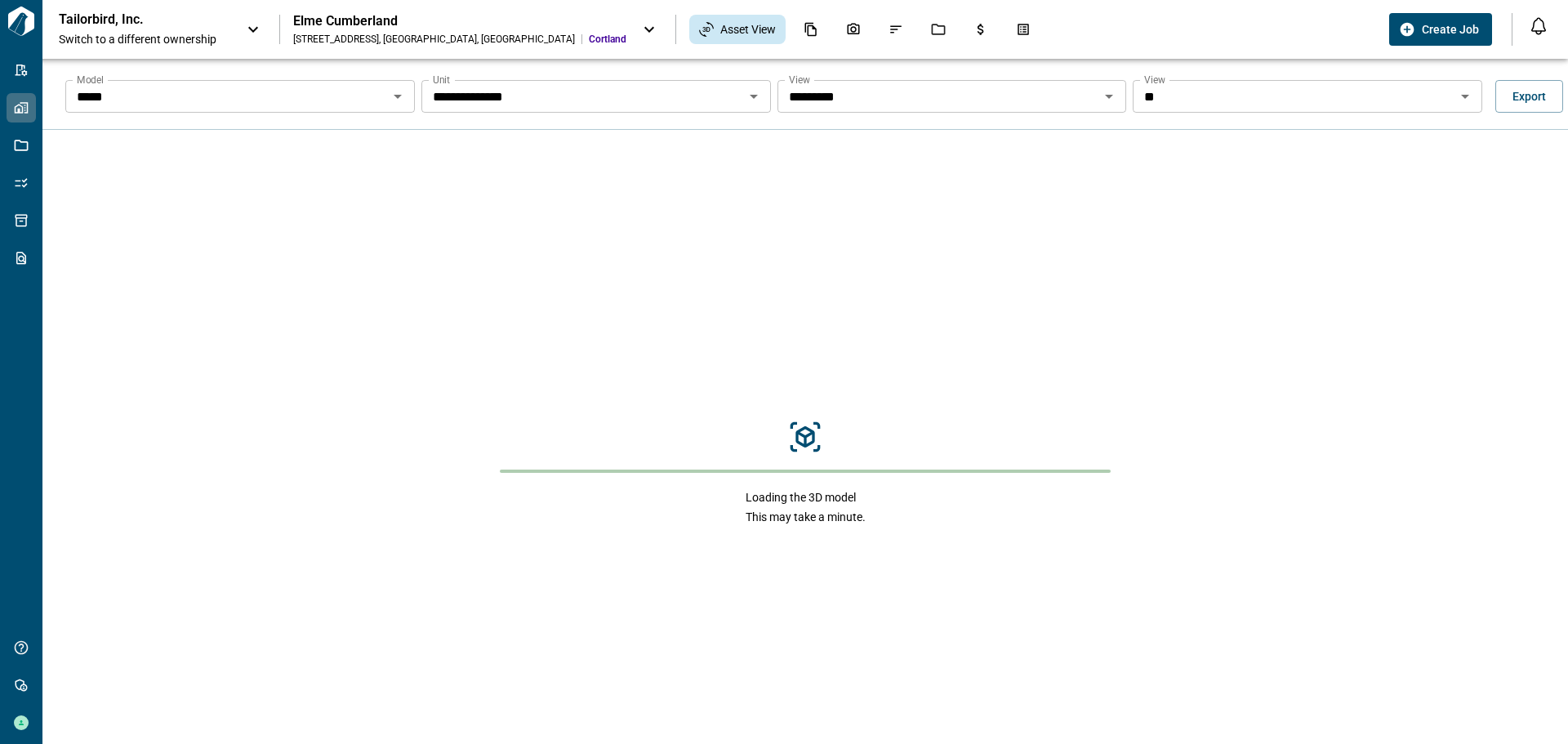
click at [1463, 90] on icon "Open" at bounding box center [1465, 96] width 19 height 19
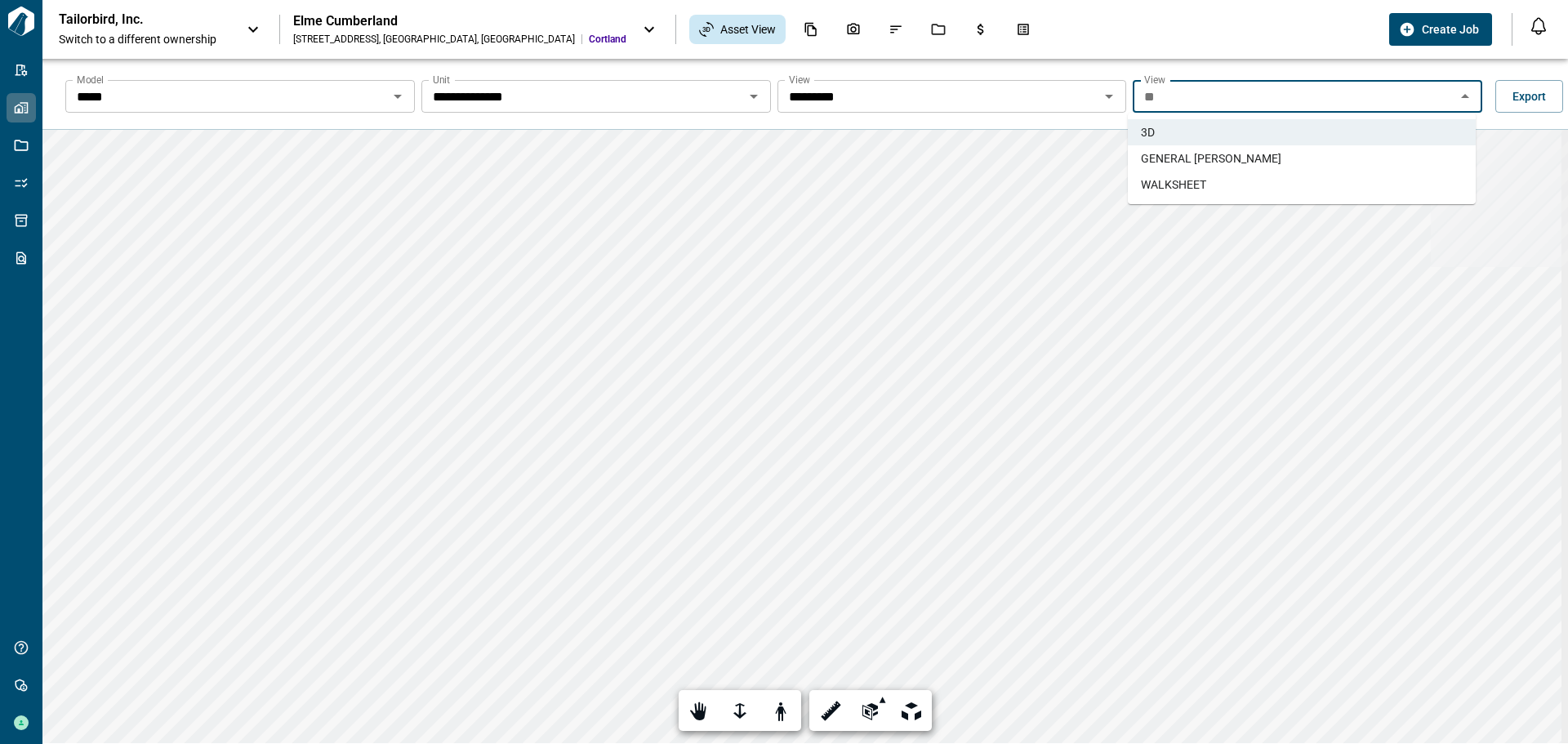
click at [1219, 148] on li "GENERAL TAKEOFFS" at bounding box center [1302, 158] width 348 height 26
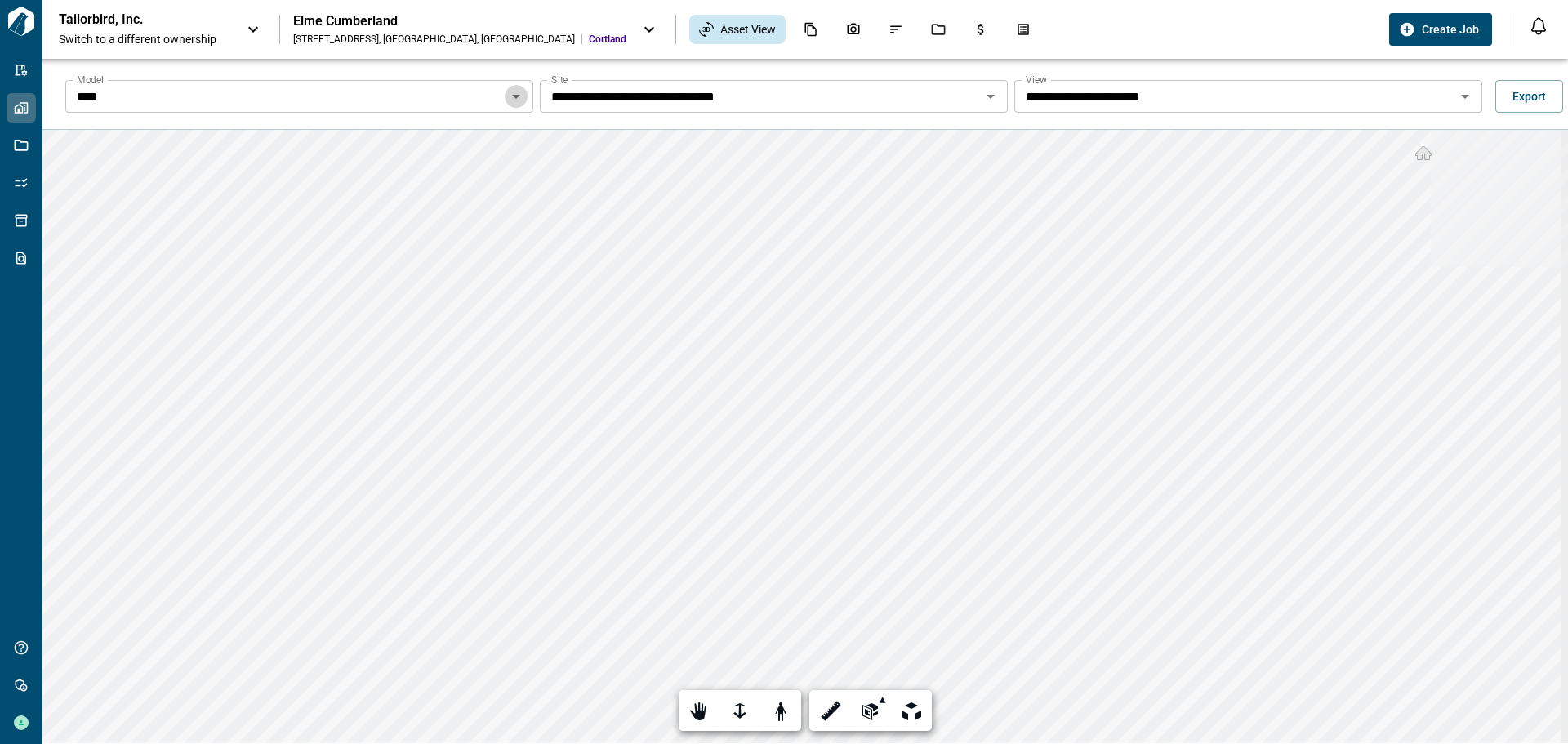
click at [523, 94] on icon "Open" at bounding box center [516, 96] width 19 height 19
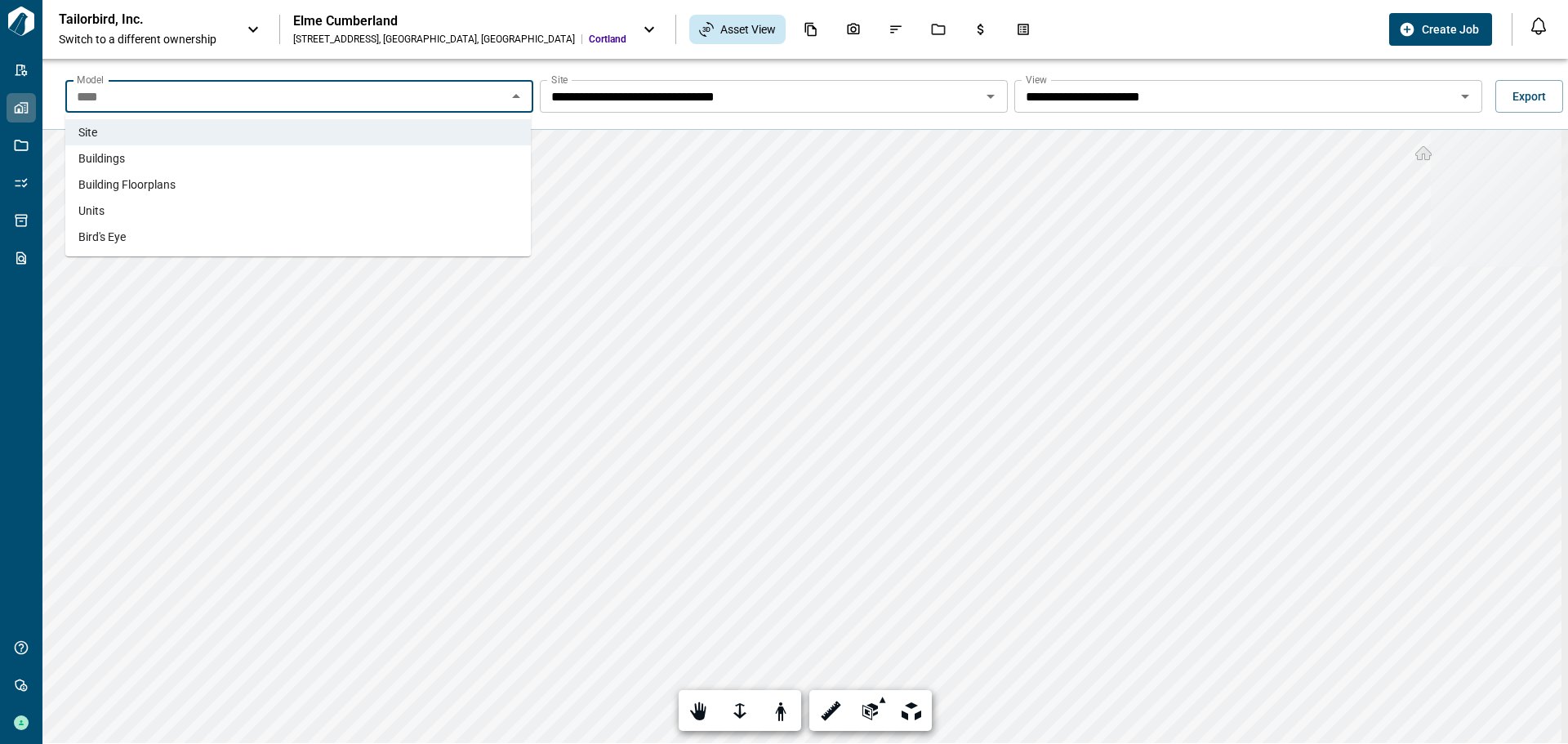
click at [104, 216] on span "Units" at bounding box center [91, 211] width 26 height 16
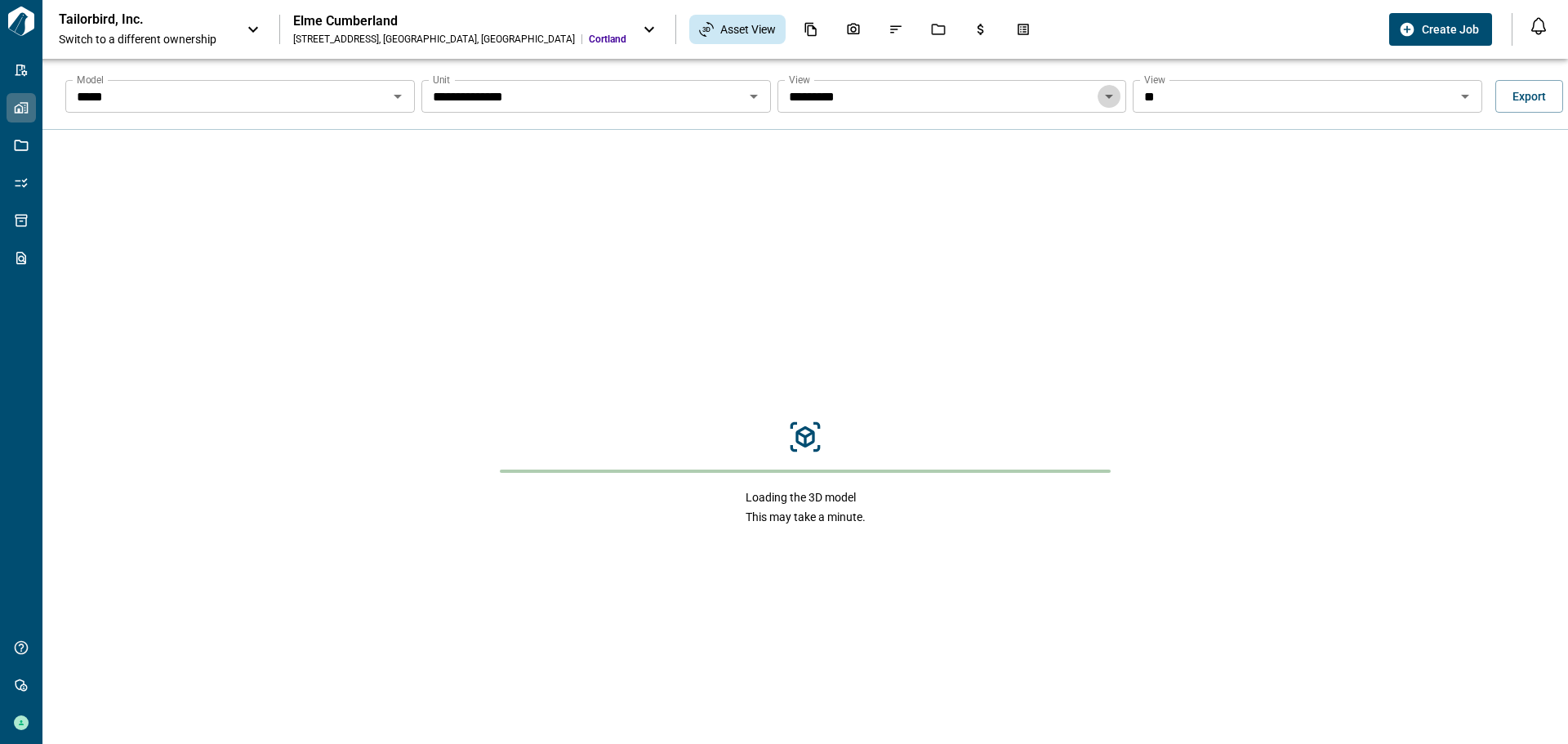
click at [1114, 100] on icon "Open" at bounding box center [1109, 96] width 19 height 19
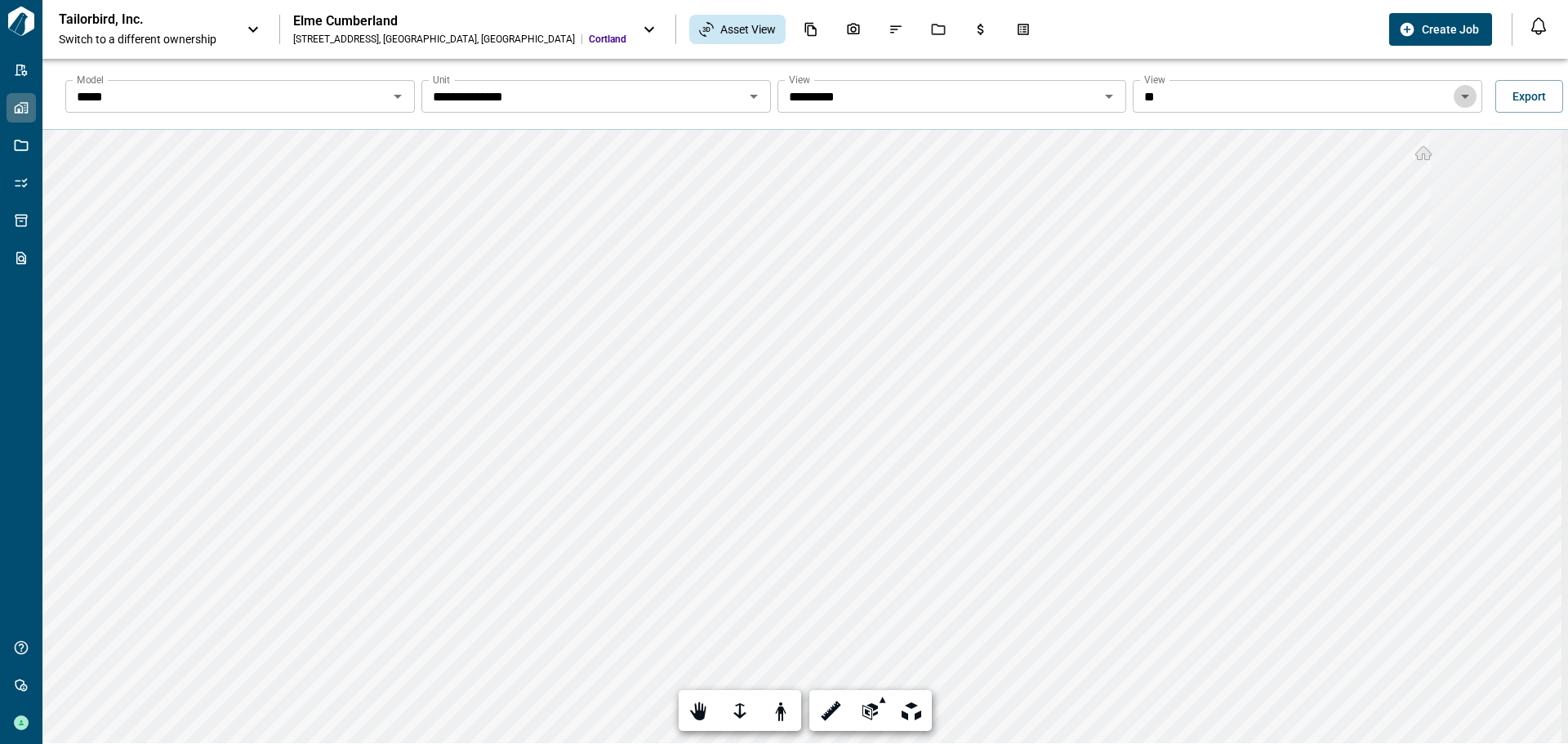
click at [1456, 96] on icon "Open" at bounding box center [1465, 96] width 19 height 19
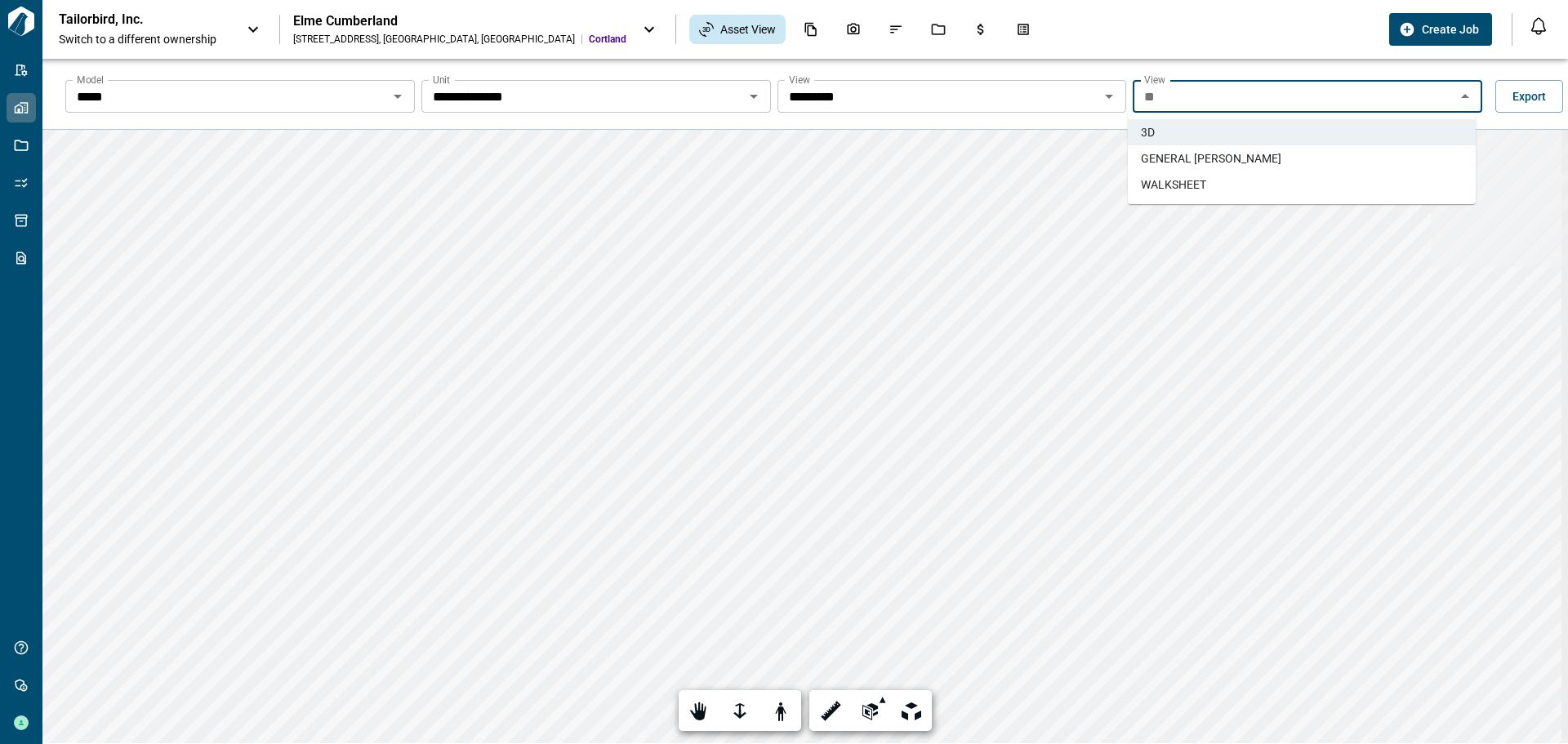
click at [1209, 157] on span "GENERAL TAKEOFFS" at bounding box center [1211, 158] width 140 height 16
